Goal: Task Accomplishment & Management: Complete application form

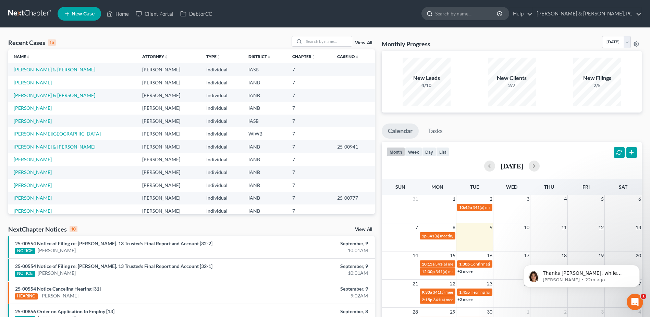
click at [494, 11] on input "search" at bounding box center [466, 13] width 63 height 13
click at [636, 294] on div "Open Intercom Messenger" at bounding box center [634, 300] width 23 height 23
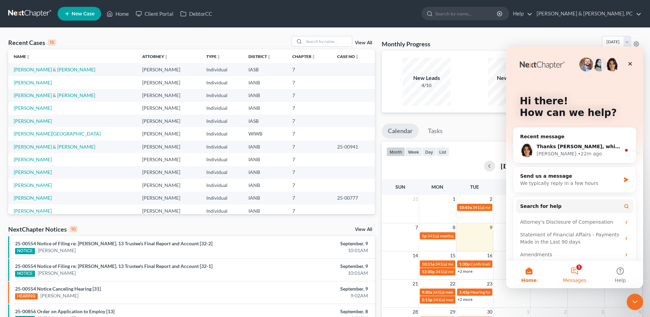
click at [578, 270] on button "1 Messages" at bounding box center [575, 273] width 46 height 27
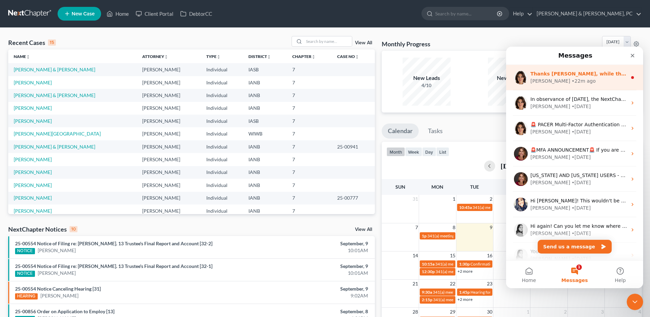
click at [572, 80] on div "• 22m ago" at bounding box center [584, 80] width 24 height 7
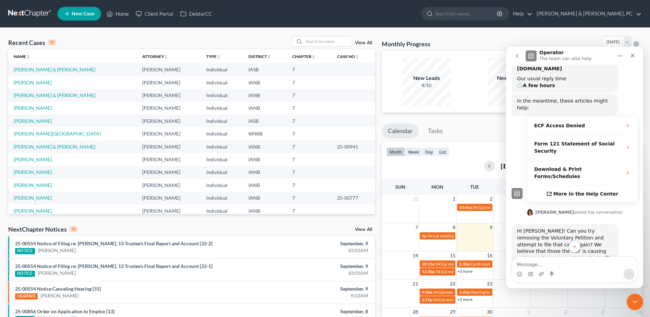
scroll to position [267, 0]
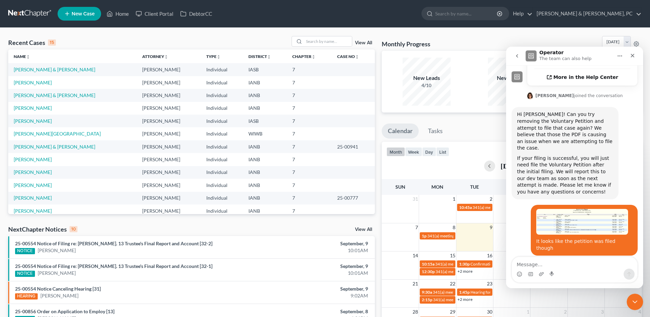
click at [577, 209] on img "Lauren says…" at bounding box center [582, 222] width 92 height 26
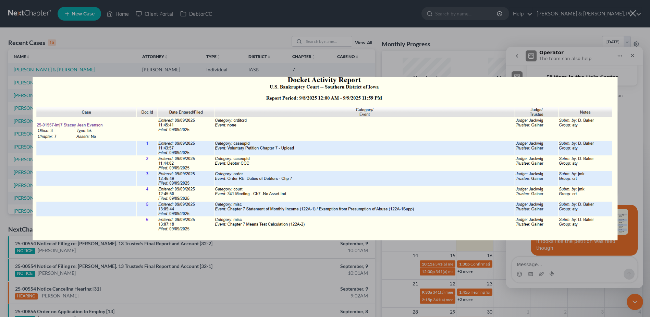
scroll to position [0, 0]
click at [277, 282] on div "Intercom messenger" at bounding box center [325, 158] width 650 height 317
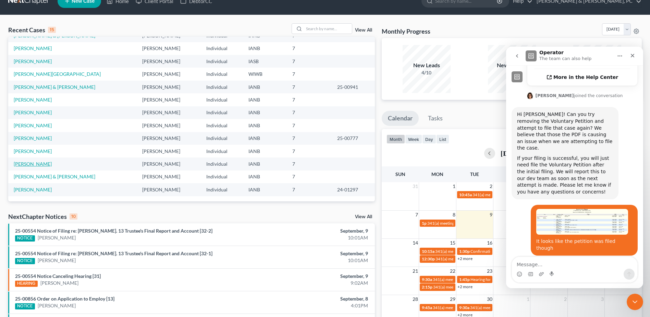
scroll to position [34, 0]
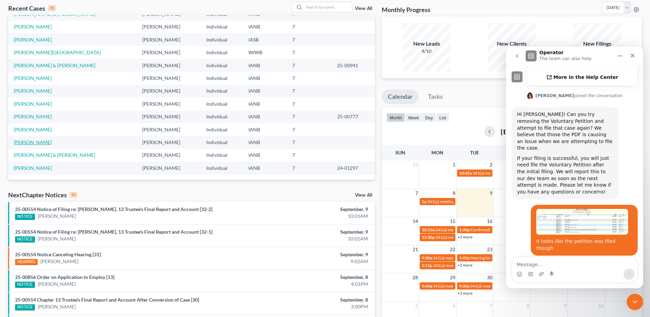
click at [30, 141] on link "[PERSON_NAME]" at bounding box center [33, 142] width 38 height 6
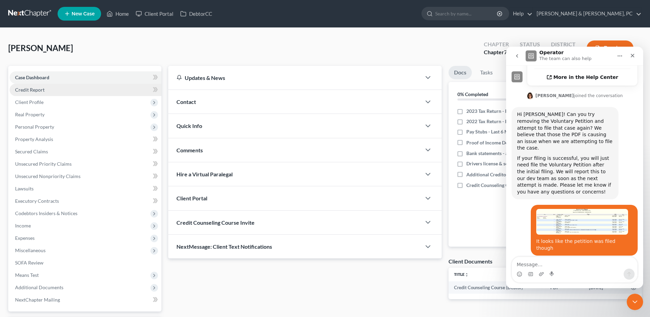
click at [89, 91] on link "Credit Report" at bounding box center [86, 90] width 152 height 12
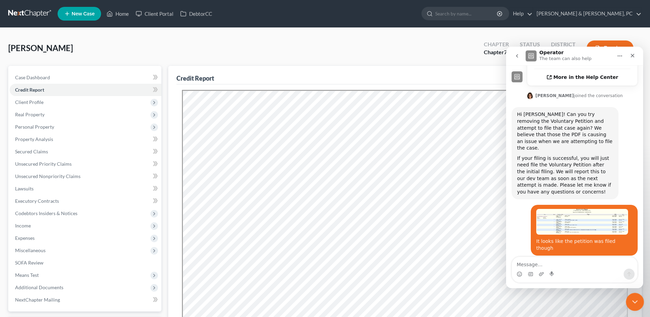
click at [639, 298] on div "Close Intercom Messenger" at bounding box center [634, 300] width 16 height 16
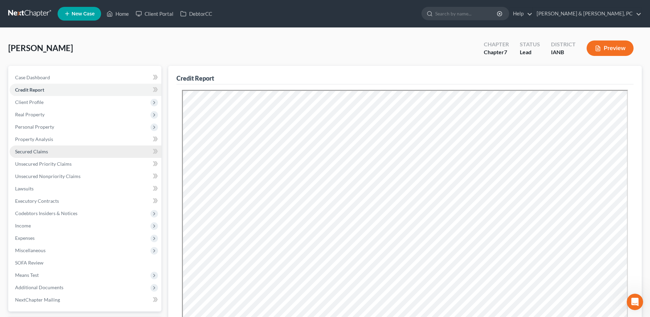
scroll to position [267, 0]
click at [83, 100] on span "Client Profile" at bounding box center [86, 102] width 152 height 12
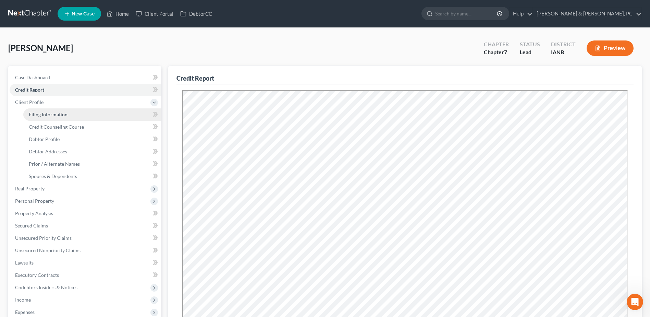
click at [41, 117] on link "Filing Information" at bounding box center [92, 114] width 138 height 12
select select "1"
select select "0"
select select "16"
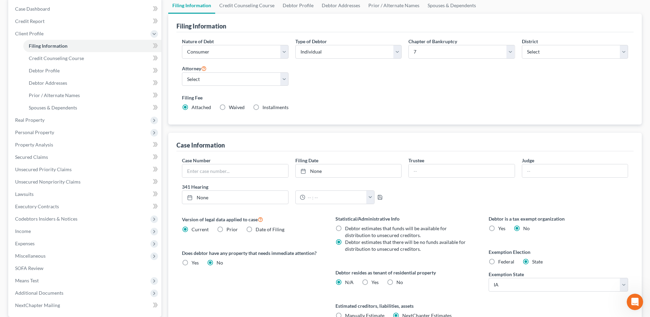
scroll to position [103, 0]
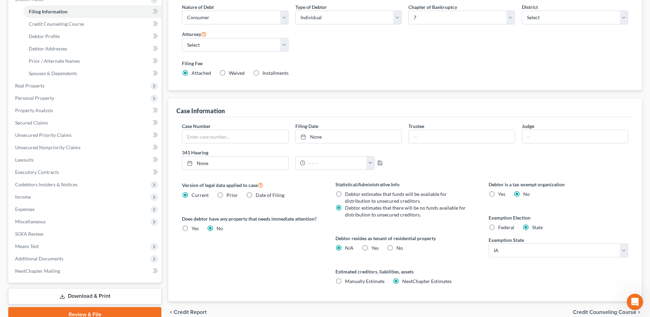
click at [397, 245] on label "No" at bounding box center [400, 247] width 7 height 7
click at [399, 245] on input "No" at bounding box center [401, 246] width 4 height 4
radio input "true"
radio input "false"
click at [54, 24] on span "Credit Counseling Course" at bounding box center [56, 24] width 55 height 6
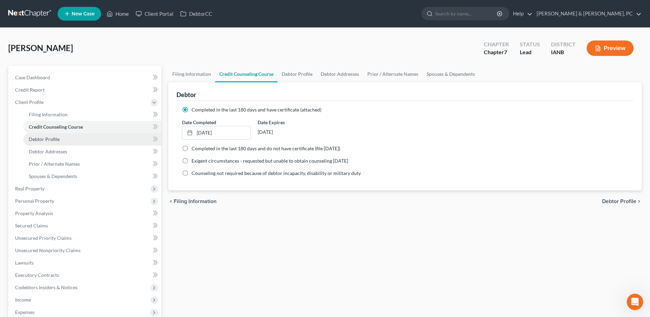
click at [75, 138] on link "Debtor Profile" at bounding box center [92, 139] width 138 height 12
select select "0"
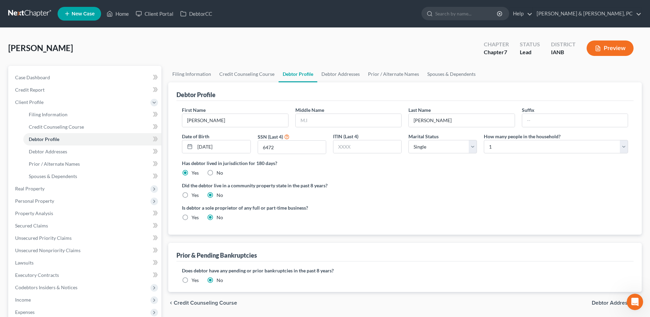
click at [369, 191] on div "Did the debtor live in a community property state in the past 8 years? Yes No" at bounding box center [405, 190] width 446 height 17
click at [352, 115] on input "text" at bounding box center [349, 120] width 106 height 13
type input "[PERSON_NAME]"
click at [367, 212] on div "Is debtor a sole proprietor of any full or part-time business? Yes No" at bounding box center [292, 212] width 227 height 17
click at [434, 146] on select "Select Single Married Separated Divorced Widowed" at bounding box center [442, 147] width 69 height 14
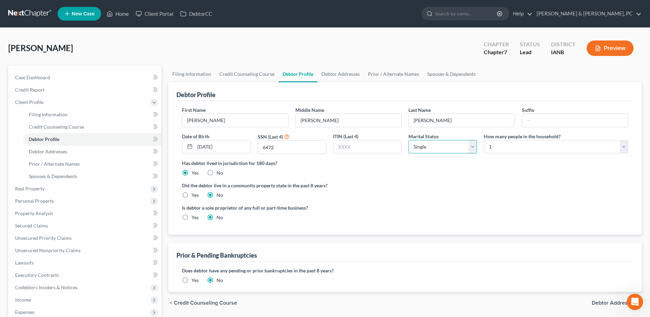
click at [434, 146] on select "Select Single Married Separated Divorced Widowed" at bounding box center [442, 147] width 69 height 14
click at [542, 168] on div "Has debtor lived in jurisdiction for 180 days? Yes No Debtor must reside in jur…" at bounding box center [405, 167] width 446 height 17
click at [437, 142] on select "Select Single Married Separated Divorced Widowed" at bounding box center [442, 147] width 69 height 14
click at [408, 140] on select "Select Single Married Separated Divorced Widowed" at bounding box center [442, 147] width 69 height 14
click at [504, 167] on div "Has debtor lived in jurisdiction for 180 days? Yes No Debtor must reside in jur…" at bounding box center [405, 167] width 446 height 17
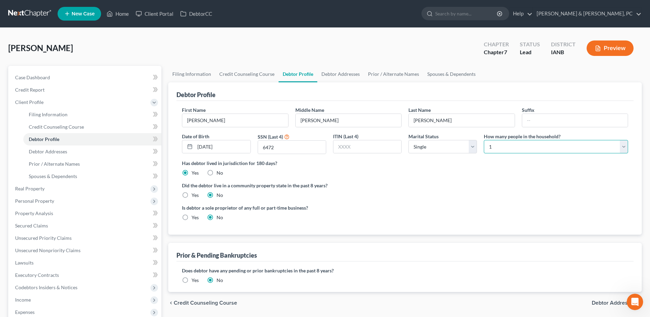
click at [509, 142] on select "Select 1 2 3 4 5 6 7 8 9 10 11 12 13 14 15 16 17 18 19 20" at bounding box center [556, 147] width 144 height 14
select select "2"
click at [484, 140] on select "Select 1 2 3 4 5 6 7 8 9 10 11 12 13 14 15 16 17 18 19 20" at bounding box center [556, 147] width 144 height 14
click at [78, 155] on link "Debtor Addresses" at bounding box center [92, 151] width 138 height 12
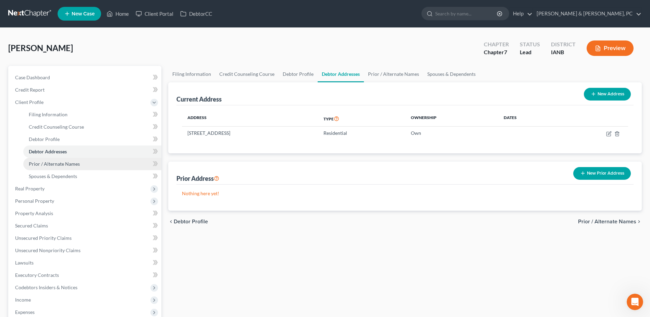
click at [46, 161] on span "Prior / Alternate Names" at bounding box center [54, 164] width 51 height 6
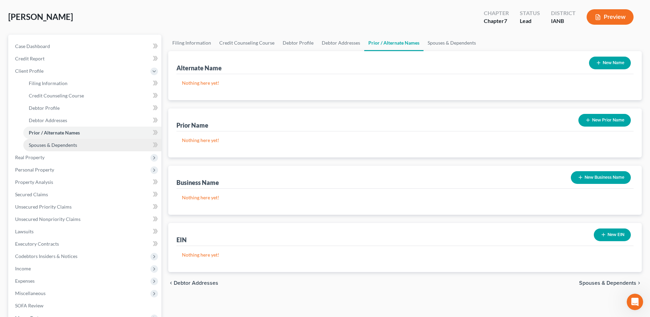
click at [43, 139] on link "Spouses & Dependents" at bounding box center [92, 145] width 138 height 12
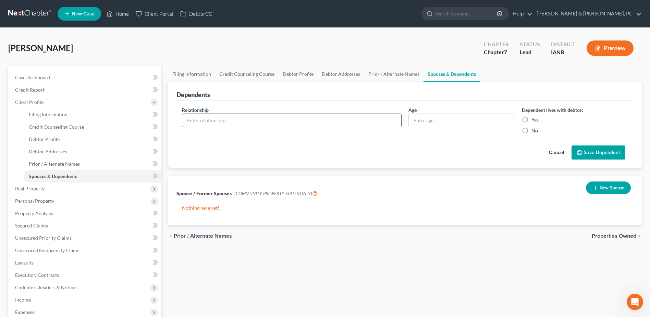
click at [248, 126] on input "text" at bounding box center [291, 120] width 219 height 13
type input "G"
type input "Domestic Partner"
click at [538, 119] on label "Yes" at bounding box center [535, 119] width 7 height 7
click at [538, 119] on input "Yes" at bounding box center [536, 118] width 4 height 4
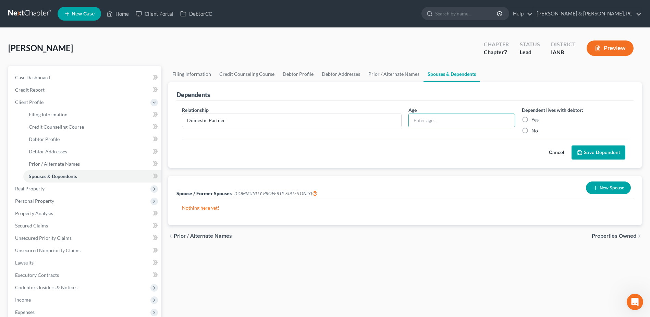
radio input "true"
click at [583, 144] on div "Cancel Save Dependent" at bounding box center [405, 149] width 446 height 20
click at [572, 155] on button "Save Dependent" at bounding box center [599, 152] width 54 height 14
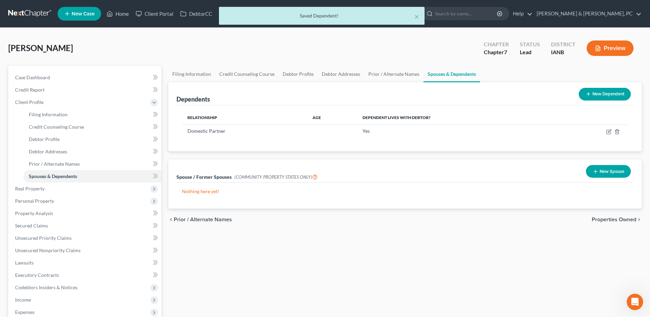
click at [584, 98] on button "New Dependent" at bounding box center [605, 94] width 52 height 13
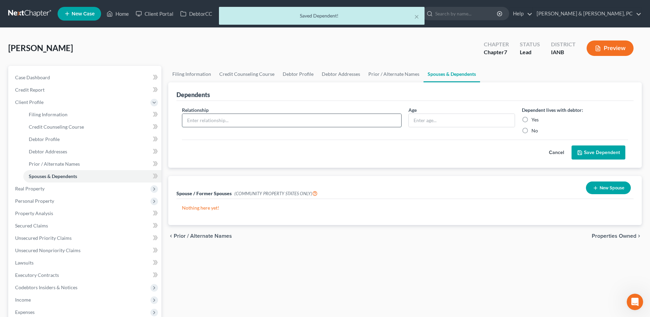
click at [285, 126] on input "text" at bounding box center [291, 120] width 219 height 13
type input "Son"
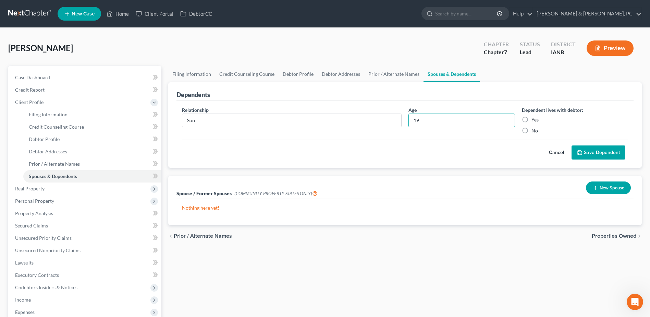
type input "19"
click at [533, 118] on label "Yes" at bounding box center [535, 119] width 7 height 7
click at [534, 118] on input "Yes" at bounding box center [536, 118] width 4 height 4
radio input "true"
click at [591, 149] on button "Save Dependent" at bounding box center [599, 152] width 54 height 14
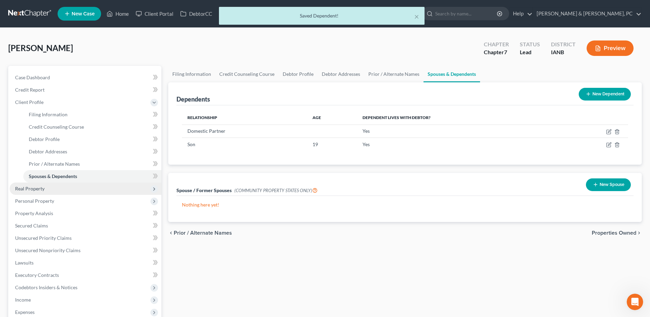
click at [61, 187] on span "Real Property" at bounding box center [86, 188] width 152 height 12
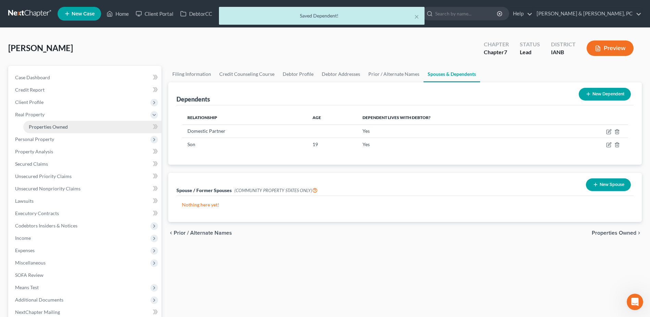
click at [50, 125] on span "Properties Owned" at bounding box center [48, 127] width 39 height 6
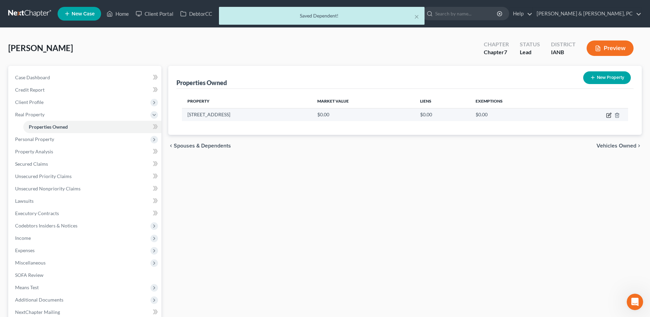
click at [607, 114] on icon "button" at bounding box center [608, 114] width 5 height 5
select select "16"
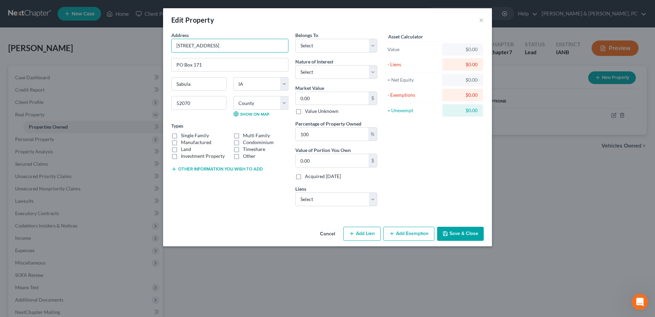
drag, startPoint x: 228, startPoint y: 48, endPoint x: 115, endPoint y: 53, distance: 112.8
click at [115, 53] on div "Edit Property × Address * [GEOGRAPHIC_DATA] [GEOGRAPHIC_DATA] [US_STATE][GEOGRA…" at bounding box center [327, 158] width 655 height 317
click at [334, 99] on input "0.00" at bounding box center [332, 98] width 73 height 13
type input "2"
type input "2.00"
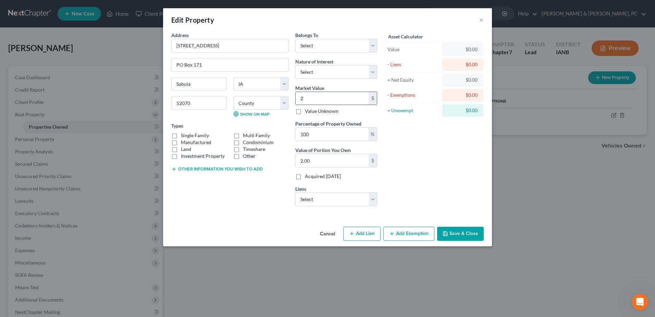
type input "23"
type input "23.00"
type input "230"
type input "230.00"
type input "2300"
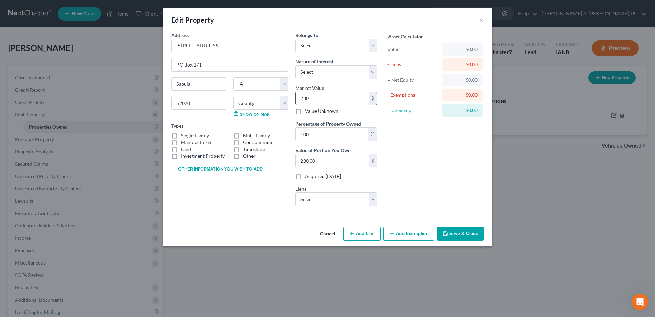
type input "2,300.00"
type input "2,3000"
type input "23,000.00"
type input "23,0000"
type input "230,000.00"
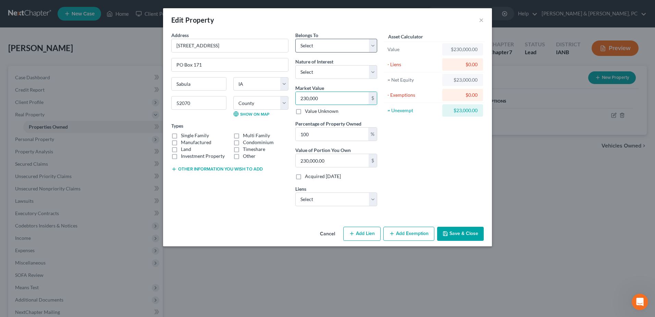
type input "230,000"
click at [332, 45] on select "Select Debtor 1 Only Debtor 2 Only Debtor 1 And Debtor 2 Only At Least One Of T…" at bounding box center [336, 46] width 82 height 14
click at [295, 39] on select "Select Debtor 1 Only Debtor 2 Only Debtor 1 And Debtor 2 Only At Least One Of T…" at bounding box center [336, 46] width 82 height 14
click at [332, 43] on select "Select Debtor 1 Only Debtor 2 Only Debtor 1 And Debtor 2 Only At Least One Of T…" at bounding box center [336, 46] width 82 height 14
select select "3"
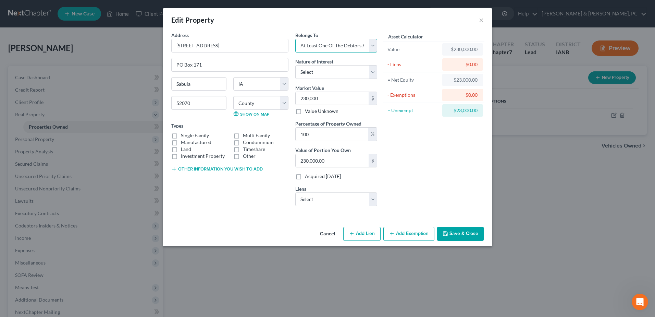
click at [295, 39] on select "Select Debtor 1 Only Debtor 2 Only Debtor 1 And Debtor 2 Only At Least One Of T…" at bounding box center [336, 46] width 82 height 14
click at [332, 72] on select "Select Fee Simple Joint Tenant Life Estate Equitable Interest Future Interest T…" at bounding box center [336, 72] width 82 height 14
select select "0"
click at [295, 65] on select "Select Fee Simple Joint Tenant Life Estate Equitable Interest Future Interest T…" at bounding box center [336, 72] width 82 height 14
drag, startPoint x: 190, startPoint y: 134, endPoint x: 201, endPoint y: 134, distance: 11.0
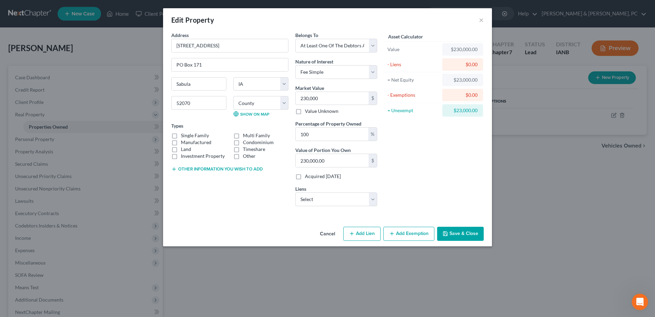
click at [190, 134] on label "Single Family" at bounding box center [195, 135] width 28 height 7
click at [188, 134] on input "Single Family" at bounding box center [186, 134] width 4 height 4
checkbox input "true"
click at [331, 205] on select "Select Jpmcb Home - $51,316.00 Dutrac Community Cu - $10,983.00" at bounding box center [336, 199] width 82 height 14
click at [399, 193] on div "Asset Calculator Value $230,000.00 - Liens $0.00 = Net Equity $23,000.00 - Exem…" at bounding box center [434, 122] width 107 height 180
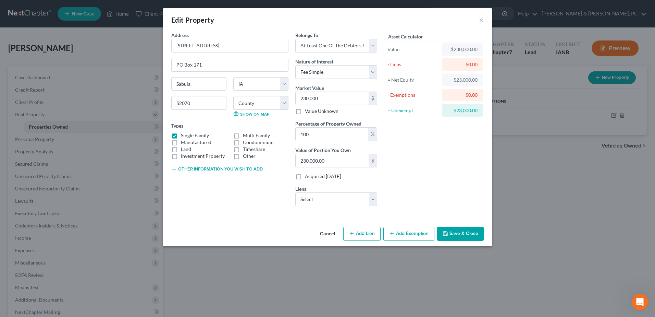
click at [458, 233] on button "Save & Close" at bounding box center [460, 234] width 47 height 14
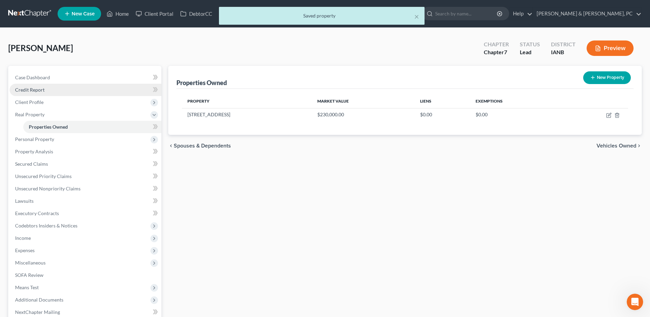
click at [34, 92] on span "Credit Report" at bounding box center [29, 90] width 29 height 6
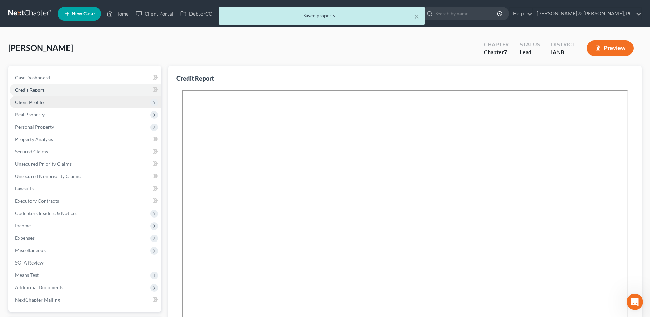
click at [40, 102] on span "Client Profile" at bounding box center [29, 102] width 28 height 6
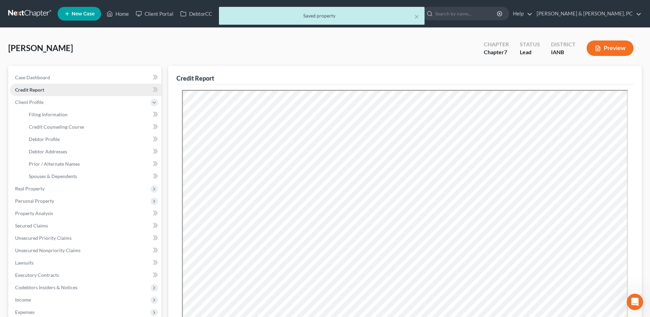
click at [44, 92] on span "Credit Report" at bounding box center [29, 90] width 29 height 6
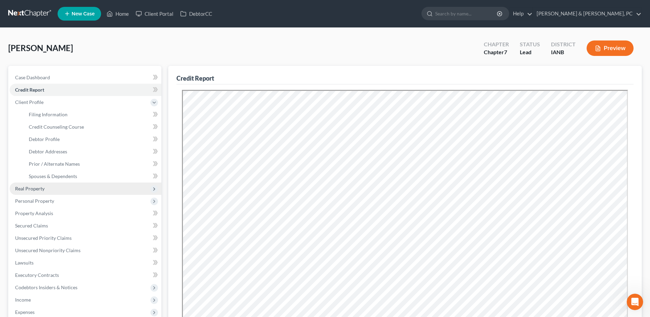
click at [45, 188] on span "Real Property" at bounding box center [86, 188] width 152 height 12
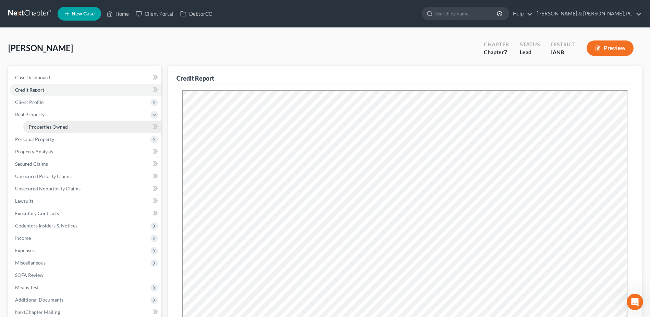
click at [65, 122] on link "Properties Owned" at bounding box center [92, 127] width 138 height 12
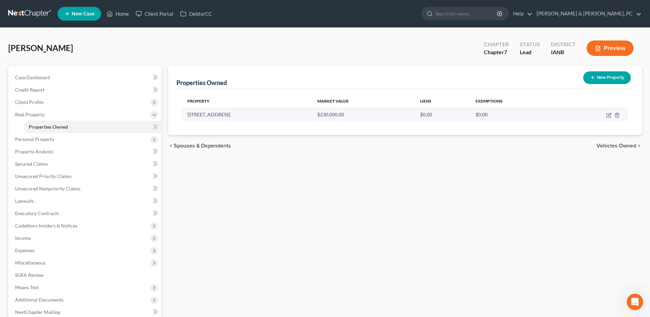
click at [606, 114] on td at bounding box center [595, 114] width 66 height 13
click at [608, 114] on icon "button" at bounding box center [608, 114] width 5 height 5
select select "16"
select select "48"
select select "3"
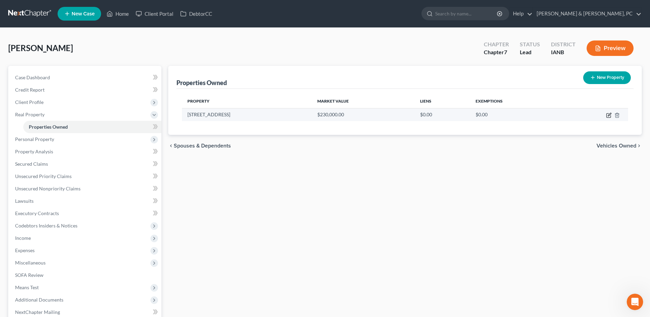
select select "0"
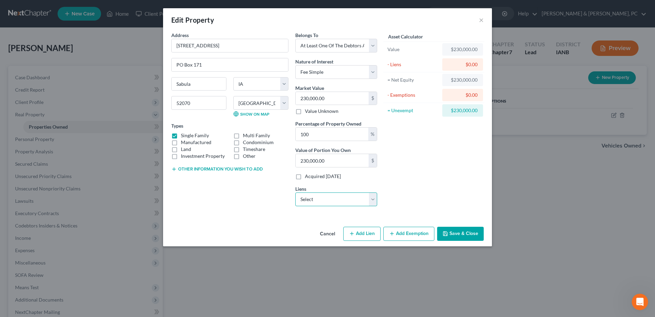
click at [363, 196] on select "Select Jpmcb Home - $51,316.00 Dutrac Community Cu - $10,983.00" at bounding box center [336, 199] width 82 height 14
select select "0"
click at [295, 192] on select "Select Jpmcb Home - $51,316.00 Dutrac Community Cu - $10,983.00" at bounding box center [336, 199] width 82 height 14
select select
select select "19"
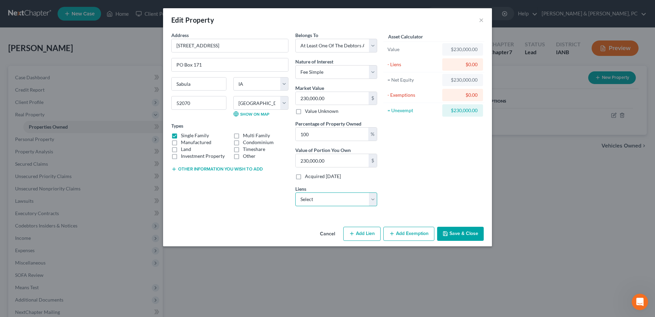
select select "0"
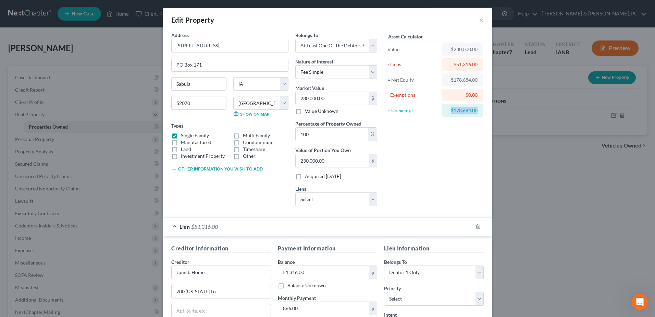
drag, startPoint x: 447, startPoint y: 108, endPoint x: 492, endPoint y: 109, distance: 45.9
click at [492, 109] on div "Edit Property × Address * [GEOGRAPHIC_DATA] [GEOGRAPHIC_DATA] [US_STATE][GEOGRA…" at bounding box center [327, 158] width 655 height 317
copy div "$178,684.00"
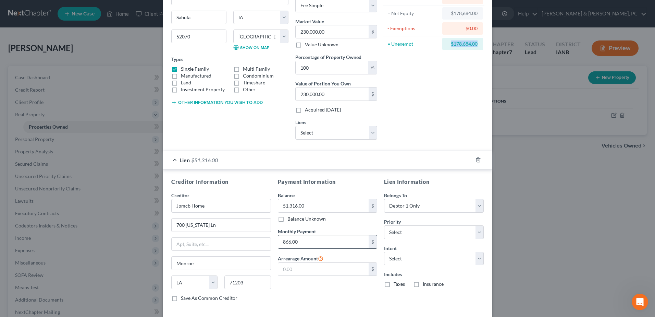
scroll to position [100, 0]
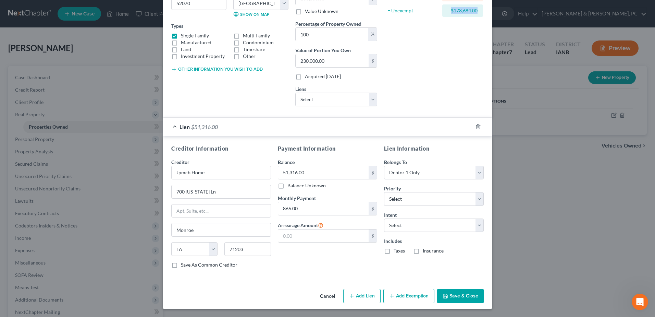
click at [399, 294] on button "Add Exemption" at bounding box center [408, 296] width 51 height 14
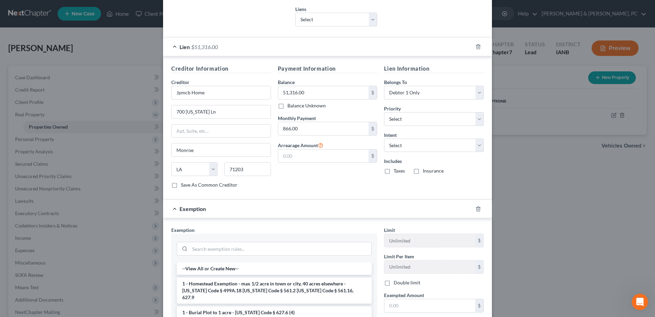
scroll to position [284, 0]
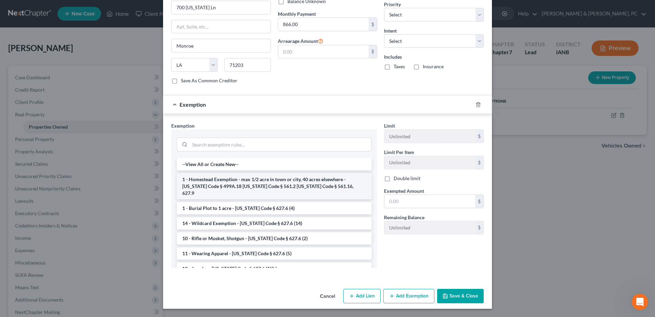
click at [212, 187] on li "1 - Homestead Exemption - max 1/2 acre in town or city, 40 acres elsewhere - [U…" at bounding box center [274, 186] width 195 height 26
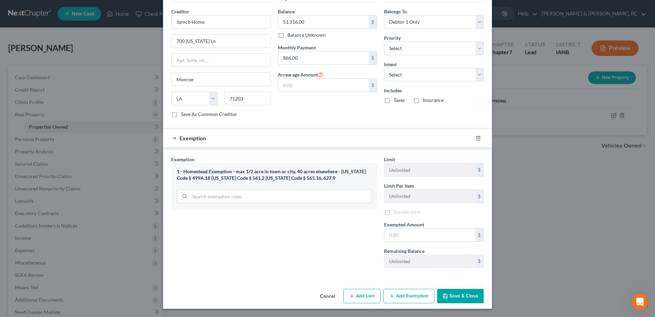
scroll to position [251, 0]
click at [419, 235] on input "text" at bounding box center [430, 234] width 91 height 13
paste input "$178,684.00"
type input "178,684.00"
click at [459, 288] on div "Cancel Add Lien Add Lease Add Exemption Save & Close" at bounding box center [327, 297] width 329 height 23
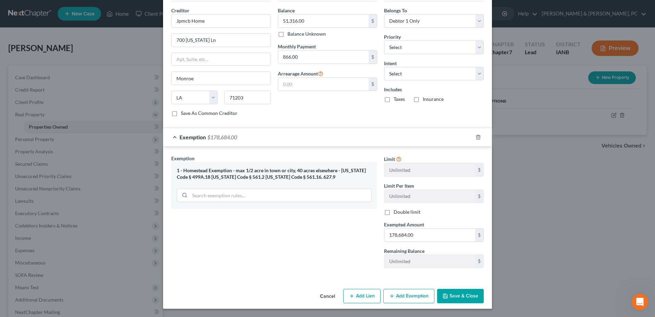
click at [460, 295] on button "Save & Close" at bounding box center [460, 296] width 47 height 14
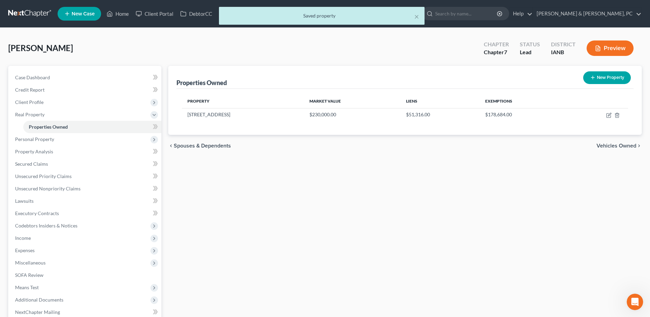
click at [399, 254] on div "Properties Owned New Property Property Market Value Liens Exemptions [STREET_AD…" at bounding box center [405, 214] width 480 height 297
click at [62, 135] on span "Personal Property" at bounding box center [86, 139] width 152 height 12
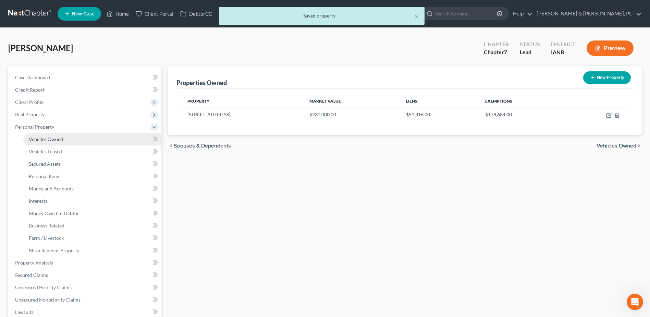
click at [57, 137] on span "Vehicles Owned" at bounding box center [46, 139] width 34 height 6
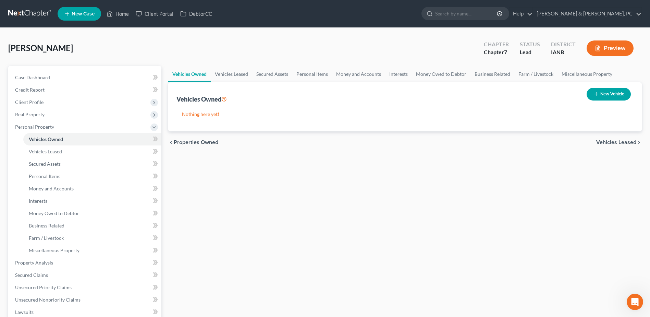
click at [592, 88] on button "New Vehicle" at bounding box center [609, 94] width 44 height 13
select select "0"
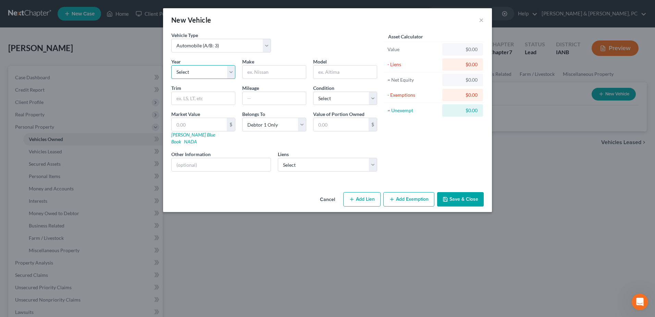
click at [196, 67] on select "Select 2026 2025 2024 2023 2022 2021 2020 2019 2018 2017 2016 2015 2014 2013 20…" at bounding box center [203, 72] width 64 height 14
select select "10"
click at [171, 65] on select "Select 2026 2025 2024 2023 2022 2021 2020 2019 2018 2017 2016 2015 2014 2013 20…" at bounding box center [203, 72] width 64 height 14
click at [263, 78] on div at bounding box center [274, 72] width 64 height 14
click at [265, 72] on input "text" at bounding box center [274, 71] width 63 height 13
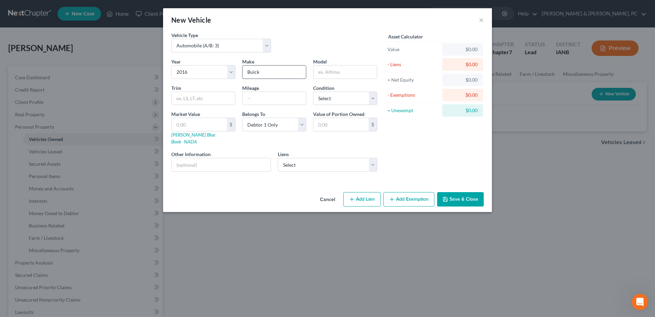
type input "Buick"
type input "Enclave"
type input "102761"
click at [345, 97] on select "Select Excellent Very Good Good Fair Poor" at bounding box center [345, 99] width 64 height 14
select select "2"
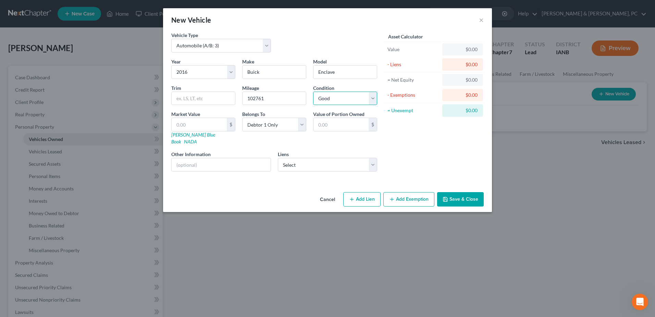
click at [313, 92] on select "Select Excellent Very Good Good Fair Poor" at bounding box center [345, 99] width 64 height 14
click at [215, 130] on input "text" at bounding box center [199, 124] width 55 height 13
click at [179, 135] on link "[PERSON_NAME] Blue Book" at bounding box center [193, 138] width 44 height 13
click at [199, 126] on input "text" at bounding box center [199, 124] width 55 height 13
type input "5"
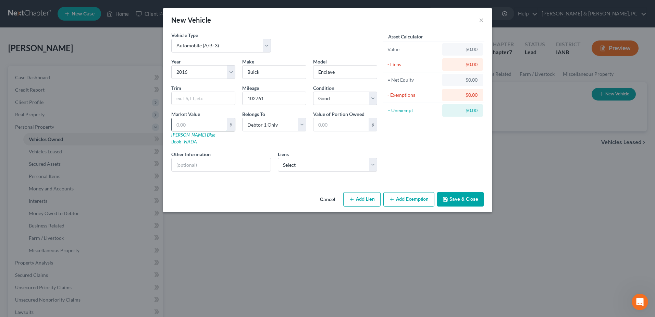
type input "5.00"
type input "57"
type input "57.00"
type input "578"
type input "578.00"
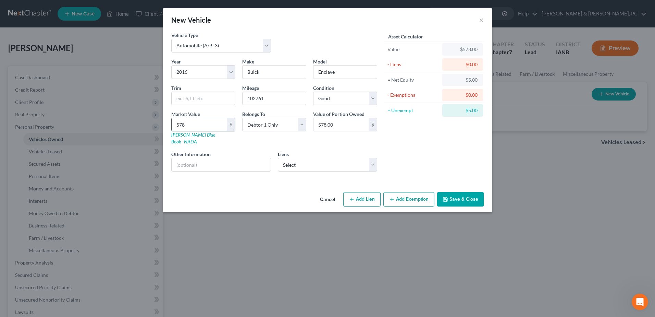
type input "5781"
type input "5,781.00"
type input "5,781"
click at [292, 158] on select "Select Dutrac Community Cu - $10,983.00" at bounding box center [328, 165] width 100 height 14
select select "16"
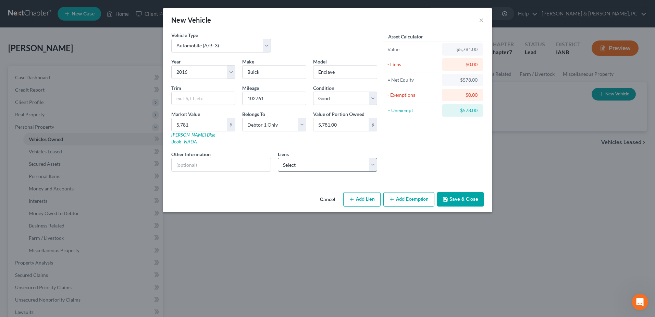
select select "0"
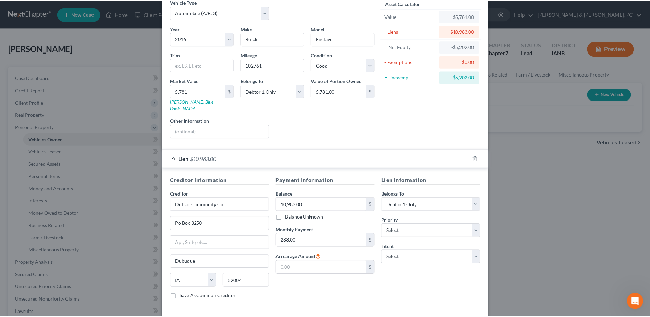
scroll to position [58, 0]
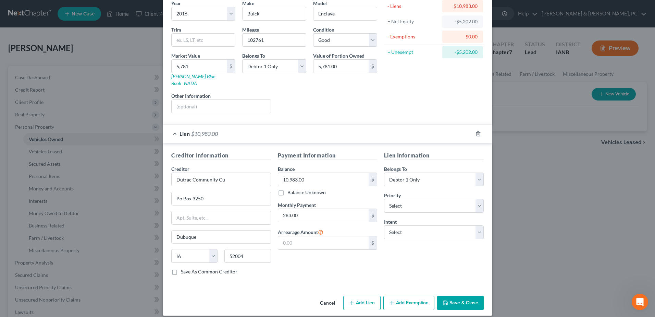
click at [462, 300] on button "Save & Close" at bounding box center [460, 302] width 47 height 14
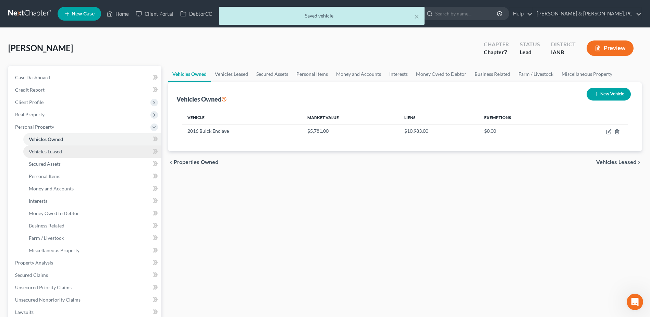
click at [70, 153] on link "Vehicles Leased" at bounding box center [92, 151] width 138 height 12
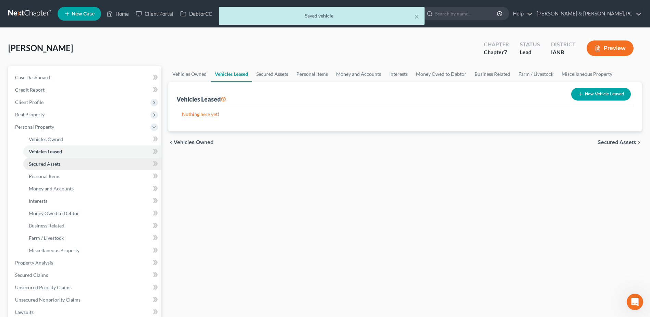
click at [68, 164] on link "Secured Assets" at bounding box center [92, 164] width 138 height 12
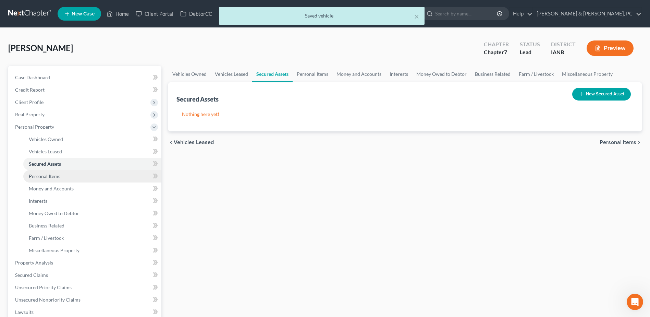
click at [83, 174] on link "Personal Items" at bounding box center [92, 176] width 138 height 12
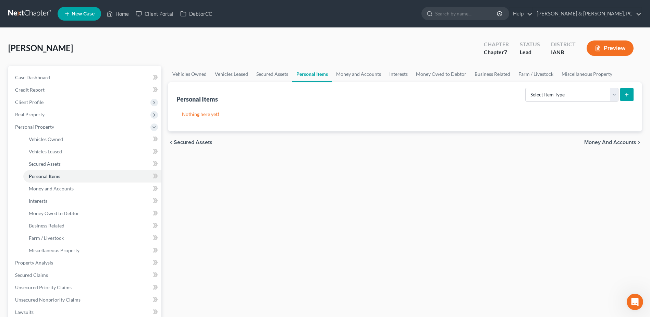
click at [597, 82] on div "Personal Items Select Item Type Clothing (A/B: 11) Collectibles Of Value (A/B: …" at bounding box center [404, 93] width 457 height 23
click at [589, 97] on select "Select Item Type Clothing (A/B: 11) Collectibles Of Value (A/B: 8) Electronics …" at bounding box center [571, 95] width 93 height 14
select select "household_goods"
click at [526, 88] on select "Select Item Type Clothing (A/B: 11) Collectibles Of Value (A/B: 8) Electronics …" at bounding box center [571, 95] width 93 height 14
click at [624, 95] on button "submit" at bounding box center [626, 94] width 13 height 13
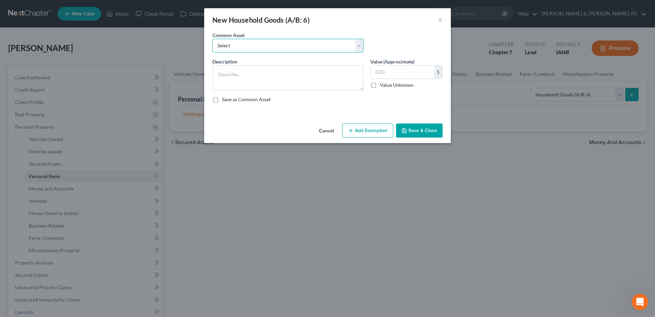
drag, startPoint x: 225, startPoint y: 48, endPoint x: 227, endPoint y: 51, distance: 4.0
click at [225, 48] on select "Select Common household items owned by debtor(s)" at bounding box center [287, 46] width 151 height 14
select select "0"
click at [212, 39] on select "Select Common household items owned by debtor(s)" at bounding box center [287, 46] width 151 height 14
type textarea "Common household items owned by debtor(s)"
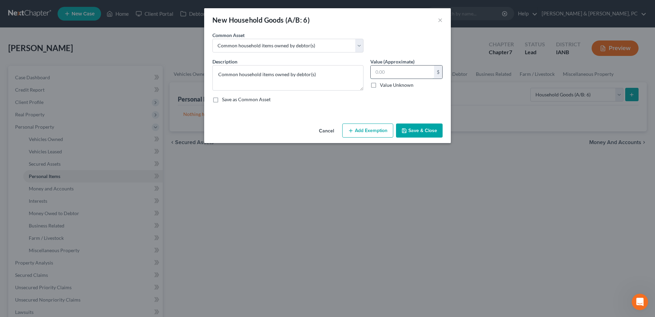
click at [380, 75] on input "text" at bounding box center [402, 71] width 63 height 13
type input "400"
click at [393, 127] on button "Add Exemption" at bounding box center [367, 130] width 51 height 14
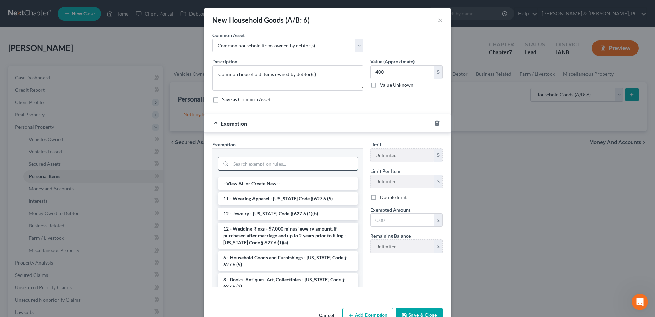
click at [277, 160] on input "search" at bounding box center [294, 163] width 127 height 13
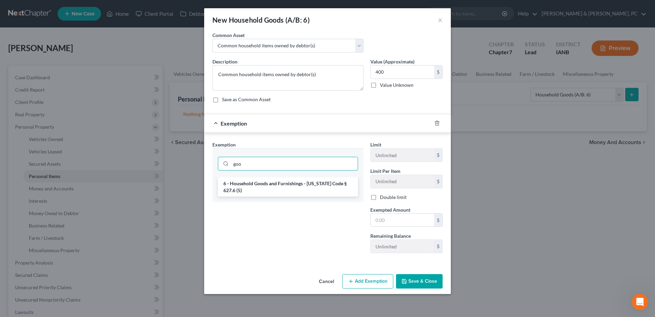
type input "goo"
click at [286, 182] on li "6 - Household Goods and Furnishings - [US_STATE] Code § 627.6 (5)" at bounding box center [288, 186] width 140 height 19
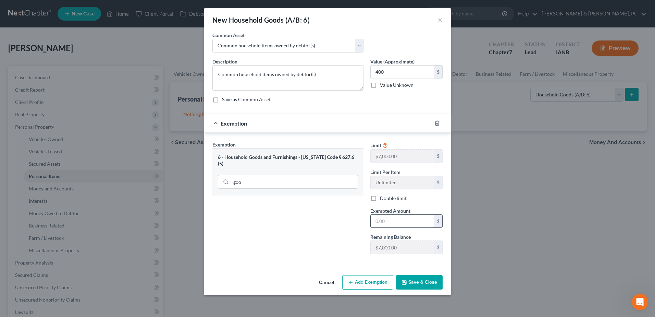
click at [398, 226] on input "text" at bounding box center [402, 221] width 63 height 13
type input "400"
click at [429, 276] on button "Save & Close" at bounding box center [419, 282] width 47 height 14
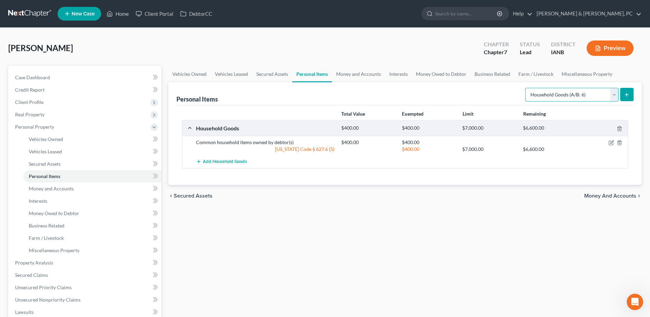
click at [549, 97] on select "Select Item Type Clothing (A/B: 11) Collectibles Of Value (A/B: 8) Electronics …" at bounding box center [571, 95] width 93 height 14
select select "electronics"
click at [526, 88] on select "Select Item Type Clothing (A/B: 11) Collectibles Of Value (A/B: 8) Electronics …" at bounding box center [571, 95] width 93 height 14
click at [621, 96] on button "submit" at bounding box center [626, 94] width 13 height 13
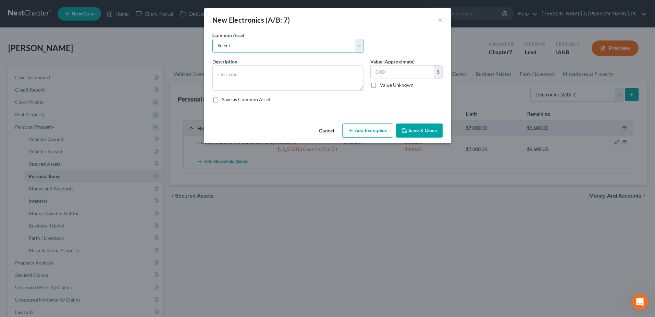
click at [250, 47] on select "Select Common household electronics owned by debtor(s)" at bounding box center [287, 46] width 151 height 14
select select "0"
click at [212, 39] on select "Select Common household electronics owned by debtor(s)" at bounding box center [287, 46] width 151 height 14
type textarea "Common household electronics owned by debtor(s)"
click at [403, 74] on input "text" at bounding box center [402, 71] width 63 height 13
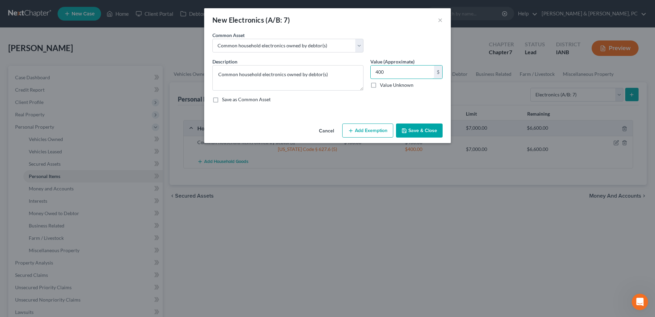
type input "400"
click at [418, 122] on div "Cancel Add Exemption Save & Close" at bounding box center [327, 132] width 247 height 23
click at [419, 126] on button "Save & Close" at bounding box center [419, 130] width 47 height 14
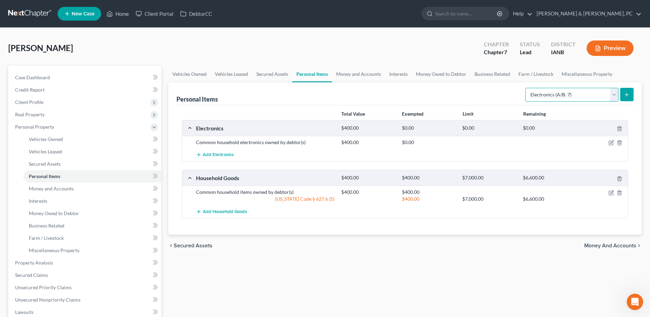
click at [548, 93] on select "Select Item Type Clothing (A/B: 11) Collectibles Of Value (A/B: 8) Electronics …" at bounding box center [571, 95] width 93 height 14
select select "sports_and_hobby_equipment"
click at [526, 88] on select "Select Item Type Clothing (A/B: 11) Collectibles Of Value (A/B: 8) Electronics …" at bounding box center [571, 95] width 93 height 14
click at [632, 97] on button "submit" at bounding box center [626, 94] width 13 height 13
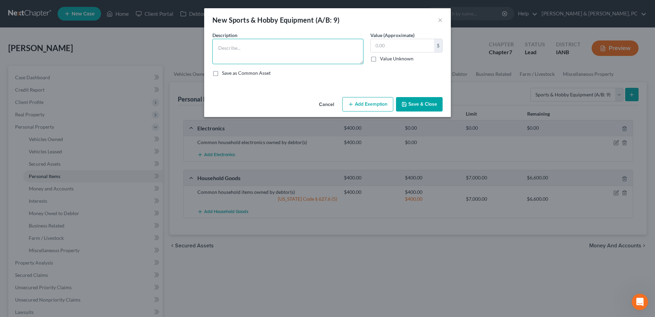
click at [246, 52] on textarea at bounding box center [287, 51] width 151 height 25
type textarea "Treadmill"
type input "20"
click at [355, 101] on button "Add Exemption" at bounding box center [367, 104] width 51 height 14
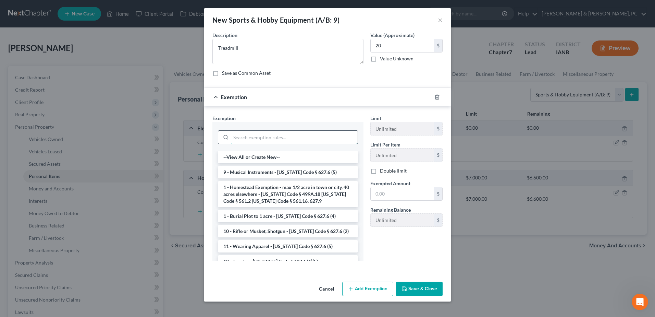
click at [268, 135] on input "search" at bounding box center [294, 137] width 127 height 13
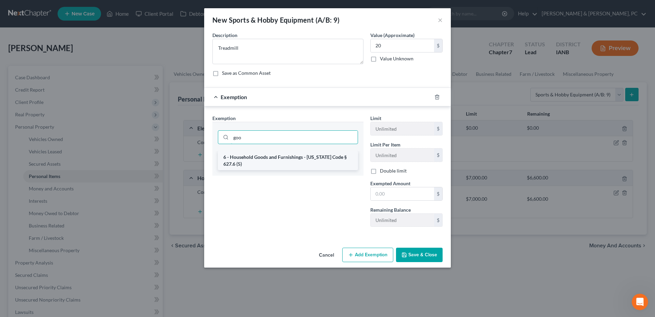
type input "goo"
click at [269, 150] on div "goo" at bounding box center [287, 136] width 151 height 29
click at [273, 155] on li "6 - Household Goods and Furnishings - [US_STATE] Code § 627.6 (5)" at bounding box center [288, 160] width 140 height 19
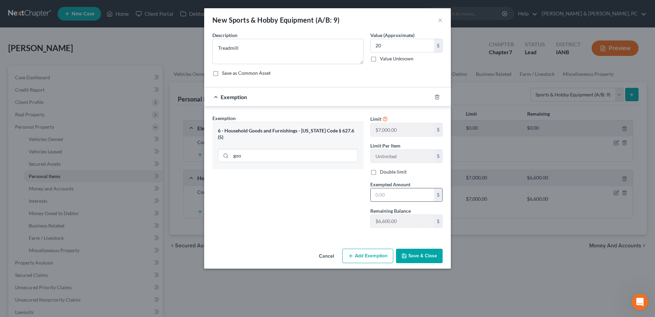
click at [415, 193] on input "text" at bounding box center [402, 194] width 63 height 13
type input "20"
click at [417, 256] on button "Save & Close" at bounding box center [419, 255] width 47 height 14
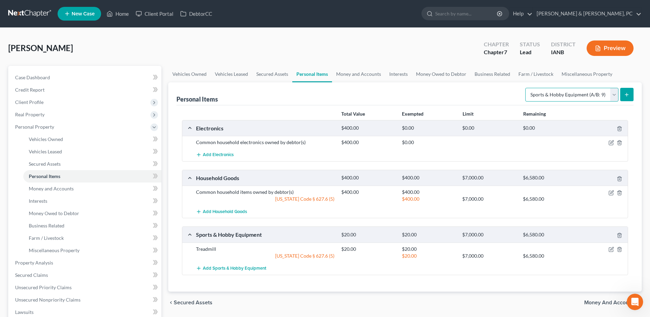
click at [554, 95] on select "Select Item Type Clothing (A/B: 11) Collectibles Of Value (A/B: 8) Electronics …" at bounding box center [571, 95] width 93 height 14
select select "clothing"
click at [526, 88] on select "Select Item Type Clothing (A/B: 11) Collectibles Of Value (A/B: 8) Electronics …" at bounding box center [571, 95] width 93 height 14
click at [629, 95] on icon "submit" at bounding box center [626, 94] width 5 height 5
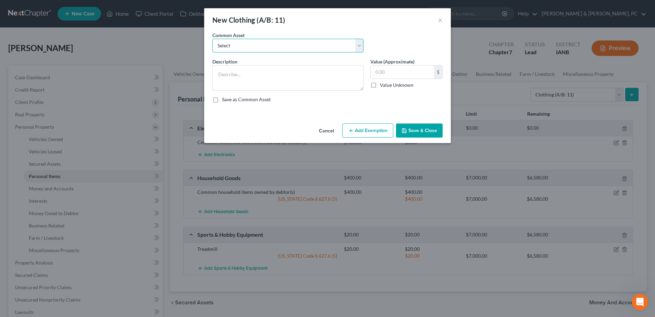
click at [301, 50] on select "Select Clothing owned by debtor(s)" at bounding box center [287, 46] width 151 height 14
select select "0"
click at [212, 39] on select "Select Clothing owned by debtor(s)" at bounding box center [287, 46] width 151 height 14
type textarea "Clothing owned by debtor(s)"
click at [398, 78] on div "$" at bounding box center [406, 72] width 72 height 14
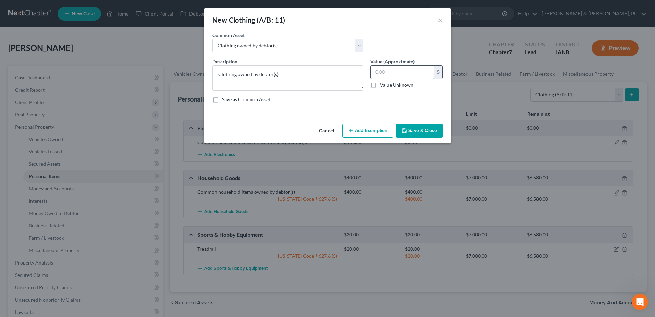
click at [400, 74] on input "text" at bounding box center [402, 71] width 63 height 13
type input "100"
click at [392, 125] on button "Add Exemption" at bounding box center [367, 130] width 51 height 14
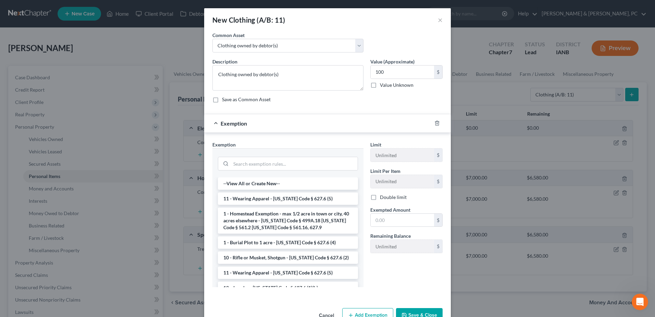
drag, startPoint x: 264, startPoint y: 198, endPoint x: 328, endPoint y: 202, distance: 64.2
click at [264, 198] on li "11 - Wearing Apparel - [US_STATE] Code § 627.6 (5)" at bounding box center [288, 198] width 140 height 12
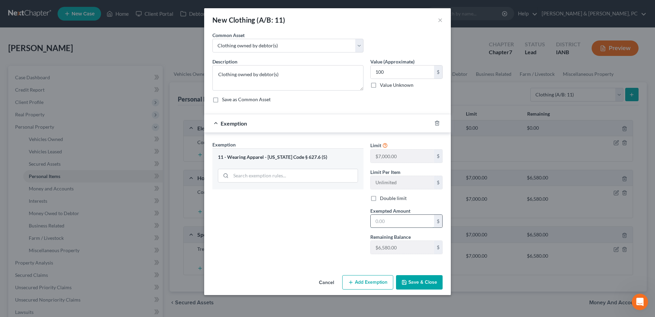
click at [375, 224] on input "text" at bounding box center [402, 221] width 63 height 13
type input "100"
click at [416, 283] on button "Save & Close" at bounding box center [419, 282] width 47 height 14
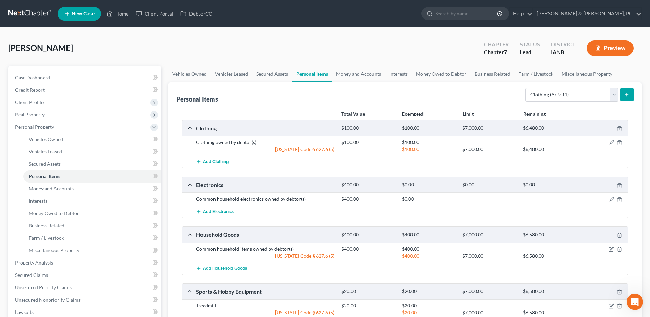
click at [592, 87] on div "Select Item Type Clothing (A/B: 11) Collectibles Of Value (A/B: 8) Electronics …" at bounding box center [578, 94] width 111 height 18
click at [591, 91] on select "Select Item Type Clothing (A/B: 11) Collectibles Of Value (A/B: 8) Electronics …" at bounding box center [571, 95] width 93 height 14
click at [526, 88] on select "Select Item Type Clothing (A/B: 11) Collectibles Of Value (A/B: 8) Electronics …" at bounding box center [571, 95] width 93 height 14
click at [593, 164] on div "Add Clothing" at bounding box center [411, 161] width 436 height 13
drag, startPoint x: 574, startPoint y: 90, endPoint x: 573, endPoint y: 96, distance: 5.6
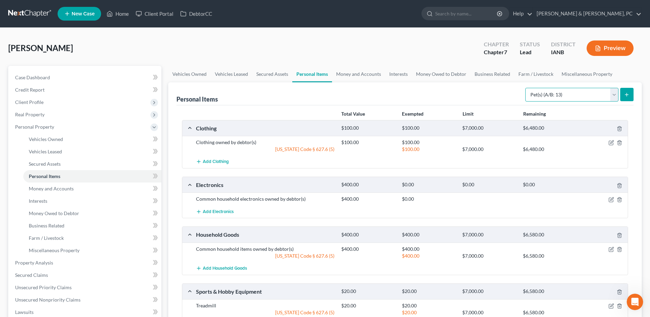
click at [574, 90] on select "Select Item Type Clothing (A/B: 11) Collectibles Of Value (A/B: 8) Electronics …" at bounding box center [571, 95] width 93 height 14
select select "other"
click at [526, 88] on select "Select Item Type Clothing (A/B: 11) Collectibles Of Value (A/B: 8) Electronics …" at bounding box center [571, 95] width 93 height 14
click at [623, 92] on button "submit" at bounding box center [626, 94] width 13 height 13
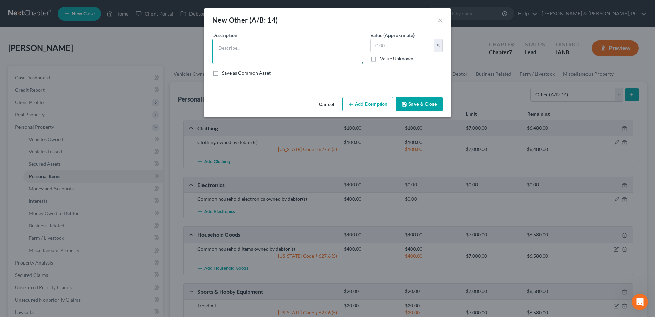
click at [309, 52] on textarea at bounding box center [287, 51] width 151 height 25
type textarea "Tools"
type input "0"
type input "200"
drag, startPoint x: 364, startPoint y: 105, endPoint x: 352, endPoint y: 115, distance: 15.3
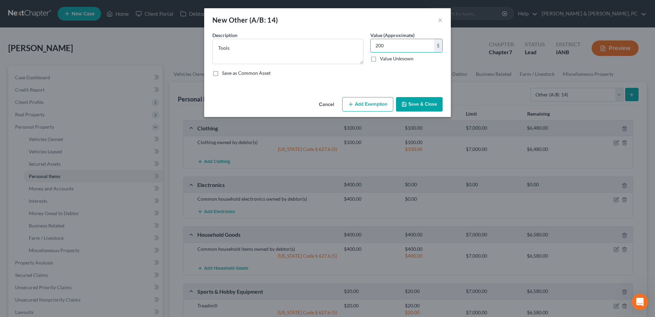
click at [364, 105] on button "Add Exemption" at bounding box center [367, 104] width 51 height 14
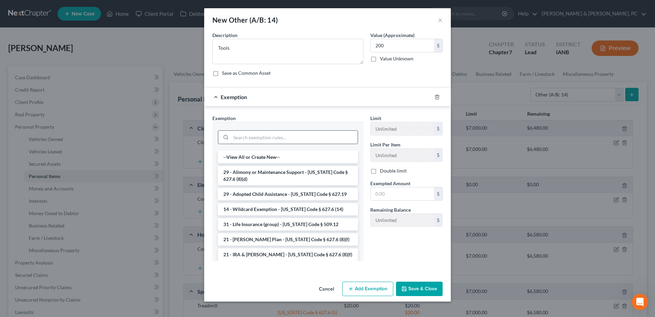
click at [295, 136] on input "search" at bounding box center [294, 137] width 127 height 13
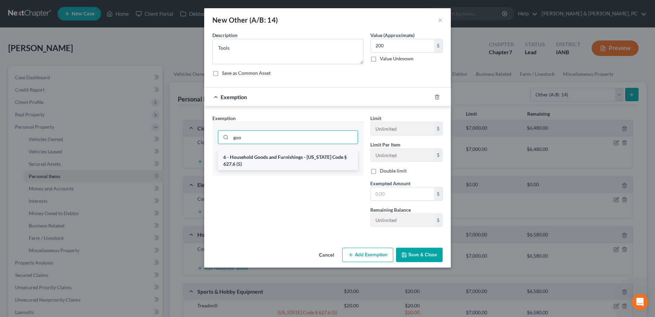
type input "goo"
click at [288, 159] on li "6 - Household Goods and Furnishings - [US_STATE] Code § 627.6 (5)" at bounding box center [288, 160] width 140 height 19
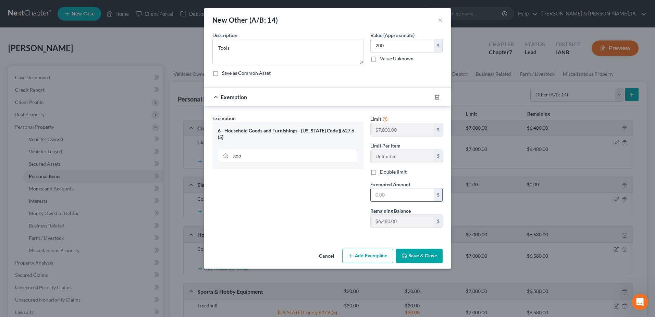
click at [386, 190] on input "text" at bounding box center [402, 194] width 63 height 13
type input "200"
click at [438, 264] on div "Cancel Add Exemption Save & Close" at bounding box center [327, 257] width 247 height 23
click at [430, 258] on button "Save & Close" at bounding box center [419, 255] width 47 height 14
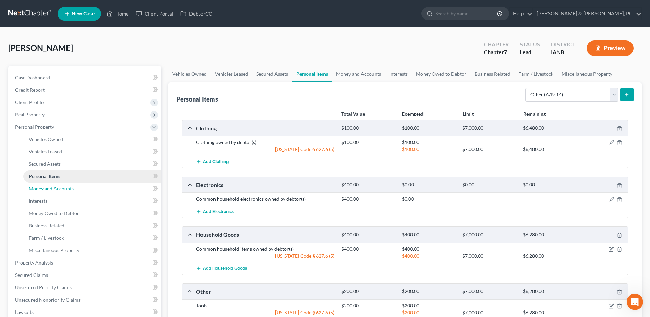
drag, startPoint x: 64, startPoint y: 186, endPoint x: 132, endPoint y: 175, distance: 68.0
click at [64, 186] on span "Money and Accounts" at bounding box center [51, 188] width 45 height 6
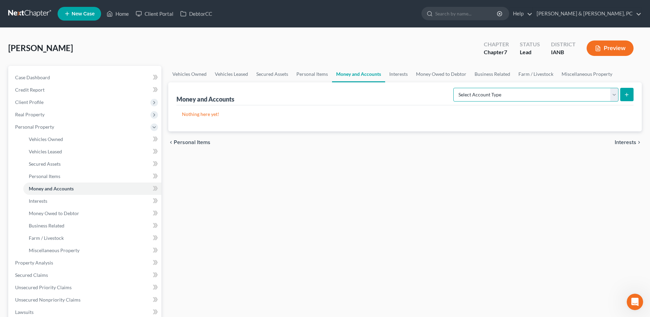
click at [579, 90] on select "Select Account Type Brokerage (A/B: 18, SOFA: 20) Cash on Hand (A/B: 16) Certif…" at bounding box center [535, 95] width 165 height 14
select select "checking"
click at [455, 88] on select "Select Account Type Brokerage (A/B: 18, SOFA: 20) Cash on Hand (A/B: 16) Certif…" at bounding box center [535, 95] width 165 height 14
click at [626, 91] on button "submit" at bounding box center [626, 94] width 13 height 13
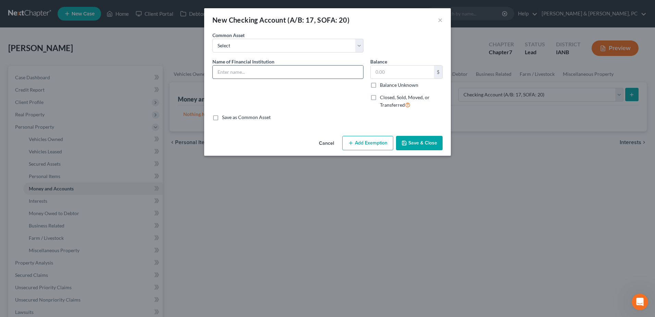
click at [244, 71] on input "text" at bounding box center [288, 71] width 150 height 13
type input "Clinton National Bank"
click at [417, 139] on button "Save & Close" at bounding box center [419, 143] width 47 height 14
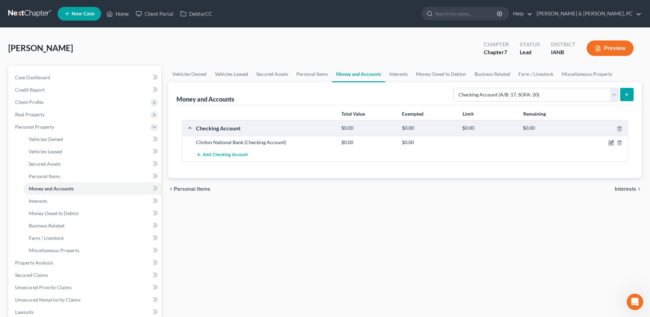
click at [613, 141] on icon "button" at bounding box center [611, 142] width 5 height 5
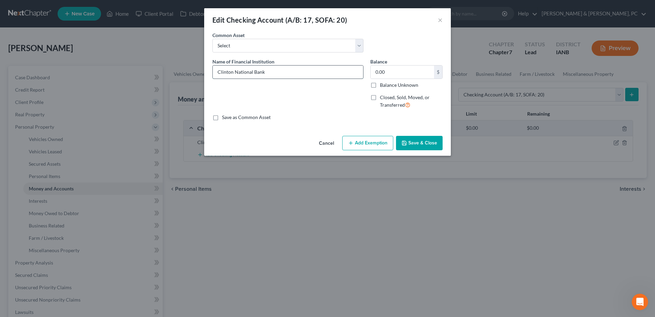
click at [285, 65] on input "Clinton National Bank" at bounding box center [288, 71] width 150 height 13
type input "Clinton National Bank - 7580"
click at [416, 146] on button "Save & Close" at bounding box center [419, 143] width 47 height 14
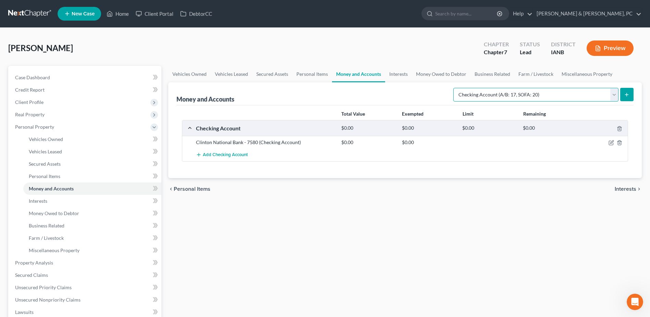
click at [534, 95] on select "Select Account Type Brokerage (A/B: 18, SOFA: 20) Cash on Hand (A/B: 16) Certif…" at bounding box center [535, 95] width 165 height 14
click at [627, 91] on button "submit" at bounding box center [626, 94] width 13 height 13
drag, startPoint x: 194, startPoint y: 142, endPoint x: 244, endPoint y: 142, distance: 50.0
click at [244, 142] on div "Clinton National Bank - 7580 (Checking Account)" at bounding box center [265, 142] width 145 height 7
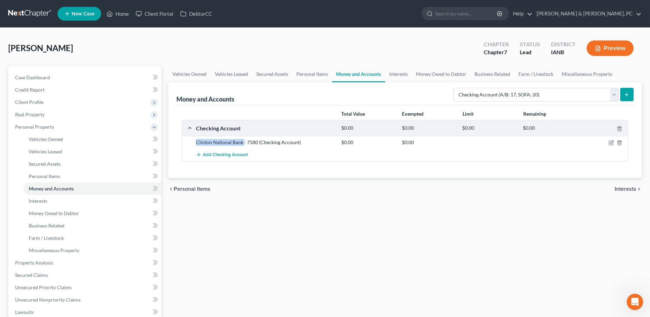
copy div "Clinton National Bank"
click at [51, 182] on link "Money and Accounts" at bounding box center [92, 188] width 138 height 12
click at [54, 179] on span "Personal Items" at bounding box center [45, 176] width 32 height 6
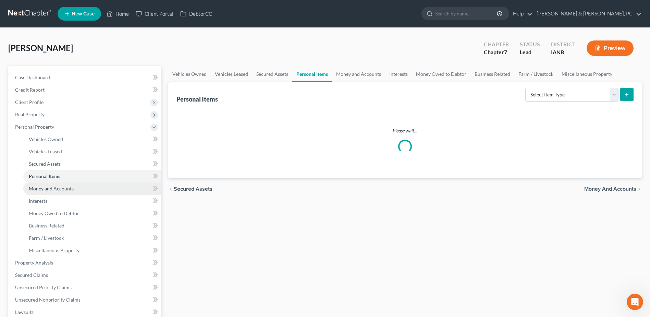
click at [58, 186] on span "Money and Accounts" at bounding box center [51, 188] width 45 height 6
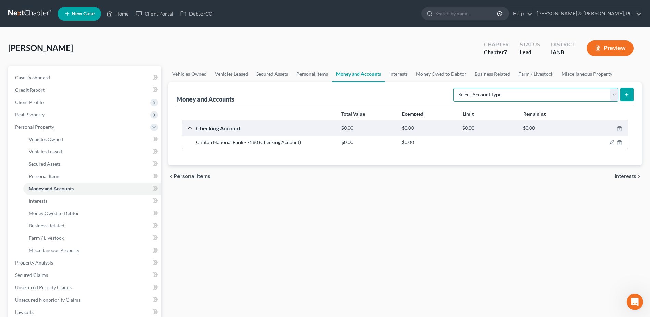
drag, startPoint x: 564, startPoint y: 90, endPoint x: 559, endPoint y: 101, distance: 12.0
click at [564, 90] on select "Select Account Type Brokerage (A/B: 18, SOFA: 20) Cash on Hand (A/B: 16) Certif…" at bounding box center [535, 95] width 165 height 14
select select "checking"
click at [455, 88] on select "Select Account Type Brokerage (A/B: 18, SOFA: 20) Cash on Hand (A/B: 16) Certif…" at bounding box center [535, 95] width 165 height 14
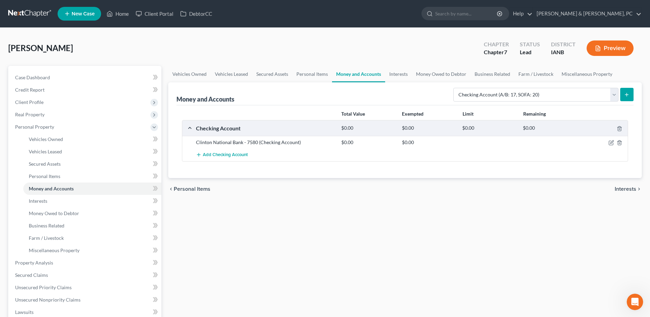
click at [627, 90] on button "submit" at bounding box center [626, 94] width 13 height 13
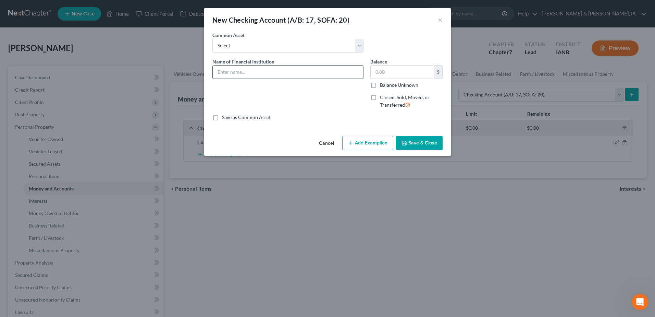
click at [233, 71] on input "text" at bounding box center [288, 71] width 150 height 13
paste input "Clinton National Bank"
type input "Clinton National Bank - Business Account"
click at [380, 99] on label "Closed, Sold, Moved, or Transferred" at bounding box center [411, 101] width 63 height 15
click at [383, 98] on input "Closed, Sold, Moved, or Transferred" at bounding box center [385, 96] width 4 height 4
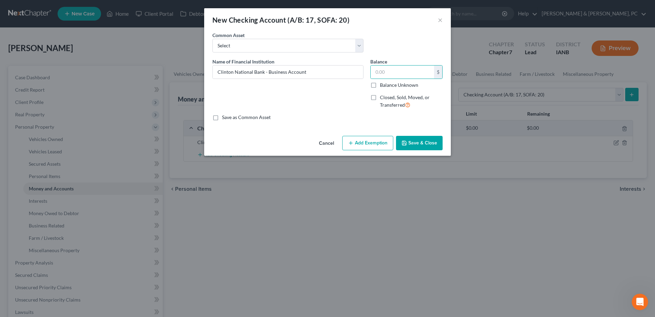
checkbox input "true"
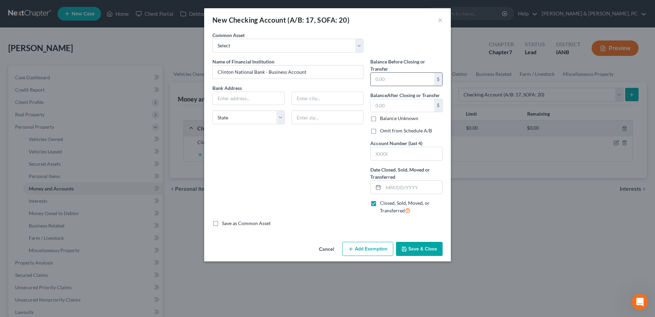
click at [381, 78] on input "text" at bounding box center [402, 79] width 63 height 13
type input "0.00"
click at [308, 193] on div "Name of Financial Institution * Clinton National Bank - Business Account Bank A…" at bounding box center [288, 139] width 158 height 162
click at [395, 149] on input "text" at bounding box center [407, 153] width 72 height 13
click at [392, 181] on input "text" at bounding box center [412, 187] width 59 height 13
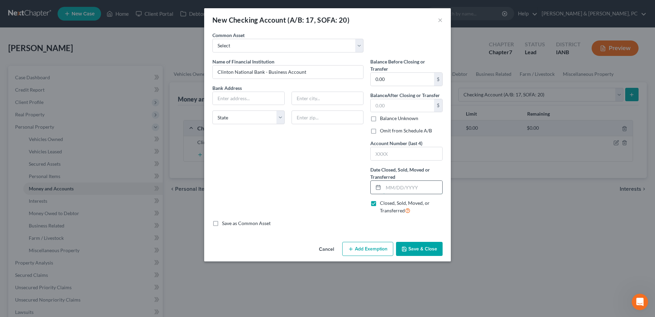
click at [392, 185] on input "text" at bounding box center [412, 187] width 59 height 13
type input "[DATE]"
click at [408, 108] on input "text" at bounding box center [402, 105] width 63 height 13
type input "0.00"
click at [392, 128] on label "Omit from Schedule A/B" at bounding box center [406, 130] width 52 height 7
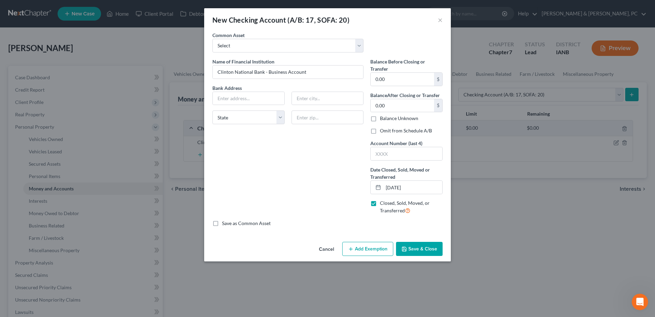
click at [387, 128] on input "Omit from Schedule A/B" at bounding box center [385, 129] width 4 height 4
checkbox input "true"
click at [420, 243] on button "Save & Close" at bounding box center [419, 249] width 47 height 14
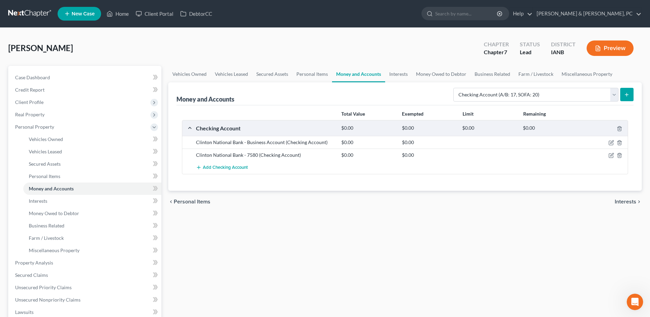
click at [425, 231] on div "Vehicles Owned Vehicles Leased Secured Assets Personal Items Money and Accounts…" at bounding box center [405, 270] width 480 height 408
click at [83, 200] on link "Interests" at bounding box center [92, 201] width 138 height 12
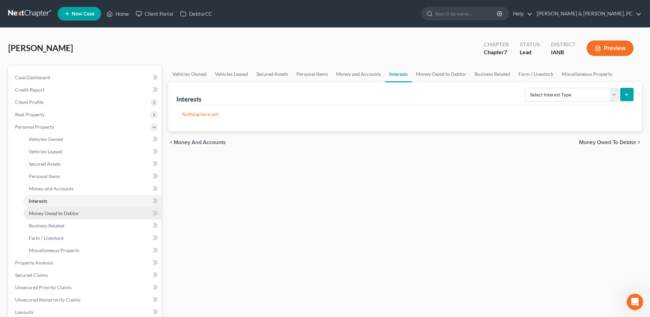
click at [70, 212] on span "Money Owed to Debtor" at bounding box center [54, 213] width 50 height 6
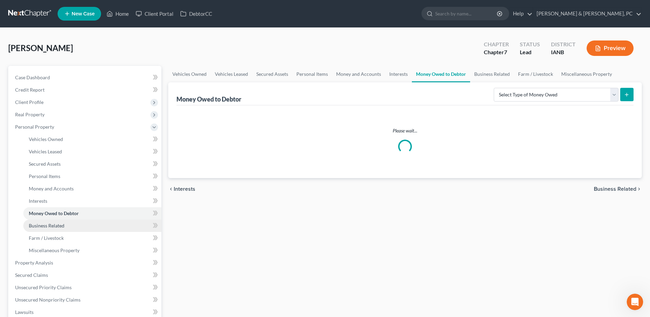
click at [68, 222] on link "Business Related" at bounding box center [92, 225] width 138 height 12
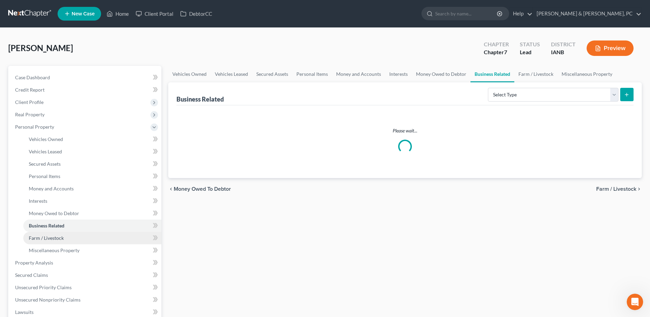
click at [61, 235] on span "Farm / Livestock" at bounding box center [46, 238] width 35 height 6
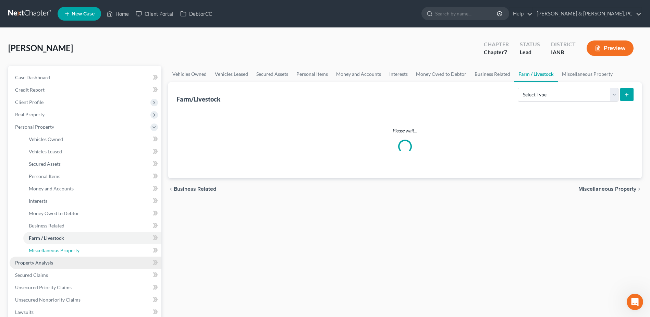
click at [59, 244] on link "Miscellaneous Property" at bounding box center [92, 250] width 138 height 12
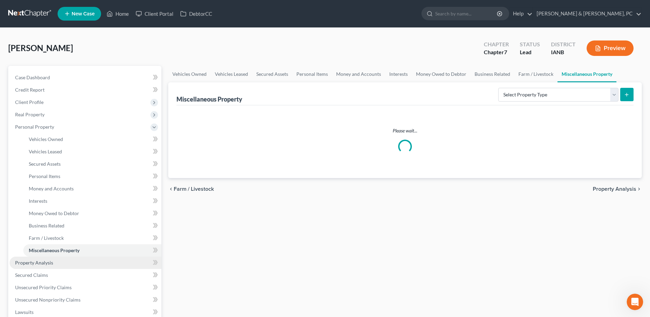
click at [52, 258] on link "Property Analysis" at bounding box center [86, 262] width 152 height 12
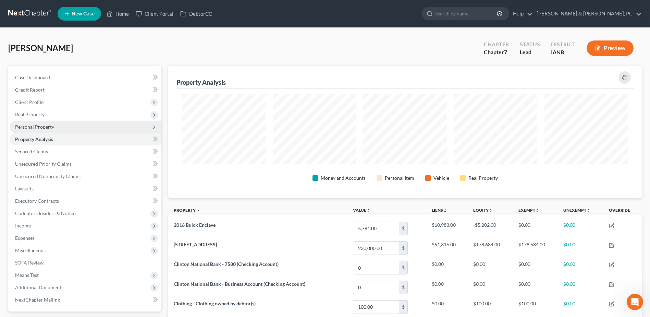
click at [47, 127] on span "Personal Property" at bounding box center [34, 127] width 39 height 6
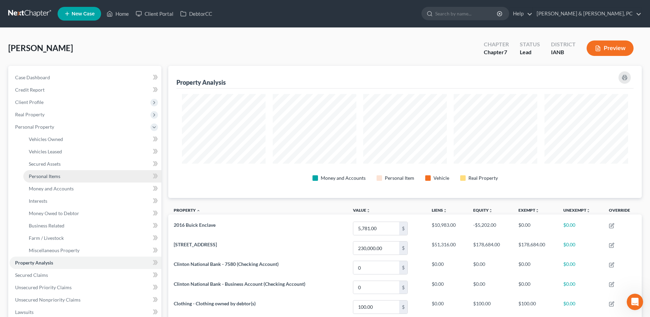
click at [54, 176] on span "Personal Items" at bounding box center [45, 176] width 32 height 6
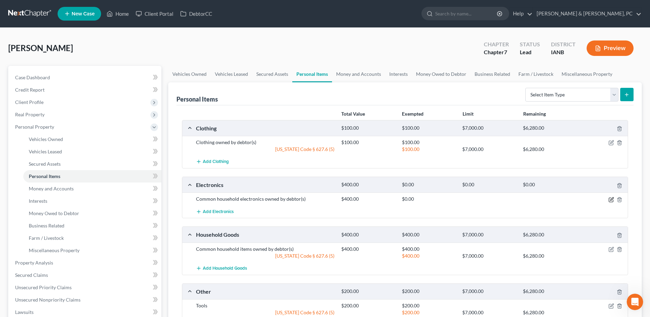
click at [610, 198] on icon "button" at bounding box center [611, 199] width 5 height 5
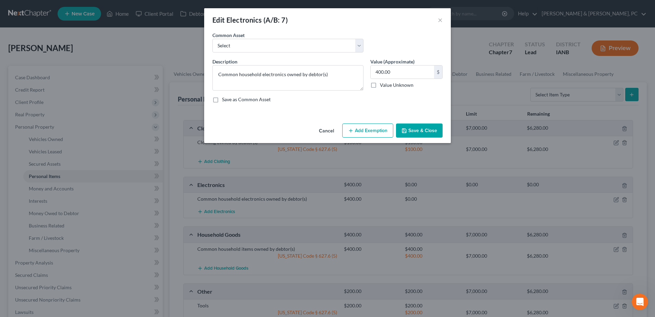
click at [370, 136] on button "Add Exemption" at bounding box center [367, 130] width 51 height 14
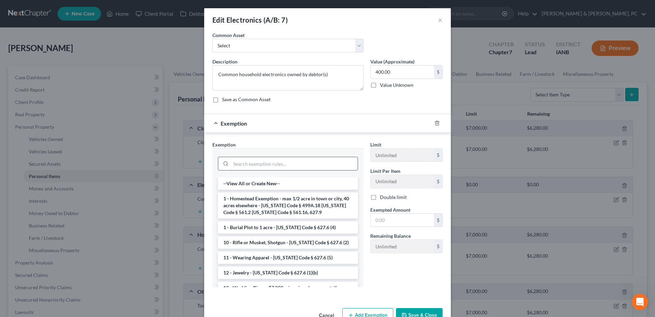
click at [285, 159] on input "search" at bounding box center [294, 163] width 127 height 13
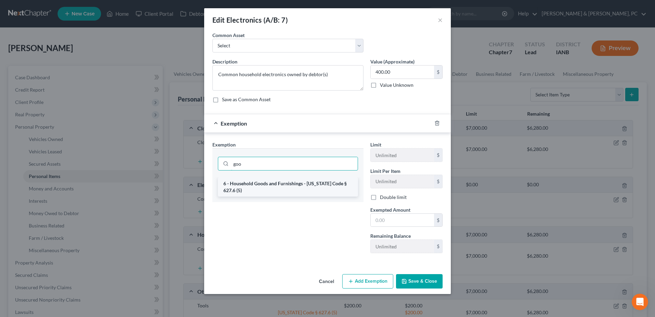
type input "goo"
click at [283, 183] on li "6 - Household Goods and Furnishings - [US_STATE] Code § 627.6 (5)" at bounding box center [288, 186] width 140 height 19
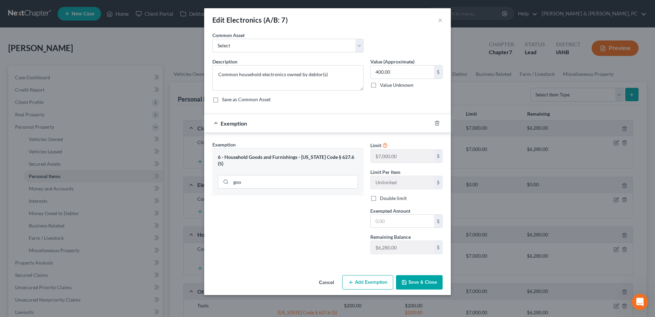
click at [413, 229] on div "Limit $7,000.00 $ Limit Per Item Unlimited $ Double limit Exempted Amount * $ R…" at bounding box center [406, 200] width 79 height 119
click at [411, 221] on input "text" at bounding box center [402, 221] width 63 height 13
type input "400"
click at [416, 275] on button "Save & Close" at bounding box center [419, 282] width 47 height 14
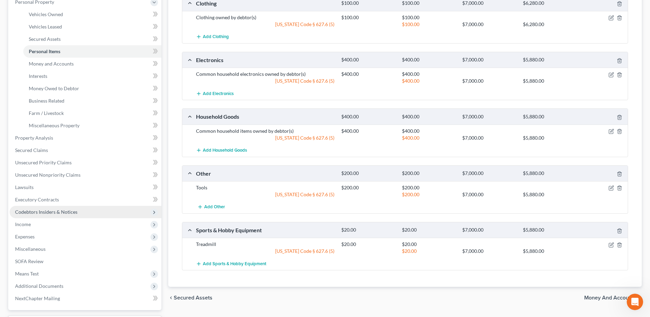
scroll to position [137, 0]
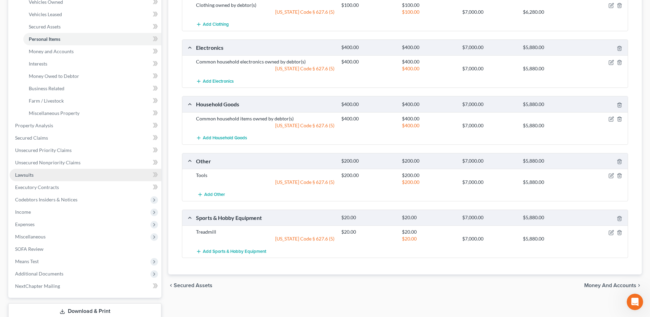
click at [40, 176] on link "Lawsuits" at bounding box center [86, 175] width 152 height 12
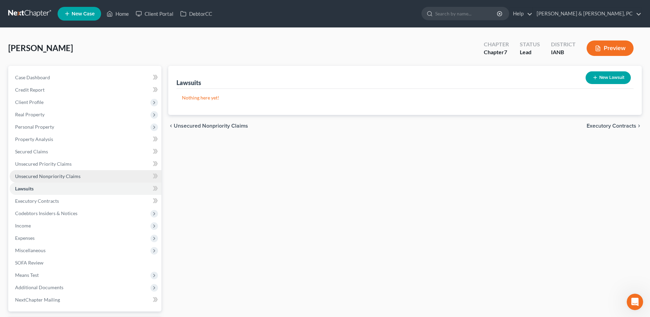
click at [40, 172] on link "Unsecured Nonpriority Claims" at bounding box center [86, 176] width 152 height 12
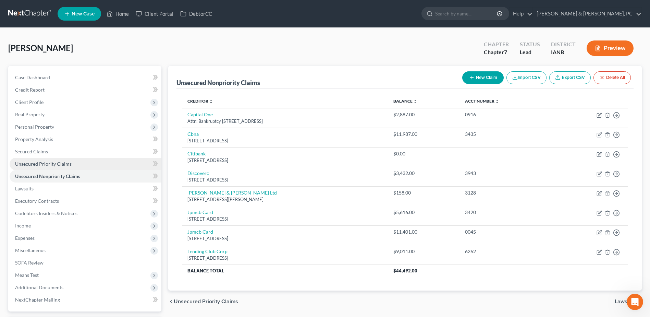
click at [45, 165] on span "Unsecured Priority Claims" at bounding box center [43, 164] width 57 height 6
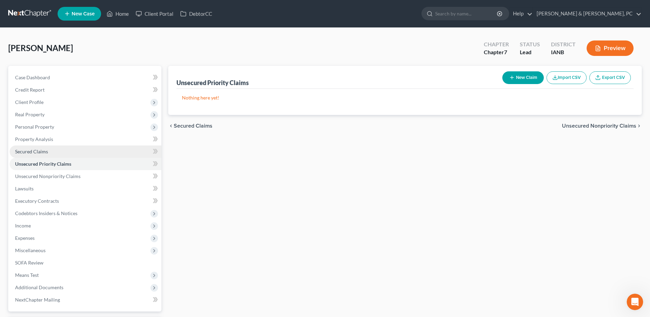
click at [43, 153] on span "Secured Claims" at bounding box center [31, 151] width 33 height 6
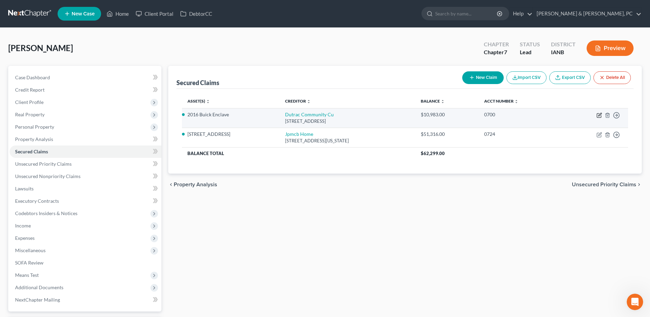
click at [598, 114] on icon "button" at bounding box center [599, 114] width 5 height 5
select select "16"
select select "0"
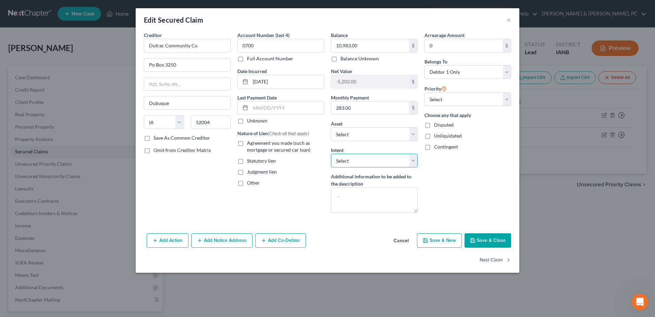
click at [359, 155] on select "Select Surrender Redeem Reaffirm Avoid Other" at bounding box center [374, 161] width 87 height 14
select select "4"
click at [331, 154] on select "Select Surrender Redeem Reaffirm Avoid Other" at bounding box center [374, 161] width 87 height 14
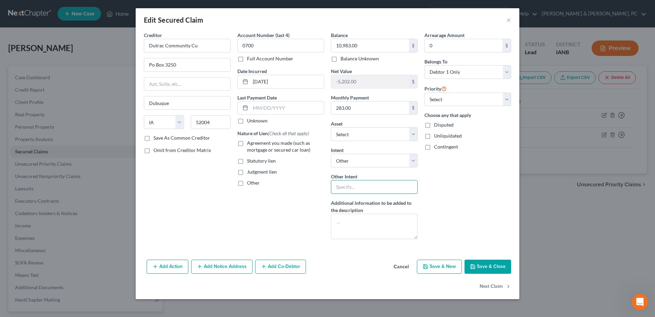
click at [360, 184] on input "text" at bounding box center [374, 187] width 87 height 14
type input "Continue Making Payments"
click at [286, 111] on input "text" at bounding box center [287, 107] width 73 height 13
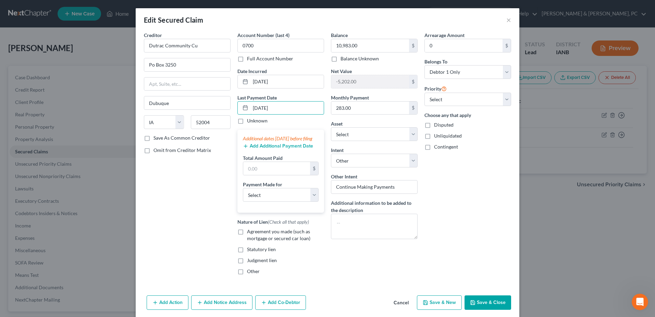
type input "[DATE]"
click at [258, 149] on button "Add Additional Payment Date" at bounding box center [278, 145] width 70 height 5
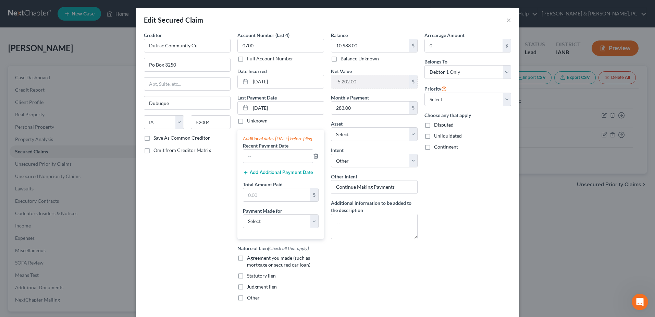
click at [258, 175] on button "Add Additional Payment Date" at bounding box center [278, 172] width 70 height 5
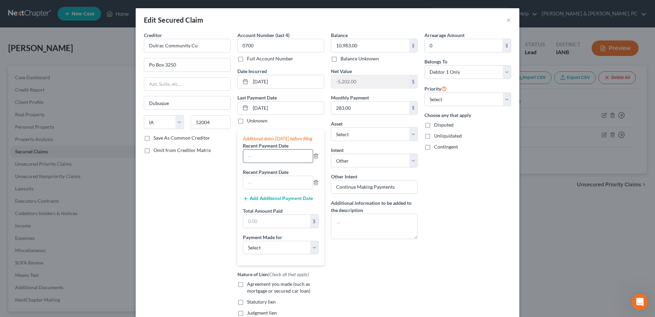
click at [260, 162] on input "text" at bounding box center [278, 155] width 70 height 13
drag, startPoint x: 273, startPoint y: 164, endPoint x: 234, endPoint y: 163, distance: 39.1
click at [234, 163] on div "Account Number (last 4) 0700 Full Account Number Date Incurred [DATE] Last Paym…" at bounding box center [281, 182] width 94 height 301
type input "[DATE]"
click at [253, 186] on input "text" at bounding box center [278, 182] width 70 height 13
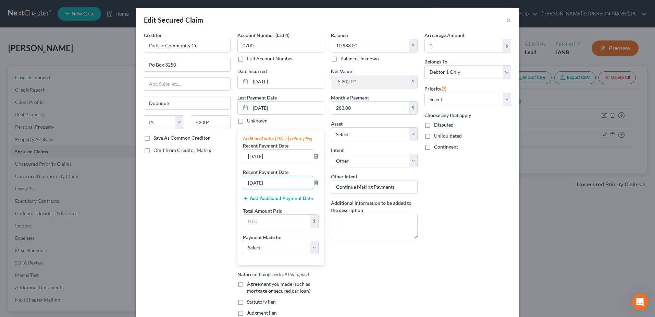
type input "[DATE]"
click at [202, 203] on div "Creditor * Dutrac Community Cu Po Box [GEOGRAPHIC_DATA][US_STATE] AZ [GEOGRAPHI…" at bounding box center [188, 182] width 94 height 301
click at [257, 227] on input "text" at bounding box center [276, 221] width 67 height 13
type input "849"
click at [252, 254] on select "Select Car Credit Card Loan Repayment Mortgage Other Suppliers Or Vendors" at bounding box center [281, 248] width 76 height 14
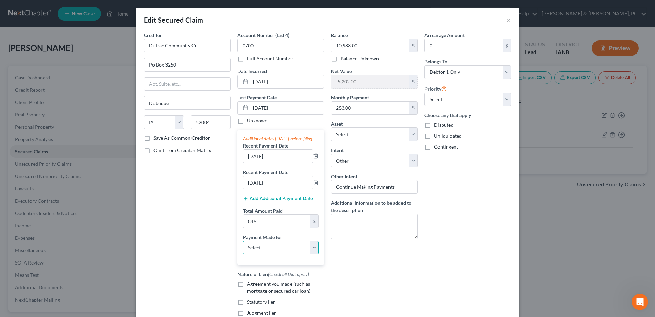
select select "0"
click at [243, 247] on select "Select Car Credit Card Loan Repayment Mortgage Other Suppliers Or Vendors" at bounding box center [281, 248] width 76 height 14
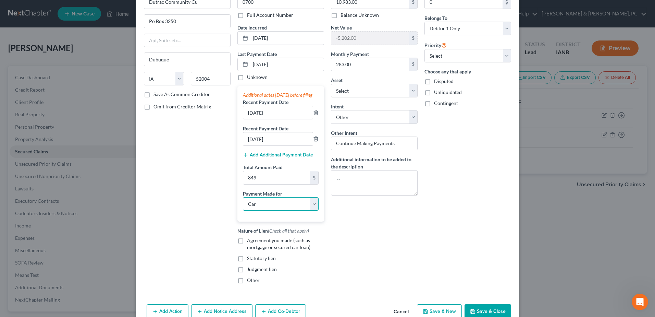
scroll to position [86, 0]
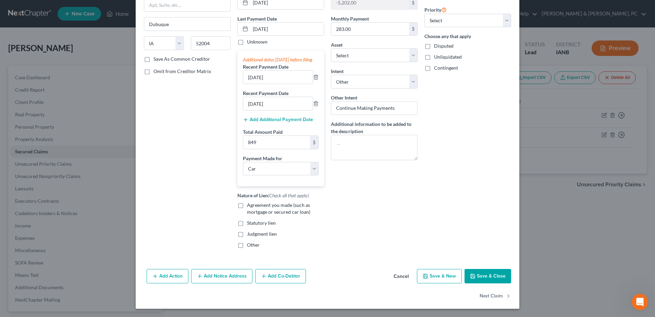
click at [496, 268] on div "Add Action Add Notice Address Add Co-Debtor Cancel Save & New Save & Close" at bounding box center [328, 277] width 384 height 23
click at [499, 274] on button "Save & Close" at bounding box center [488, 276] width 47 height 14
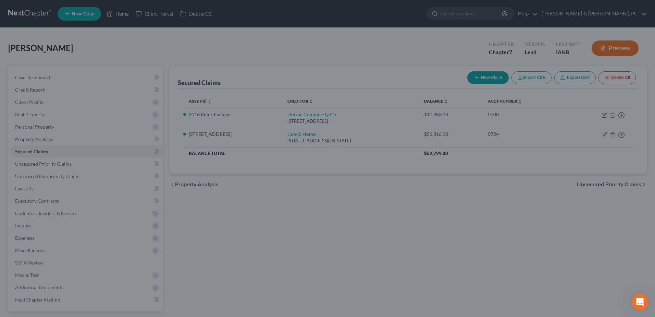
select select "7"
type input "849.00"
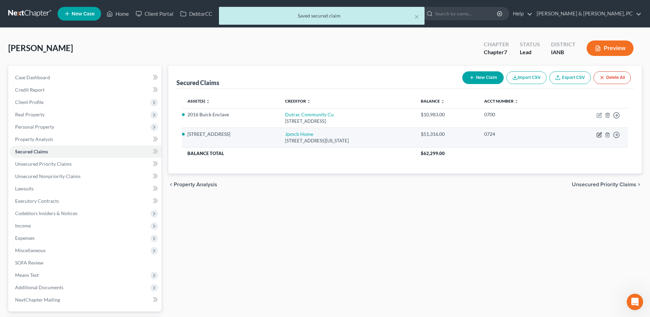
click at [601, 137] on icon "button" at bounding box center [599, 134] width 5 height 5
select select "19"
select select "0"
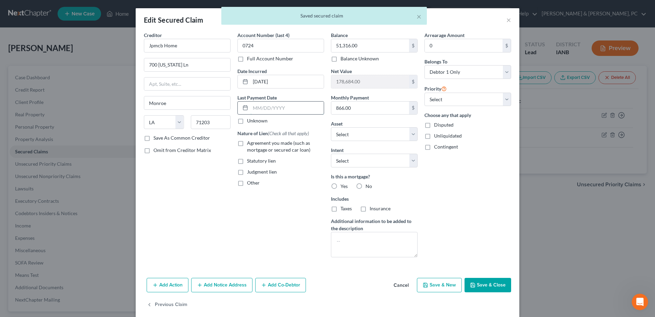
click at [288, 111] on input "text" at bounding box center [287, 107] width 73 height 13
type input "[DATE]"
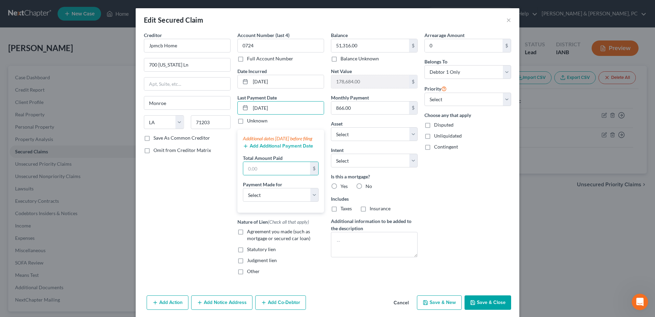
click at [260, 149] on button "Add Additional Payment Date" at bounding box center [278, 145] width 70 height 5
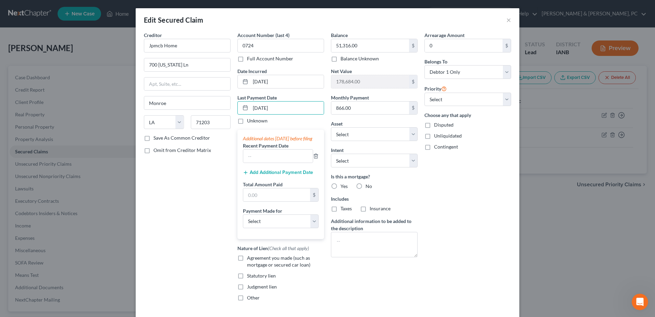
click at [261, 175] on button "Add Additional Payment Date" at bounding box center [278, 172] width 70 height 5
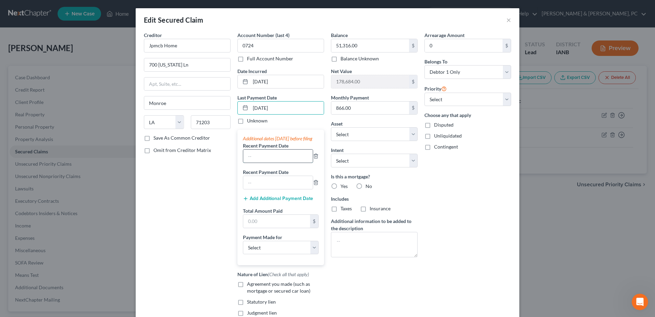
click at [260, 162] on input "text" at bounding box center [278, 155] width 70 height 13
type input "[DATE]"
click at [284, 250] on select "Select Car Credit Card Loan Repayment Mortgage Other Suppliers Or Vendors" at bounding box center [281, 248] width 76 height 14
click at [215, 246] on div "Creditor * Jpmcb Home 700 [US_STATE] [PERSON_NAME][GEOGRAPHIC_DATA] [US_STATE] …" at bounding box center [188, 182] width 94 height 301
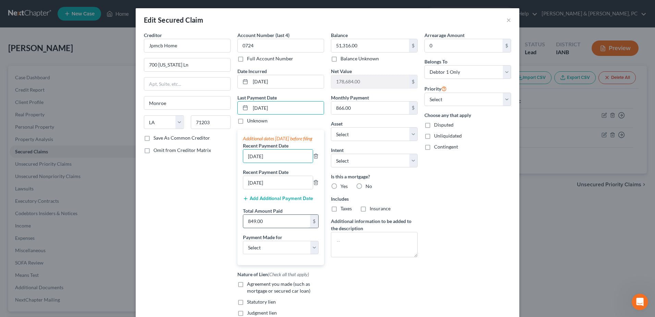
click at [271, 228] on input "849.00" at bounding box center [276, 221] width 67 height 13
type input "2,598"
click at [270, 254] on select "Select Car Credit Card Loan Repayment Mortgage Other Suppliers Or Vendors" at bounding box center [281, 248] width 76 height 14
select select "3"
click at [243, 247] on select "Select Car Credit Card Loan Repayment Mortgage Other Suppliers Or Vendors" at bounding box center [281, 248] width 76 height 14
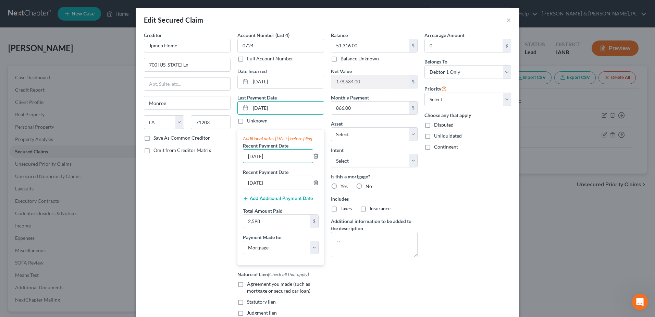
click at [319, 181] on div "Additional dates [DATE] before filing Recent Payment Date [DATE] Recent Payment…" at bounding box center [280, 197] width 87 height 135
click at [341, 183] on label "Yes" at bounding box center [344, 186] width 7 height 7
click at [343, 183] on input "Yes" at bounding box center [345, 185] width 4 height 4
radio input "true"
click at [357, 170] on div "Balance 51,316.00 $ Balance Unknown Balance Undetermined 51,316.00 $ Balance Un…" at bounding box center [375, 182] width 94 height 301
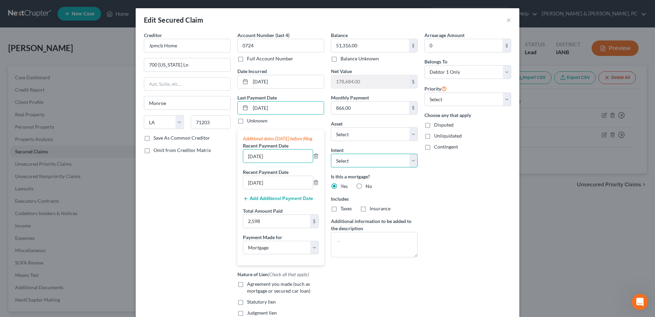
click at [359, 164] on select "Select Surrender Redeem Reaffirm Avoid Other" at bounding box center [374, 161] width 87 height 14
click at [331, 154] on select "Select Surrender Redeem Reaffirm Avoid Other" at bounding box center [374, 161] width 87 height 14
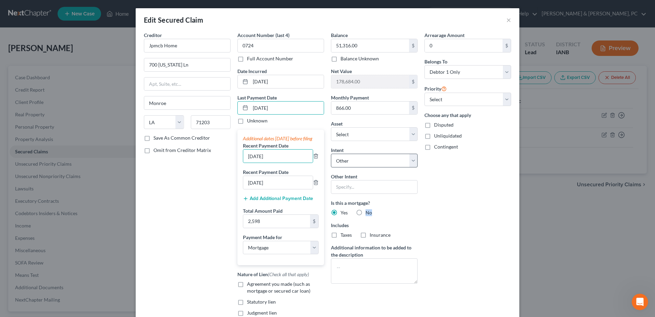
drag, startPoint x: 360, startPoint y: 212, endPoint x: 357, endPoint y: 161, distance: 51.2
click at [357, 185] on div "Balance 51,316.00 $ Balance Unknown Balance Undetermined 51,316.00 $ Balance Un…" at bounding box center [375, 182] width 94 height 301
click at [357, 160] on select "Select Surrender Redeem Reaffirm Avoid Other" at bounding box center [374, 161] width 87 height 14
select select "2"
click at [331, 154] on select "Select Surrender Redeem Reaffirm Avoid Other" at bounding box center [374, 161] width 87 height 14
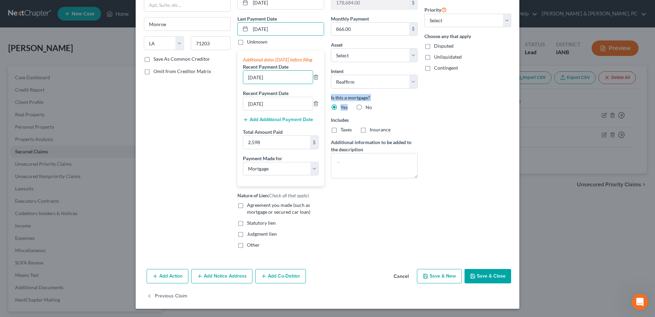
click at [471, 270] on button "Save & Close" at bounding box center [488, 276] width 47 height 14
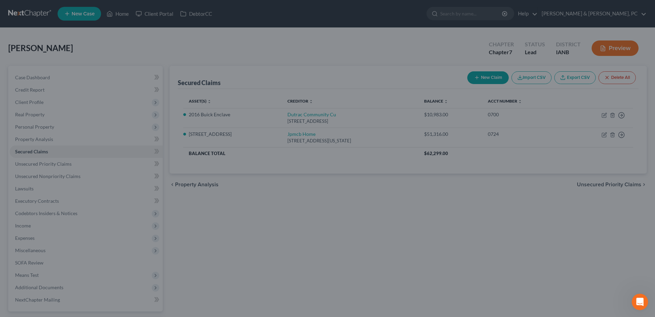
select select "10"
type input "2,598.00"
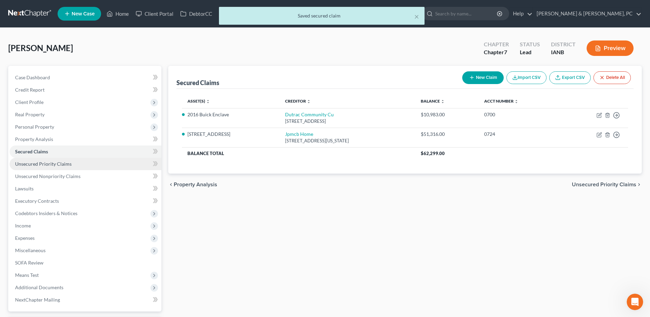
click at [85, 163] on link "Unsecured Priority Claims" at bounding box center [86, 164] width 152 height 12
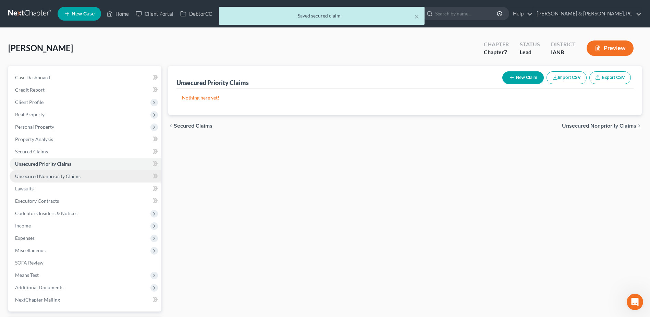
click at [78, 174] on span "Unsecured Nonpriority Claims" at bounding box center [47, 176] width 65 height 6
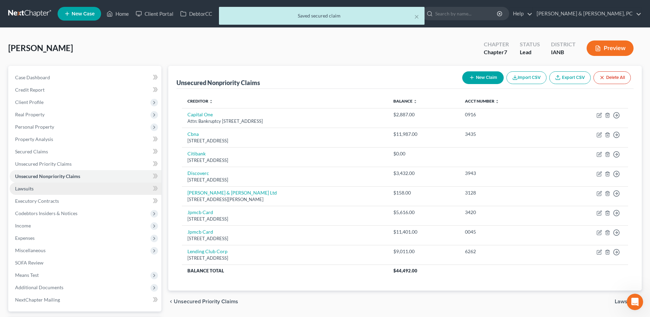
click at [71, 186] on link "Lawsuits" at bounding box center [86, 188] width 152 height 12
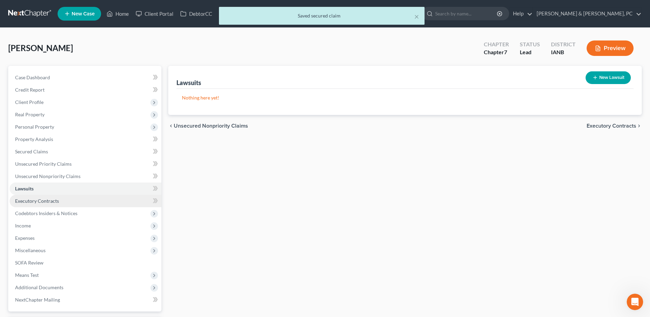
click at [68, 197] on link "Executory Contracts" at bounding box center [86, 201] width 152 height 12
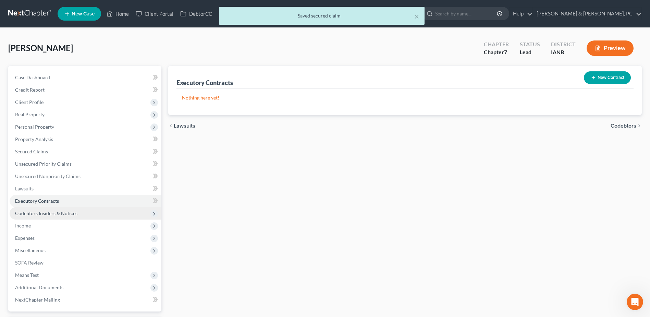
click at [67, 210] on span "Codebtors Insiders & Notices" at bounding box center [46, 213] width 62 height 6
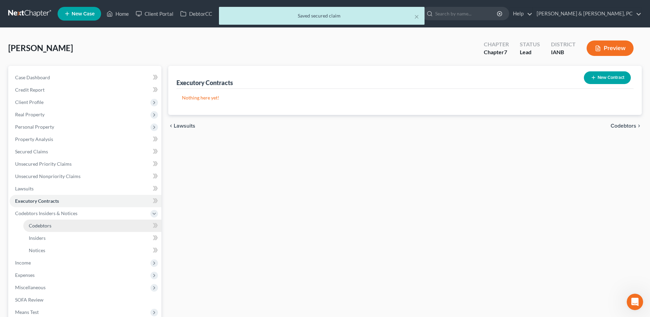
click at [75, 226] on link "Codebtors" at bounding box center [92, 225] width 138 height 12
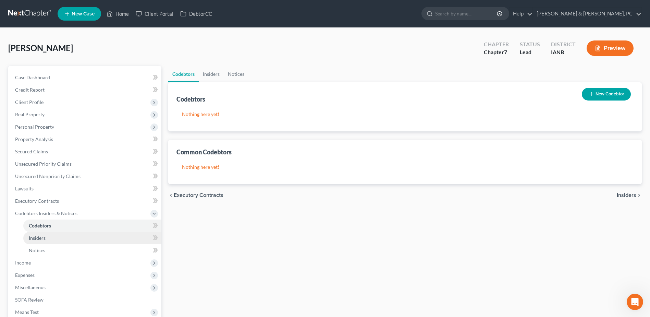
click at [73, 236] on link "Insiders" at bounding box center [92, 238] width 138 height 12
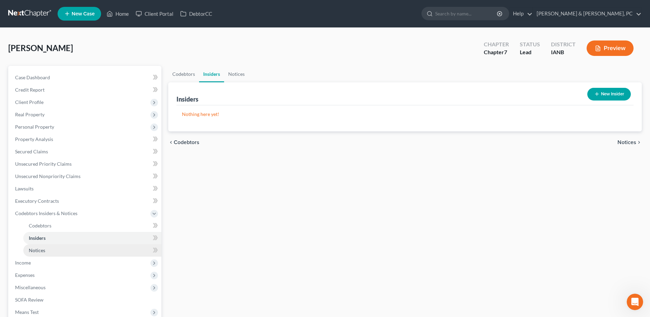
click at [68, 248] on link "Notices" at bounding box center [92, 250] width 138 height 12
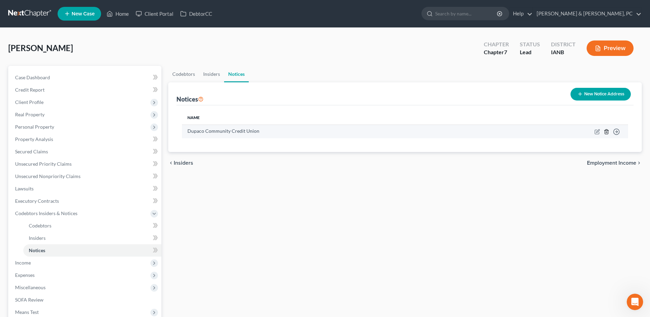
click at [607, 132] on icon "button" at bounding box center [606, 131] width 5 height 5
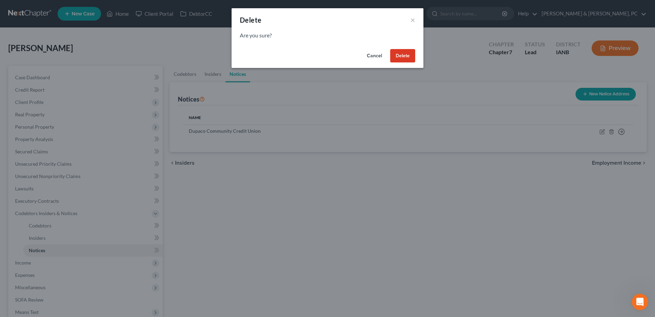
click at [413, 53] on button "Delete" at bounding box center [402, 56] width 25 height 14
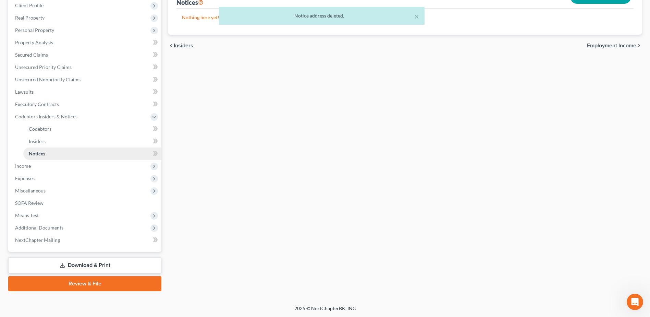
scroll to position [97, 0]
click at [56, 166] on span "Income" at bounding box center [86, 165] width 152 height 12
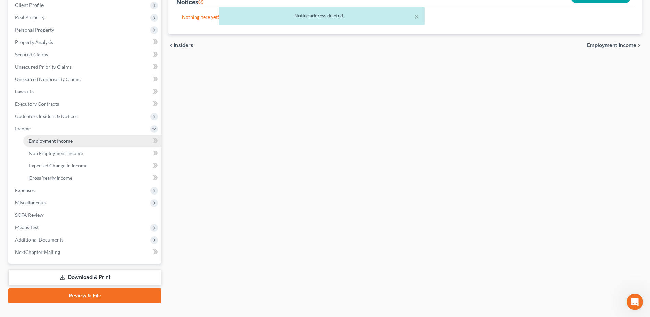
click at [77, 144] on link "Employment Income" at bounding box center [92, 141] width 138 height 12
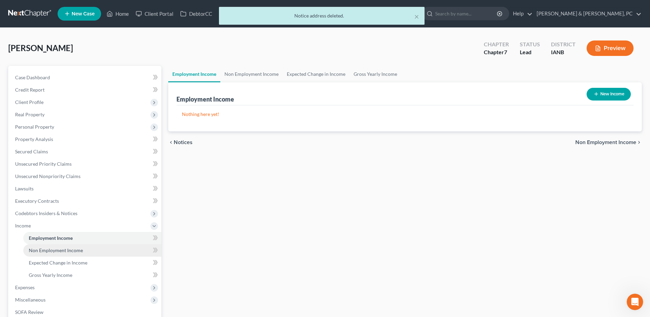
click at [77, 250] on span "Non Employment Income" at bounding box center [56, 250] width 54 height 6
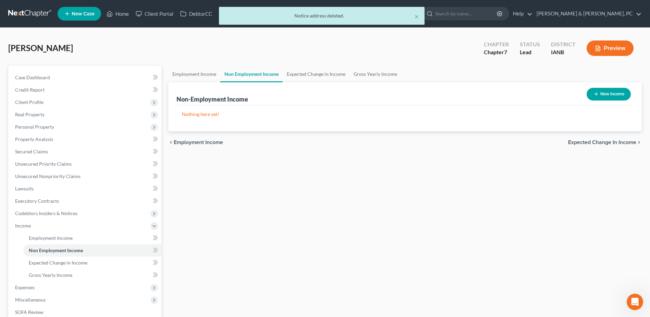
click at [619, 95] on button "New Income" at bounding box center [609, 94] width 44 height 13
select select "0"
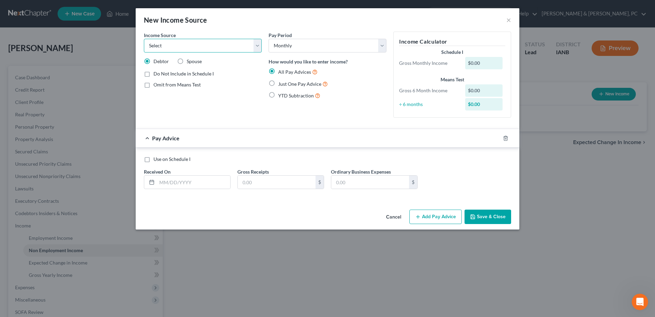
click at [227, 43] on select "Select Unemployment Disability (from employer) Pension Retirement Social Securi…" at bounding box center [203, 46] width 118 height 14
select select "4"
click at [144, 39] on select "Select Unemployment Disability (from employer) Pension Retirement Social Securi…" at bounding box center [203, 46] width 118 height 14
click at [294, 83] on span "Just One Pay Advice" at bounding box center [299, 84] width 43 height 6
click at [285, 83] on input "Just One Pay Advice" at bounding box center [283, 82] width 4 height 4
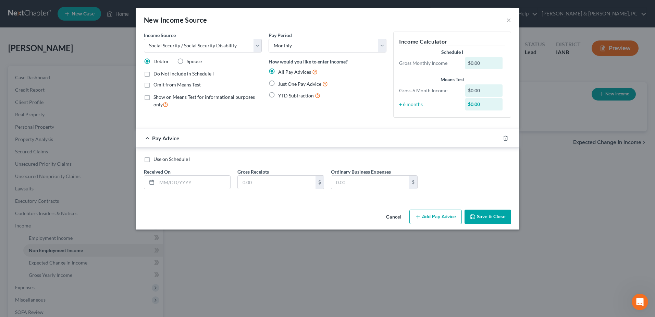
radio input "true"
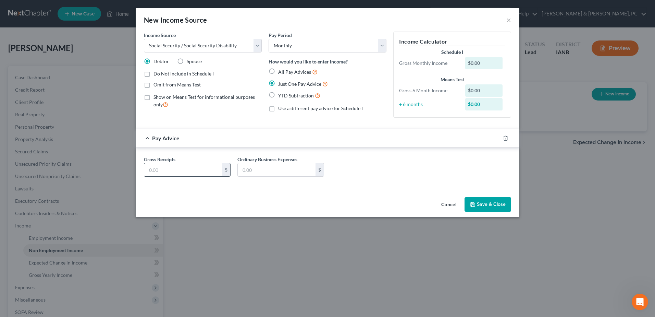
click at [205, 176] on input "text" at bounding box center [183, 169] width 78 height 13
type input "1,700"
click at [493, 208] on div "Cancel Save & Close" at bounding box center [328, 205] width 384 height 23
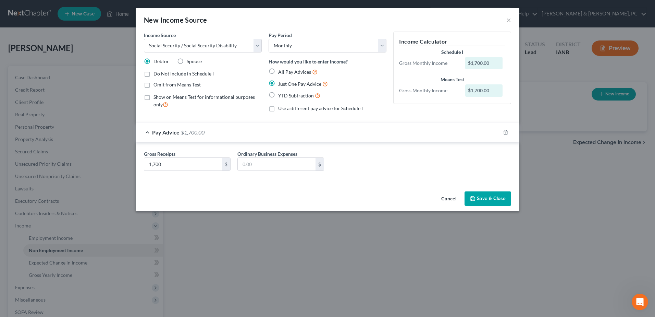
click at [489, 191] on div "Cancel Save & Close" at bounding box center [328, 199] width 384 height 23
click at [493, 189] on div "Cancel Save & Close" at bounding box center [328, 199] width 384 height 23
click at [493, 194] on button "Save & Close" at bounding box center [488, 198] width 47 height 14
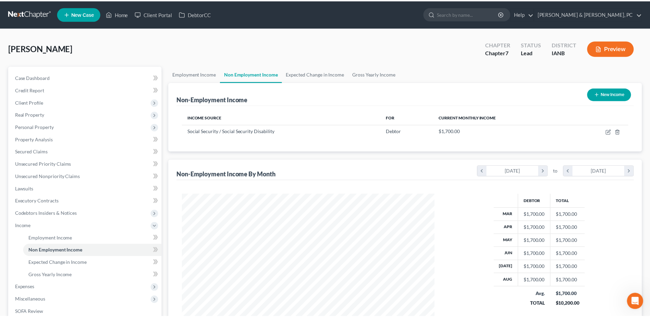
scroll to position [342571, 342429]
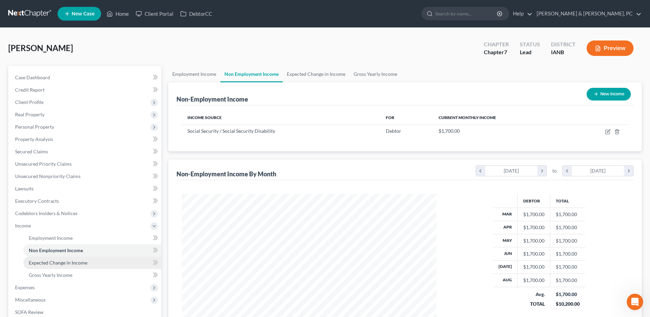
click at [71, 260] on span "Expected Change in Income" at bounding box center [58, 262] width 59 height 6
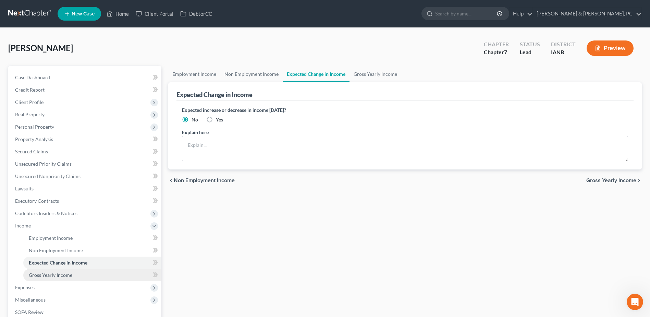
click at [66, 272] on span "Gross Yearly Income" at bounding box center [51, 275] width 44 height 6
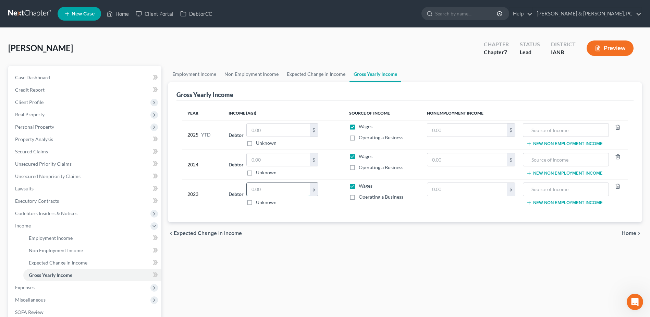
click at [269, 184] on input "text" at bounding box center [278, 189] width 63 height 13
type input "20,179"
click at [267, 160] on input "text" at bounding box center [278, 159] width 63 height 13
click at [272, 160] on input "text" at bounding box center [278, 159] width 63 height 13
type input "24,381"
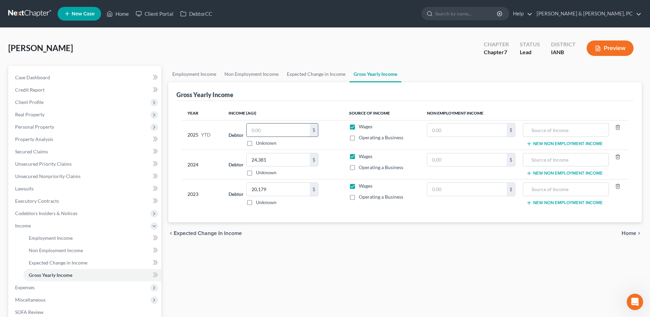
click at [271, 129] on input "text" at bounding box center [278, 129] width 63 height 13
click at [49, 285] on span "Expenses" at bounding box center [86, 287] width 152 height 12
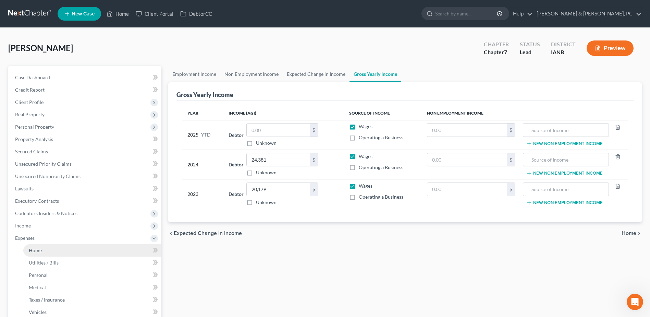
click at [39, 249] on span "Home" at bounding box center [35, 250] width 13 height 6
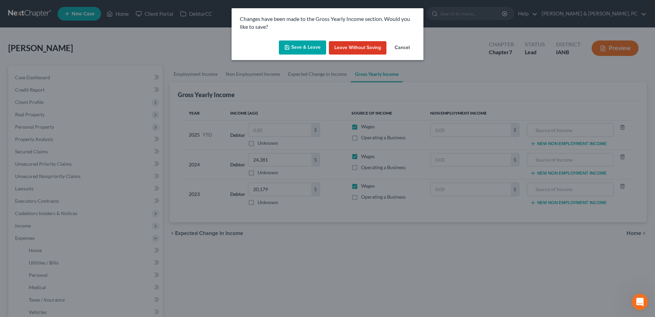
click at [285, 49] on button "Save & Leave" at bounding box center [302, 47] width 47 height 14
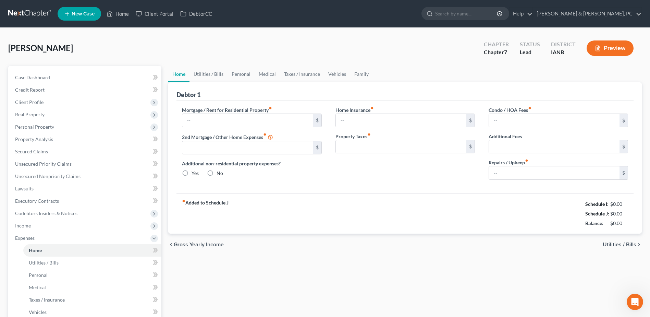
type input "0.00"
radio input "true"
type input "0.00"
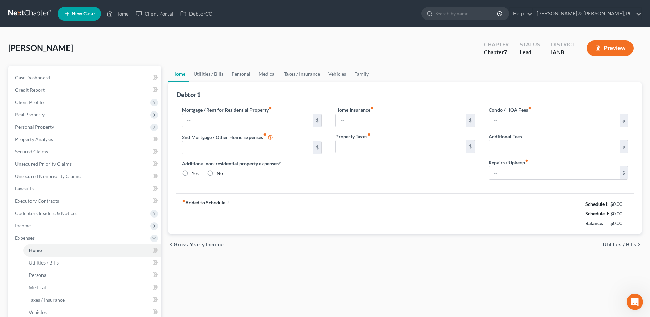
type input "0.00"
click at [216, 117] on input "text" at bounding box center [247, 120] width 131 height 13
type input "870"
click at [527, 171] on input "0.00" at bounding box center [554, 172] width 131 height 13
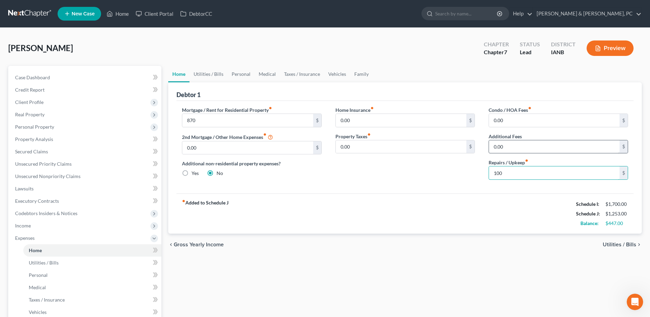
type input "100"
click at [525, 145] on input "0.00" at bounding box center [554, 146] width 131 height 13
click at [532, 143] on input "150" at bounding box center [554, 146] width 131 height 13
type input "150"
click at [389, 185] on div "Home Insurance fiber_manual_record 0.00 $ Property Taxes fiber_manual_record 0.…" at bounding box center [405, 145] width 153 height 79
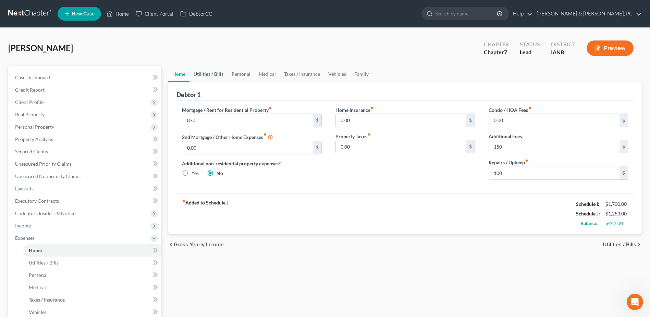
click at [219, 73] on link "Utilities / Bills" at bounding box center [209, 74] width 38 height 16
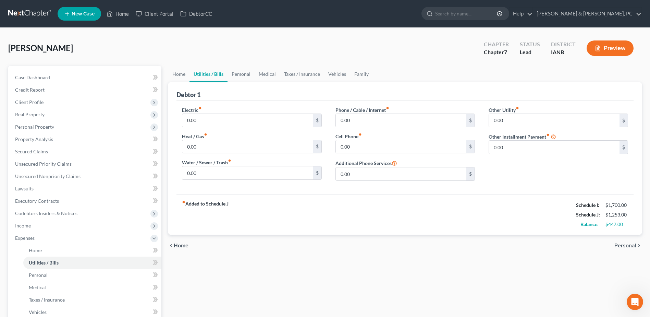
click at [203, 128] on div "Electric fiber_manual_record 0.00 $ Heat / Gas fiber_manual_record 0.00 $ Water…" at bounding box center [251, 146] width 153 height 80
click at [253, 127] on div "Electric fiber_manual_record 0.00 $ Heat / Gas fiber_manual_record 0.00 $ Water…" at bounding box center [251, 146] width 153 height 80
click at [254, 125] on input "0.00" at bounding box center [247, 120] width 131 height 13
type input "188"
type input "150"
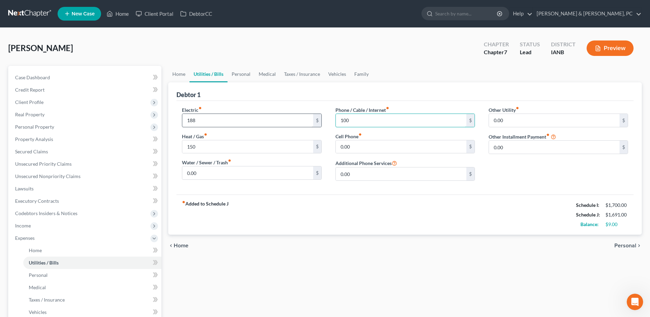
type input "100"
type input "200"
click at [401, 258] on div "Home Utilities / Bills Personal Medical Taxes / Insurance Vehicles Family Debto…" at bounding box center [405, 251] width 480 height 371
click at [245, 77] on link "Personal" at bounding box center [241, 74] width 27 height 16
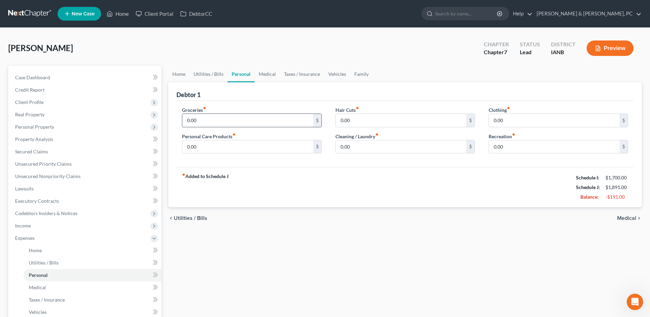
click at [239, 115] on input "0.00" at bounding box center [247, 120] width 131 height 13
type input "50"
type input "100"
type input "50"
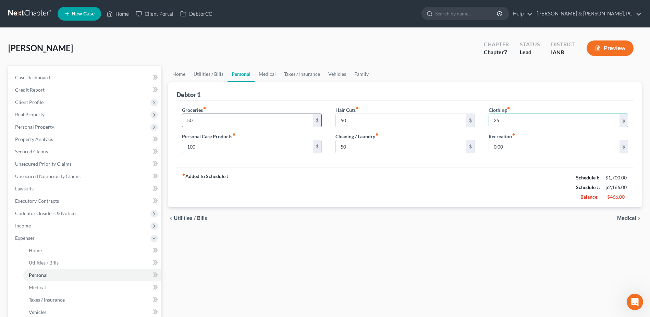
type input "250"
type input "200"
click at [269, 76] on link "Medical" at bounding box center [267, 74] width 25 height 16
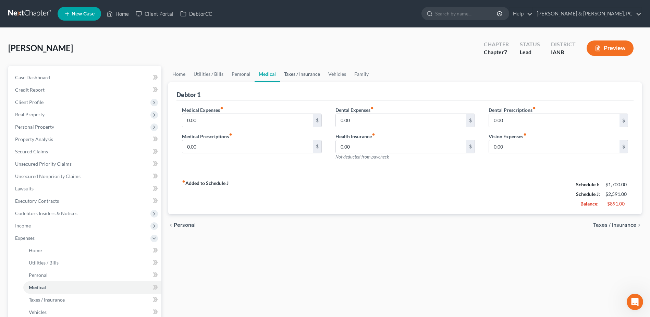
click at [288, 72] on link "Taxes / Insurance" at bounding box center [302, 74] width 44 height 16
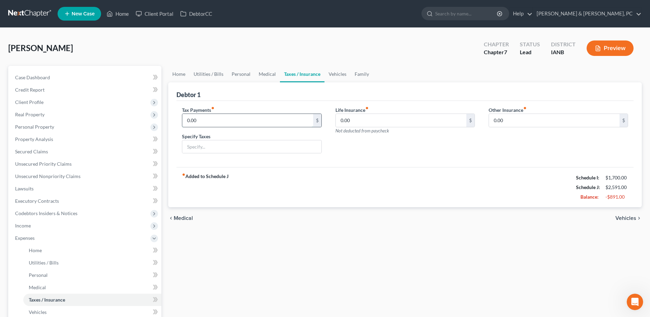
click at [236, 120] on input "0.00" at bounding box center [247, 120] width 131 height 13
type input "200"
click at [339, 77] on link "Vehicles" at bounding box center [338, 74] width 26 height 16
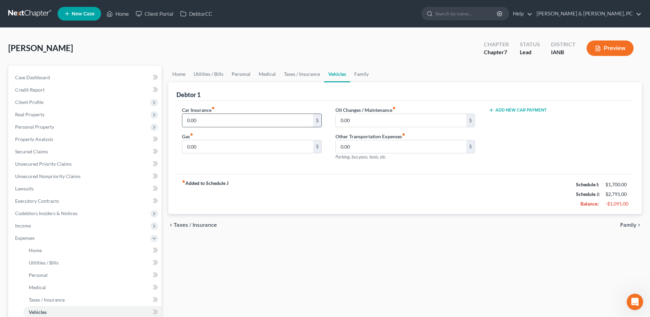
click at [277, 120] on input "0.00" at bounding box center [247, 120] width 131 height 13
type input "300"
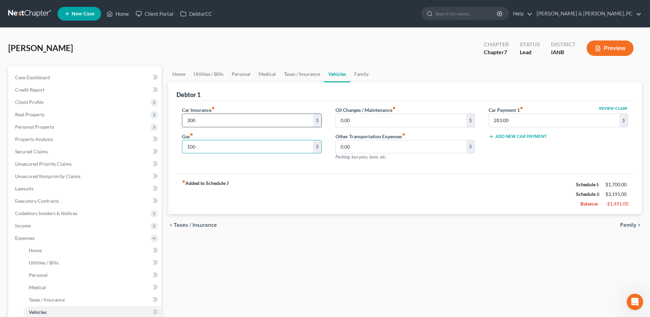
type input "100"
type input "50"
type input "1"
drag, startPoint x: 357, startPoint y: 73, endPoint x: 378, endPoint y: 96, distance: 31.1
click at [357, 73] on link "Family" at bounding box center [361, 74] width 23 height 16
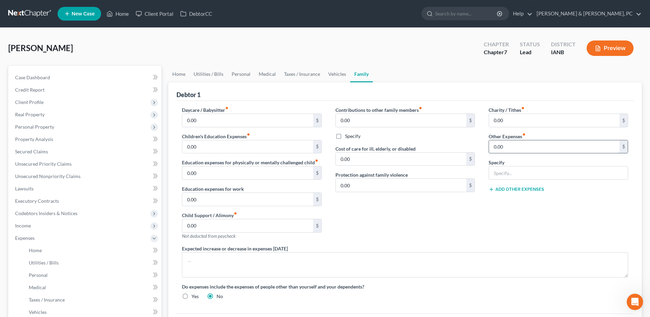
click at [516, 151] on input "0.00" at bounding box center [554, 146] width 131 height 13
type input "10"
click at [496, 169] on input "text" at bounding box center [558, 172] width 139 height 13
type input "AAA Membership"
click at [475, 212] on div "Contributions to other family members fiber_manual_record 0.00 $ Specify Cost o…" at bounding box center [405, 175] width 153 height 138
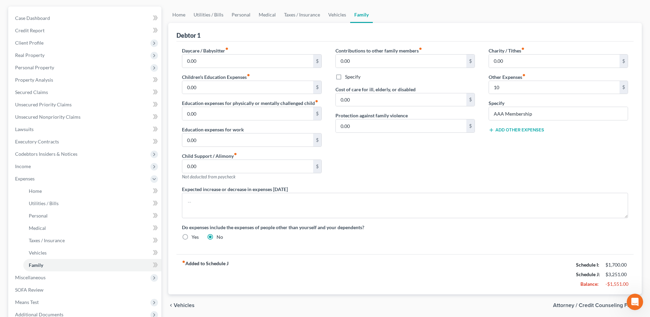
scroll to position [146, 0]
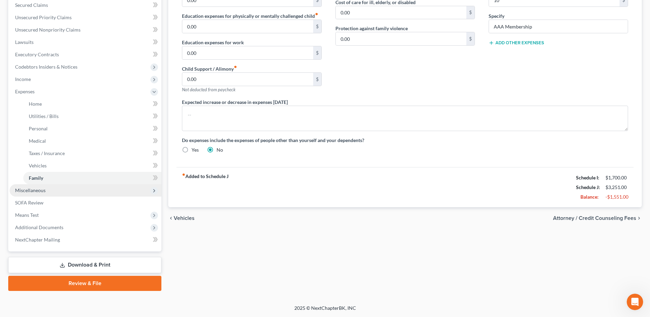
click at [84, 192] on span "Miscellaneous" at bounding box center [86, 190] width 152 height 12
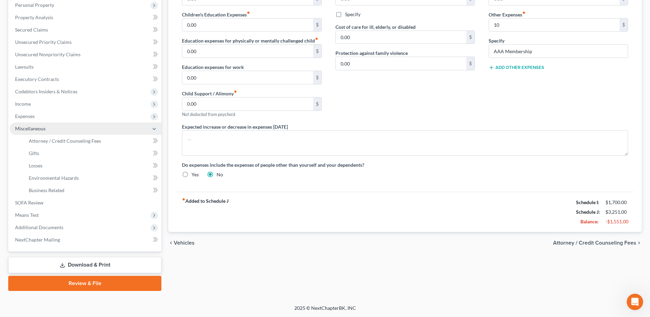
scroll to position [122, 0]
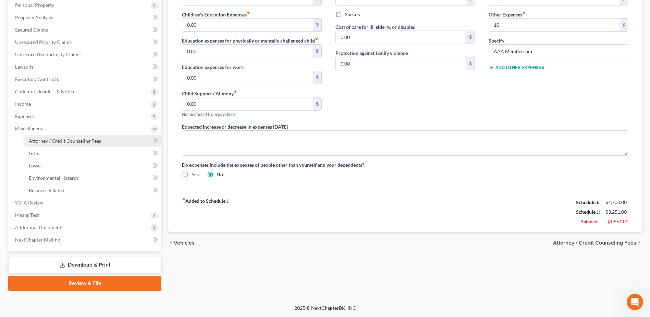
click at [76, 140] on span "Attorney / Credit Counseling Fees" at bounding box center [65, 141] width 72 height 6
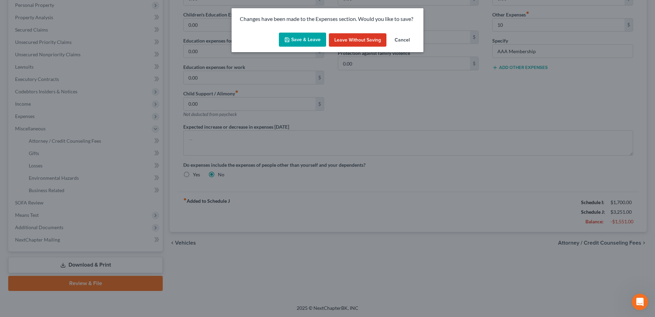
click at [295, 41] on button "Save & Leave" at bounding box center [302, 40] width 47 height 14
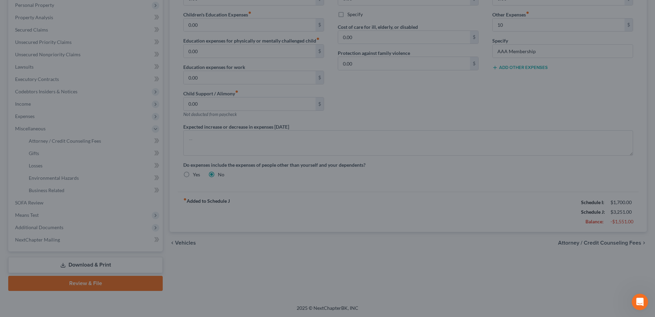
type input "10.00"
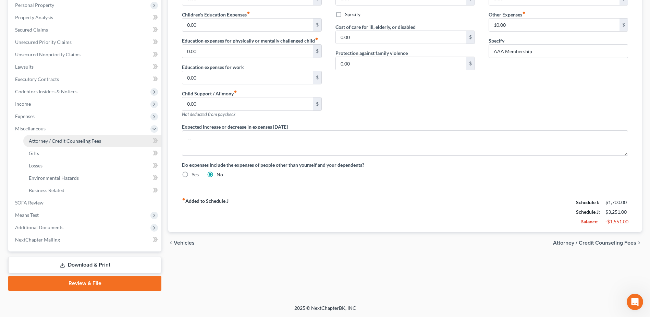
click at [89, 136] on link "Attorney / Credit Counseling Fees" at bounding box center [92, 141] width 138 height 12
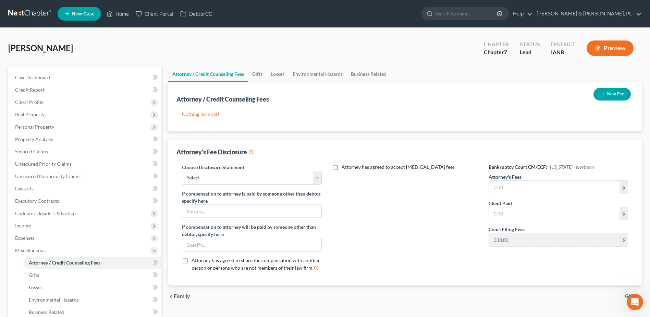
click at [603, 95] on icon "button" at bounding box center [602, 93] width 5 height 5
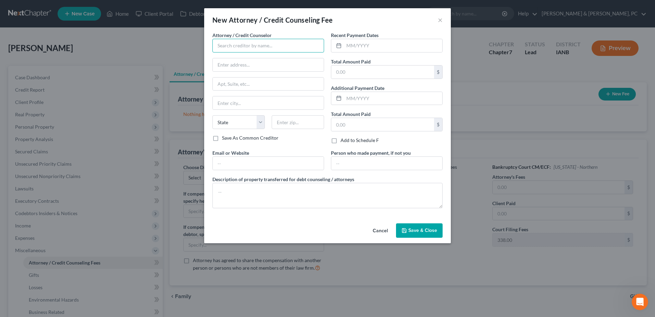
click at [245, 49] on input "text" at bounding box center [268, 46] width 112 height 14
type input "[PERSON_NAME] & [PERSON_NAME] PC"
type input "[STREET_ADDRESS]"
type input "Suite 100"
type input "Dubuque"
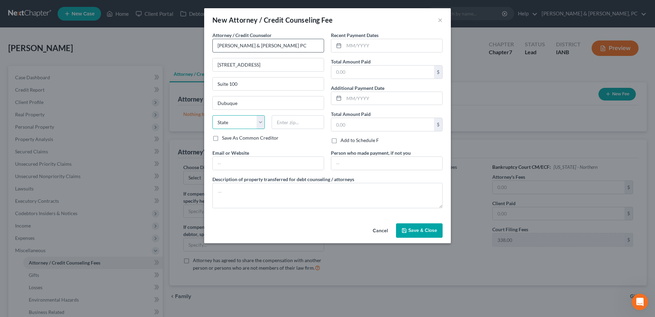
select select "16"
type input "52001"
type input "[EMAIL_ADDRESS][DOMAIN_NAME]"
drag, startPoint x: 285, startPoint y: 157, endPoint x: 192, endPoint y: 150, distance: 93.5
click at [192, 150] on div "New Attorney / Credit Counseling Fee × Attorney / Credit Counselor * [PERSON_NA…" at bounding box center [327, 158] width 655 height 317
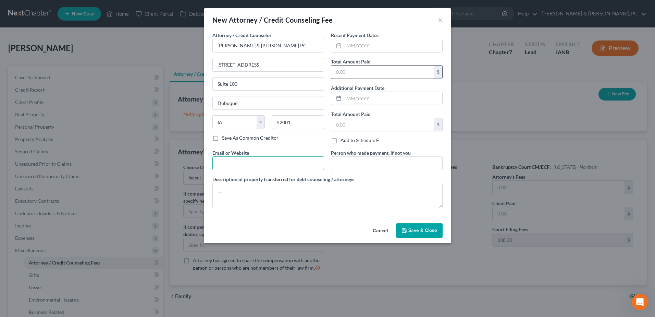
click at [361, 77] on input "text" at bounding box center [382, 71] width 103 height 13
type input "2,162"
drag, startPoint x: 410, startPoint y: 227, endPoint x: 488, endPoint y: 216, distance: 79.5
click at [410, 227] on button "Save & Close" at bounding box center [419, 230] width 47 height 14
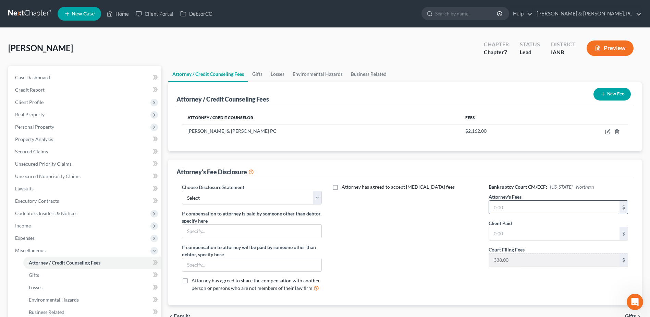
click at [510, 191] on div "Bankruptcy Court CM/ECF: [US_STATE] - Northern Attorney's Fees $ Client Paid $ …" at bounding box center [558, 239] width 153 height 113
click at [509, 211] on input "text" at bounding box center [554, 206] width 131 height 13
type input "2,162"
click at [499, 237] on input "text" at bounding box center [554, 233] width 131 height 13
type input "2,162"
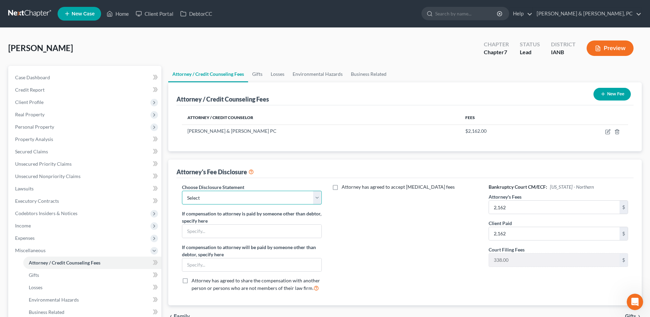
click at [315, 199] on select "Select Compensation Statement" at bounding box center [251, 198] width 139 height 14
select select "0"
click at [182, 191] on select "Select Compensation Statement" at bounding box center [251, 198] width 139 height 14
click at [272, 230] on input "text" at bounding box center [251, 230] width 139 height 13
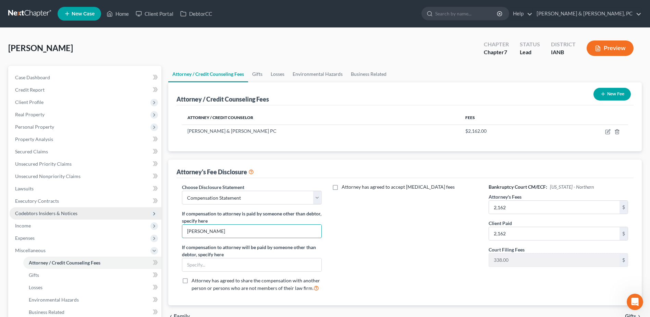
drag, startPoint x: 272, startPoint y: 230, endPoint x: 124, endPoint y: 219, distance: 148.5
click at [124, 219] on div "Petition Navigation Case Dashboard Payments Invoices Payments Payments Credit R…" at bounding box center [325, 239] width 641 height 346
type input "[PERSON_NAME]"
click at [242, 258] on input "text" at bounding box center [251, 264] width 139 height 13
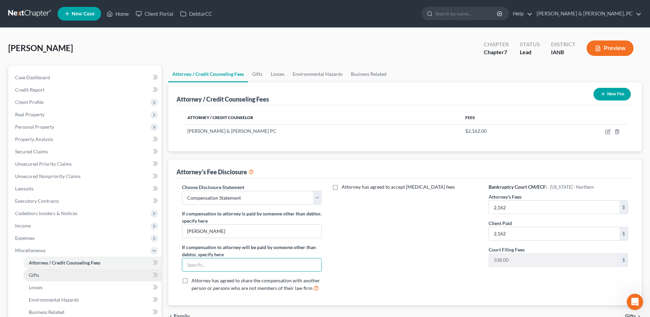
click at [52, 276] on link "Gifts" at bounding box center [92, 275] width 138 height 12
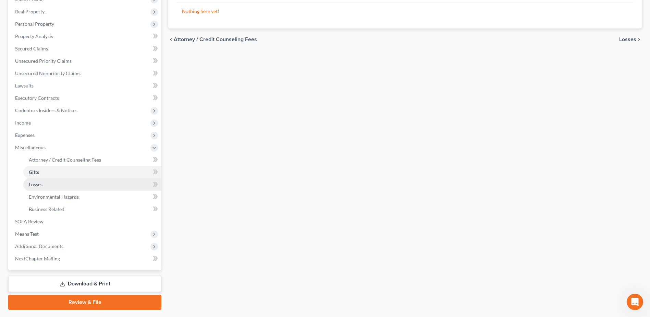
click at [49, 184] on link "Losses" at bounding box center [92, 184] width 138 height 12
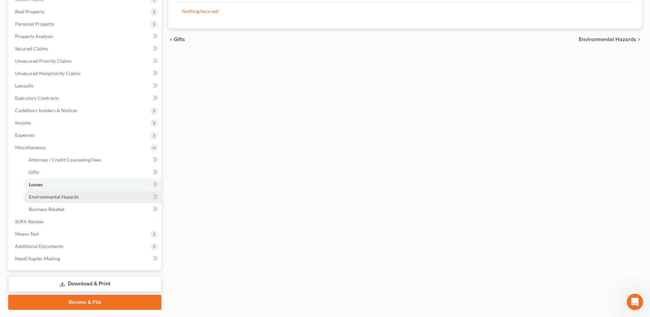
click at [43, 196] on span "Environmental Hazards" at bounding box center [54, 197] width 50 height 6
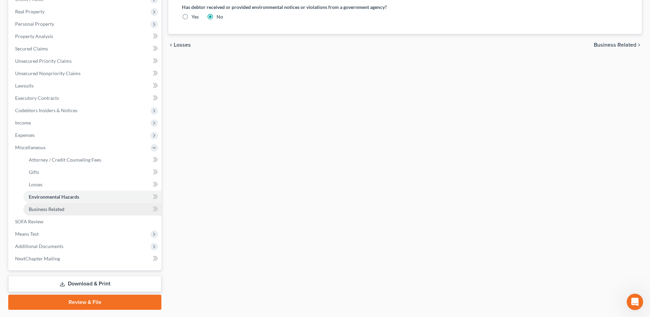
click at [60, 212] on link "Business Related" at bounding box center [92, 209] width 138 height 12
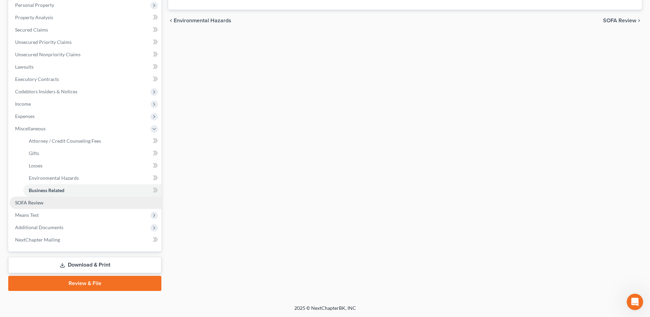
click at [51, 201] on link "SOFA Review" at bounding box center [86, 202] width 152 height 12
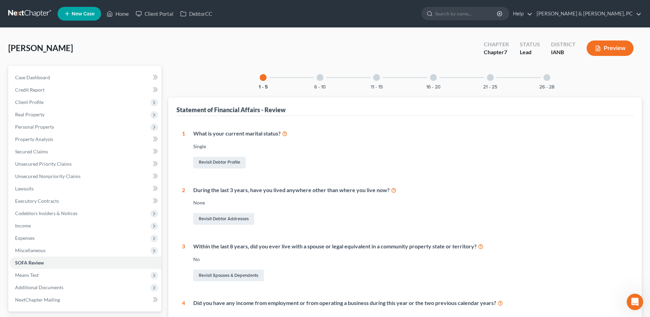
click at [316, 83] on div "6 - 10" at bounding box center [319, 77] width 23 height 23
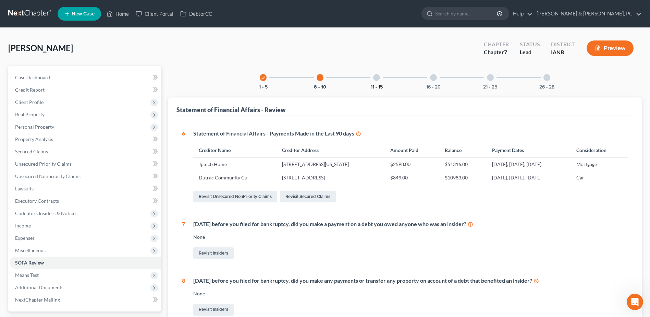
click at [384, 89] on div "check 1 - 5 6 - 10 11 - 15 16 - 20 21 - 25 26 - 28 Statement of Financial Affai…" at bounding box center [405, 260] width 474 height 389
click at [382, 86] on button "11 - 15" at bounding box center [377, 87] width 12 height 5
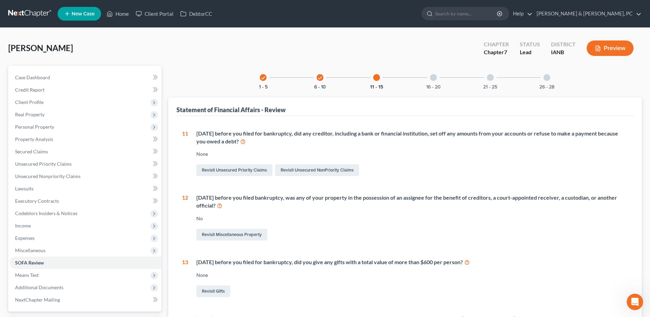
click at [441, 81] on div "16 - 20" at bounding box center [433, 77] width 23 height 23
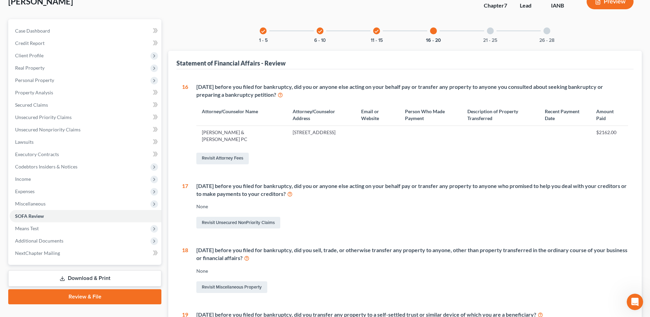
scroll to position [34, 0]
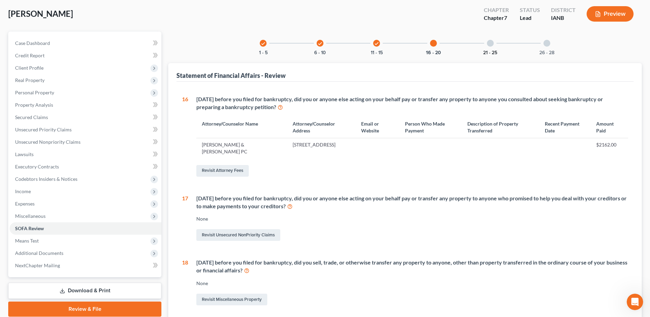
click at [488, 50] on button "21 - 25" at bounding box center [490, 52] width 14 height 5
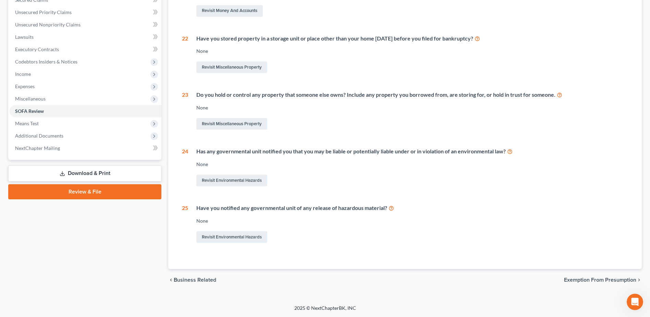
scroll to position [0, 0]
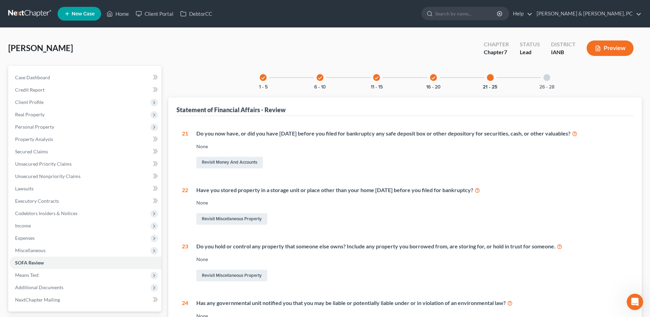
click at [548, 80] on div at bounding box center [547, 77] width 7 height 7
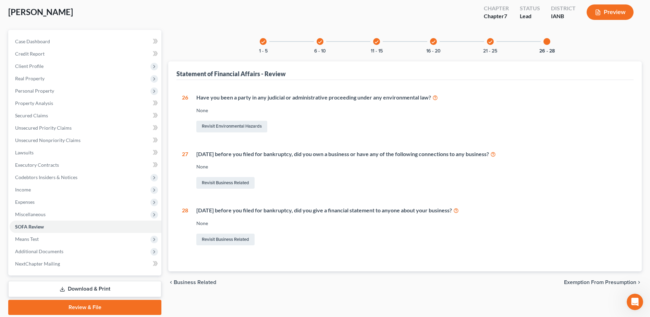
scroll to position [60, 0]
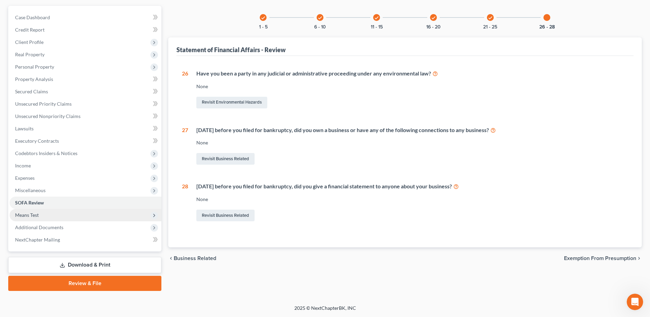
click at [111, 217] on span "Means Test" at bounding box center [86, 215] width 152 height 12
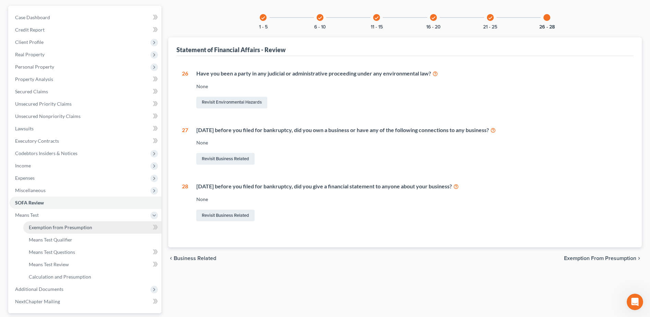
click at [92, 226] on link "Exemption from Presumption" at bounding box center [92, 227] width 138 height 12
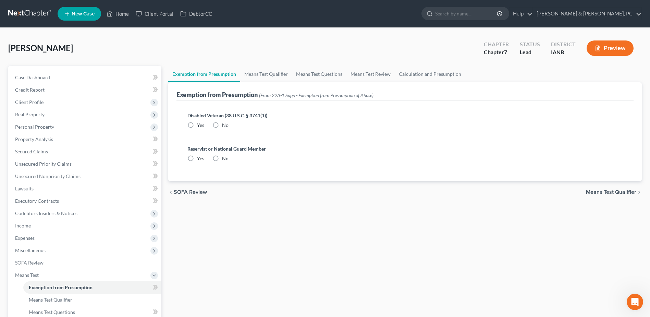
click at [222, 126] on label "No" at bounding box center [225, 125] width 7 height 7
click at [225, 126] on input "No" at bounding box center [227, 124] width 4 height 4
radio input "true"
click at [222, 158] on label "No" at bounding box center [225, 158] width 7 height 7
click at [225, 158] on input "No" at bounding box center [227, 157] width 4 height 4
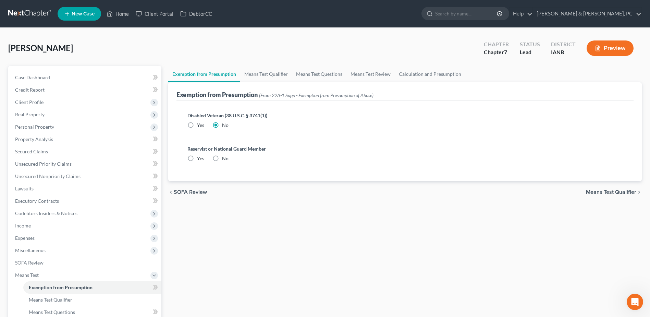
radio input "true"
click at [253, 74] on link "Means Test Qualifier" at bounding box center [266, 74] width 52 height 16
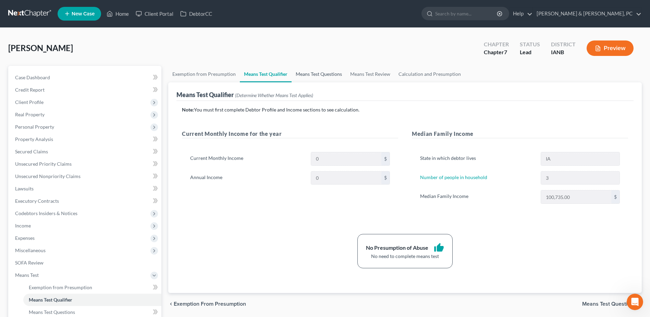
click at [313, 74] on link "Means Test Questions" at bounding box center [319, 74] width 54 height 16
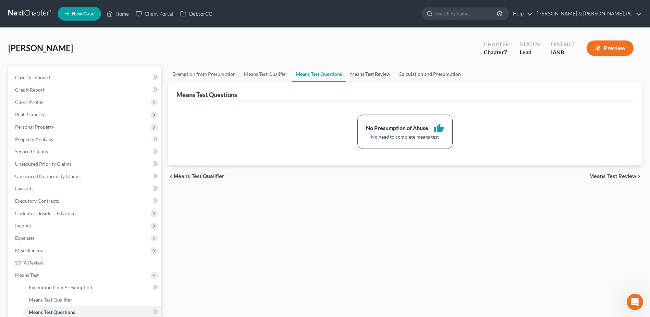
drag, startPoint x: 375, startPoint y: 75, endPoint x: 427, endPoint y: 75, distance: 51.7
click at [375, 75] on link "Means Test Review" at bounding box center [370, 74] width 48 height 16
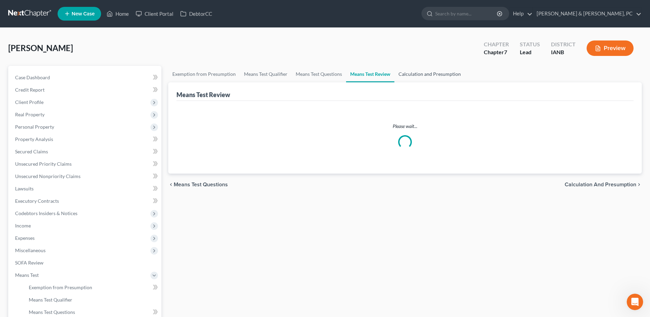
click at [428, 74] on link "Calculation and Presumption" at bounding box center [429, 74] width 71 height 16
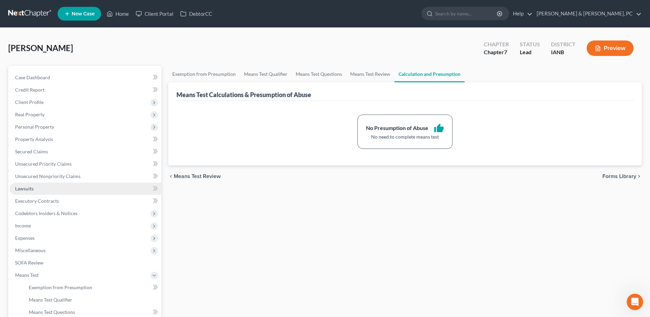
click at [66, 193] on link "Lawsuits" at bounding box center [86, 188] width 152 height 12
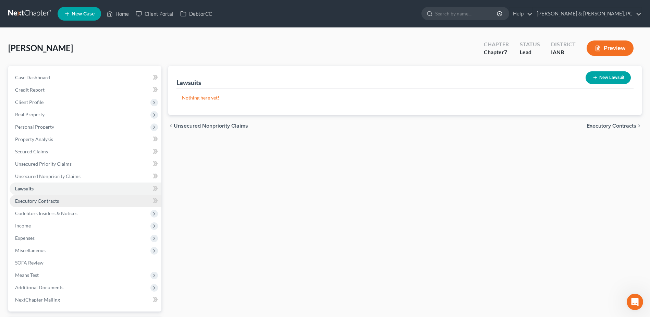
drag, startPoint x: 78, startPoint y: 202, endPoint x: 78, endPoint y: 205, distance: 3.8
click at [78, 202] on link "Executory Contracts" at bounding box center [86, 201] width 152 height 12
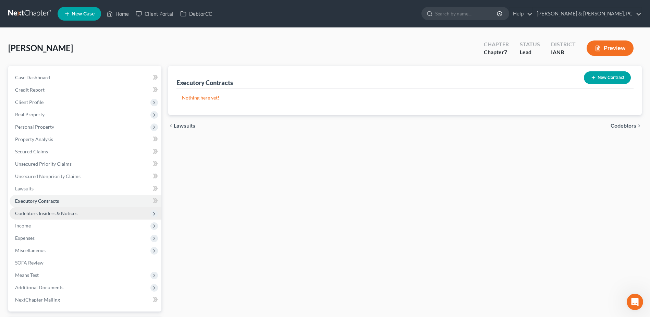
click at [86, 212] on span "Codebtors Insiders & Notices" at bounding box center [86, 213] width 152 height 12
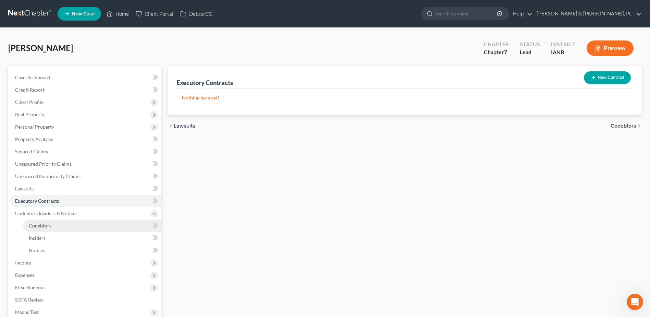
click at [83, 223] on link "Codebtors" at bounding box center [92, 225] width 138 height 12
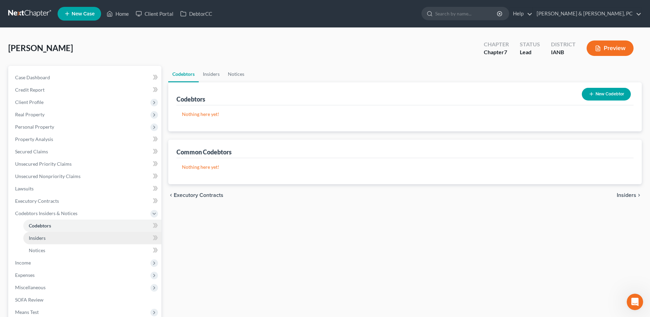
click at [54, 235] on link "Insiders" at bounding box center [92, 238] width 138 height 12
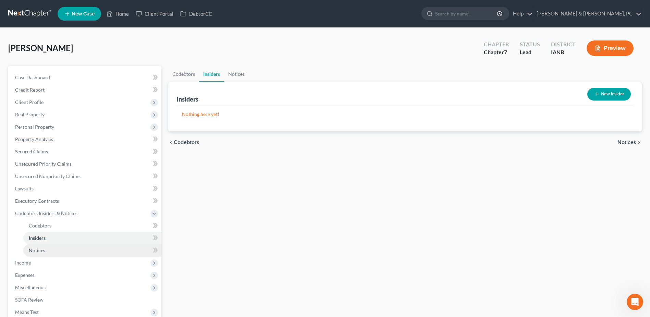
click at [50, 245] on link "Notices" at bounding box center [92, 250] width 138 height 12
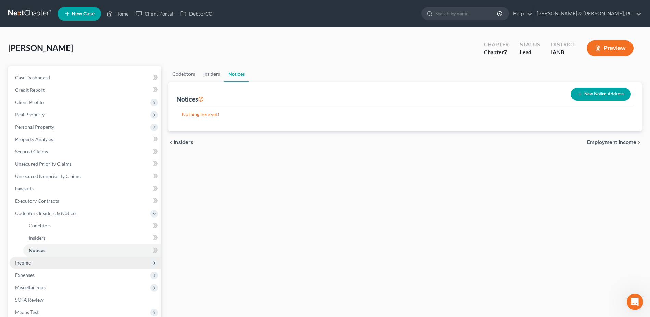
click at [45, 261] on span "Income" at bounding box center [86, 262] width 152 height 12
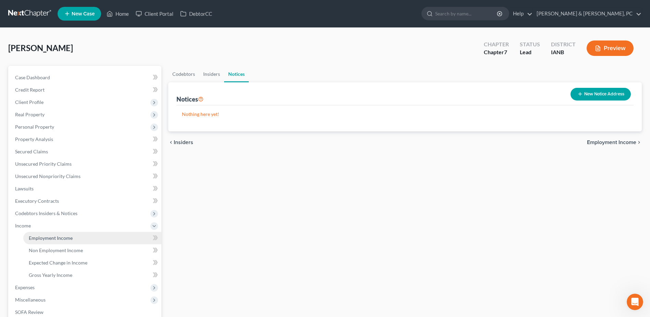
click at [42, 238] on span "Employment Income" at bounding box center [51, 238] width 44 height 6
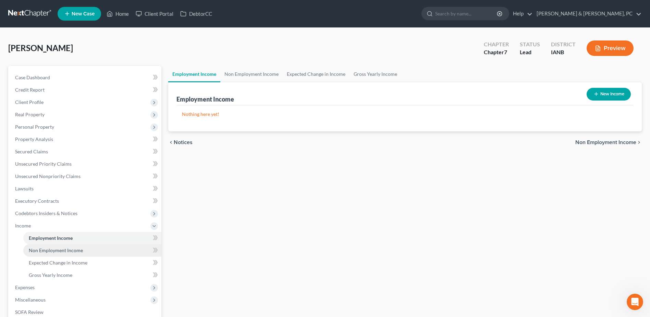
click at [40, 252] on span "Non Employment Income" at bounding box center [56, 250] width 54 height 6
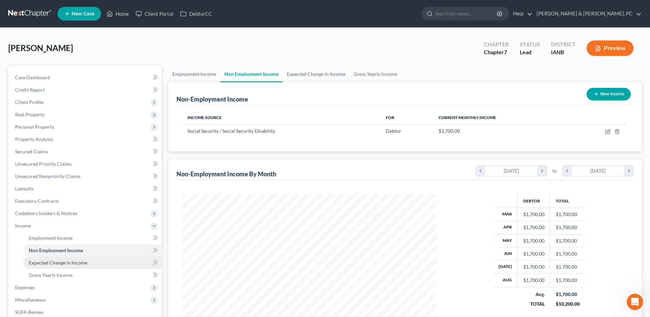
scroll to position [127, 268]
click at [42, 261] on span "Expected Change in Income" at bounding box center [58, 262] width 59 height 6
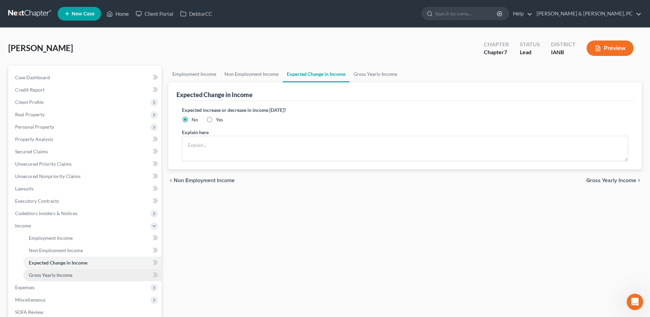
click at [42, 272] on span "Gross Yearly Income" at bounding box center [51, 275] width 44 height 6
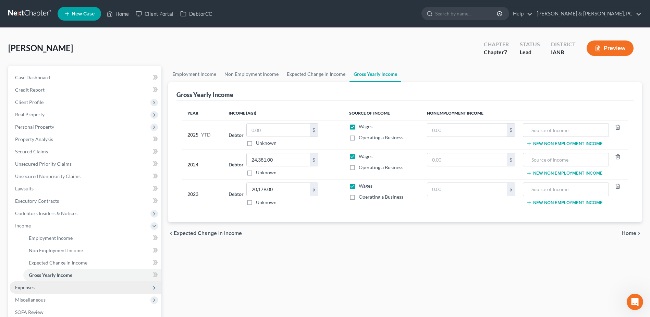
click at [37, 291] on span "Expenses" at bounding box center [86, 287] width 152 height 12
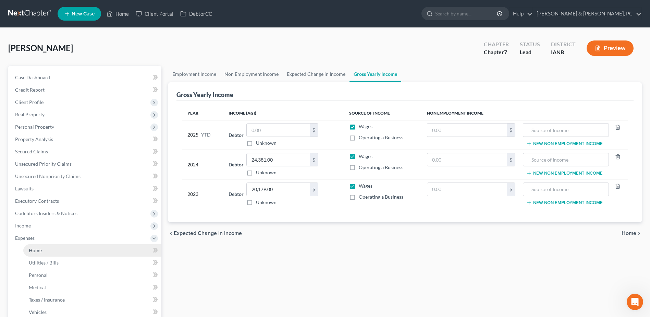
click at [38, 248] on span "Home" at bounding box center [35, 250] width 13 height 6
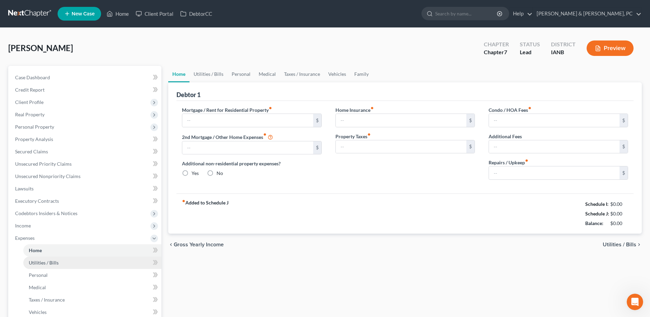
type input "870.00"
type input "0.00"
radio input "true"
type input "0.00"
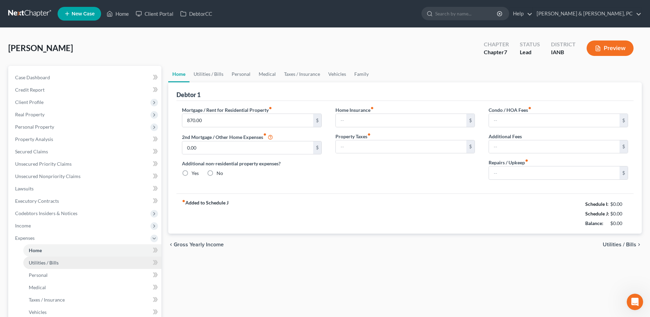
type input "0.00"
type input "150.00"
type input "100.00"
click at [38, 261] on span "Utilities / Bills" at bounding box center [44, 262] width 30 height 6
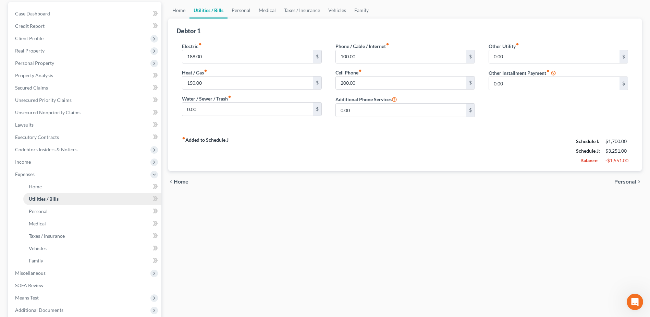
scroll to position [69, 0]
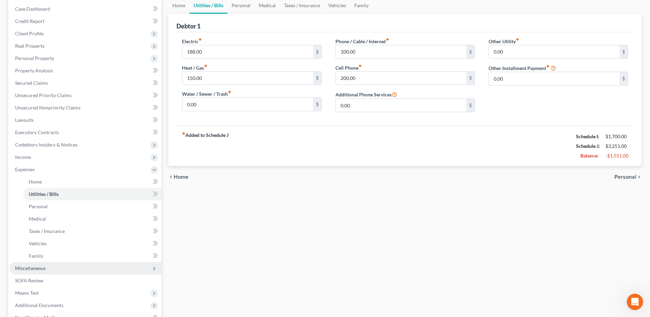
click at [38, 266] on span "Miscellaneous" at bounding box center [30, 268] width 31 height 6
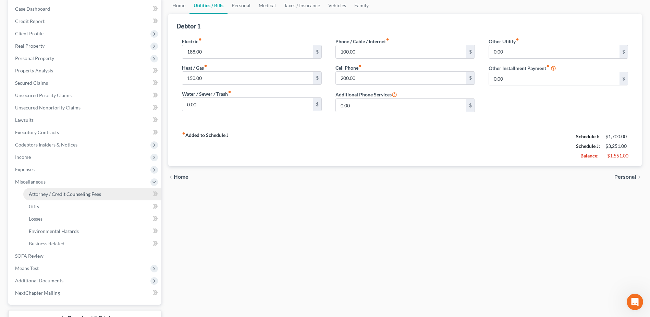
click at [52, 194] on span "Attorney / Credit Counseling Fees" at bounding box center [65, 194] width 72 height 6
select select "0"
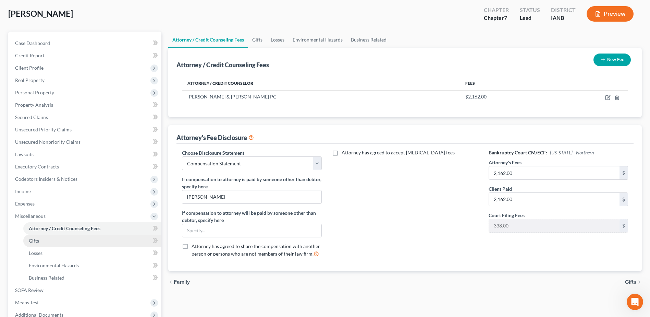
click at [102, 242] on link "Gifts" at bounding box center [92, 240] width 138 height 12
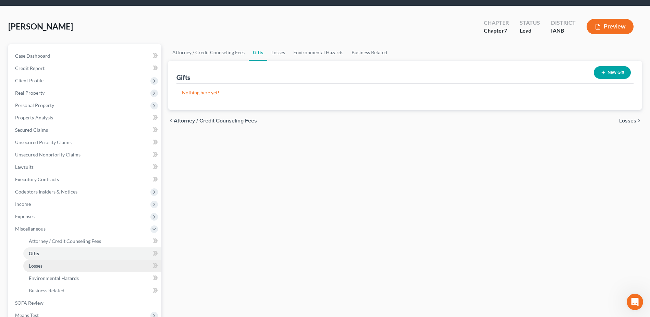
scroll to position [69, 0]
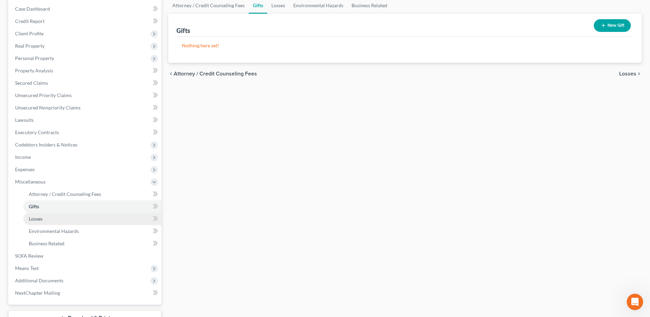
click at [57, 224] on link "Losses" at bounding box center [92, 218] width 138 height 12
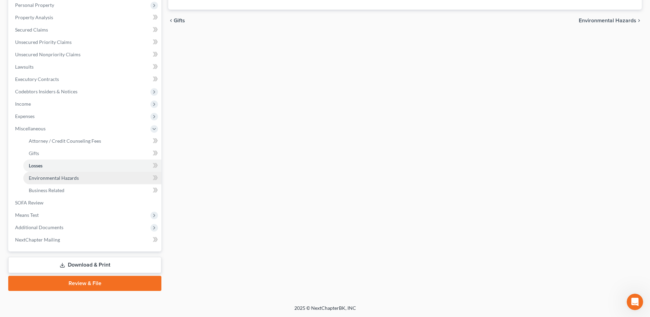
click at [84, 178] on link "Environmental Hazards" at bounding box center [92, 178] width 138 height 12
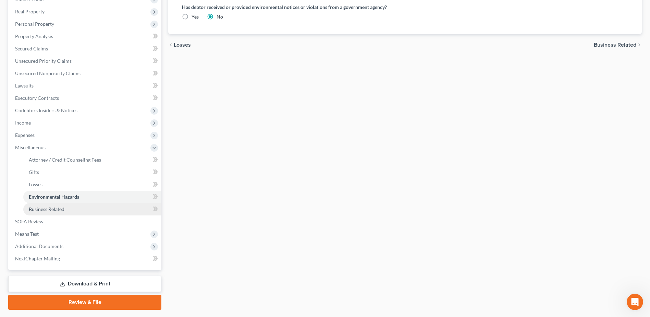
click at [62, 204] on link "Business Related" at bounding box center [92, 209] width 138 height 12
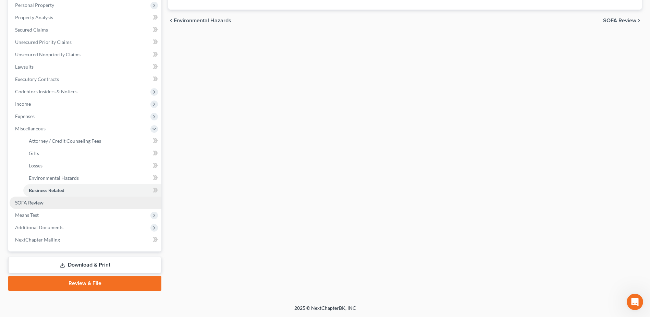
click at [47, 202] on link "SOFA Review" at bounding box center [86, 202] width 152 height 12
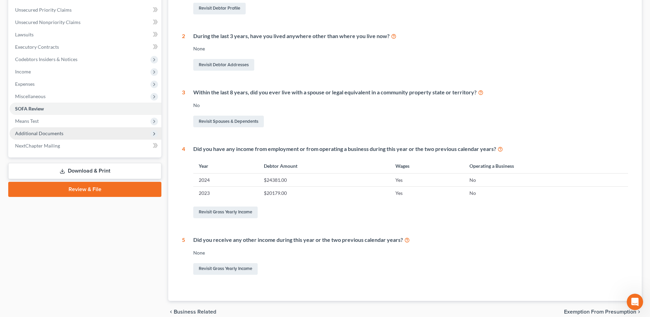
scroll to position [117, 0]
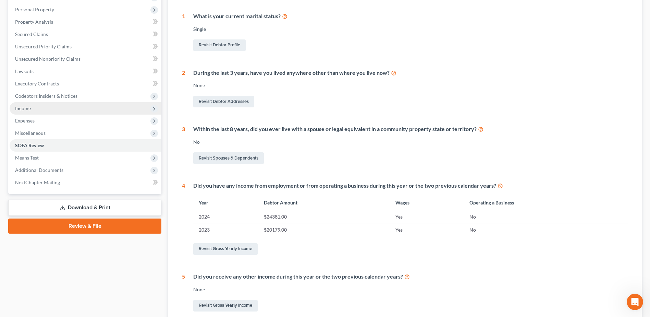
click at [42, 108] on span "Income" at bounding box center [86, 108] width 152 height 12
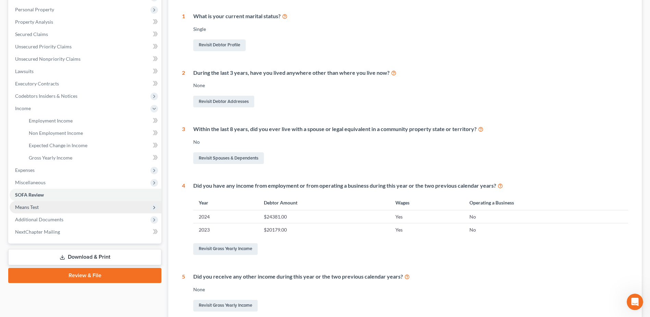
click at [29, 205] on span "Means Test" at bounding box center [27, 207] width 24 height 6
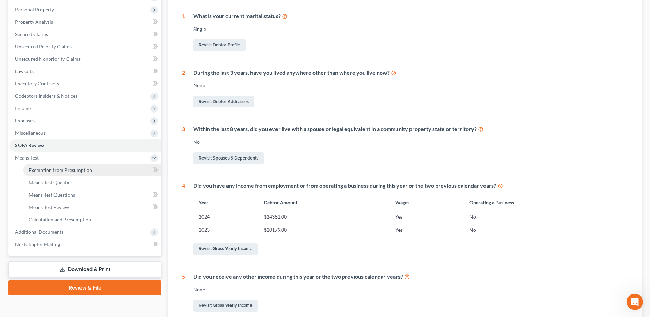
click at [71, 168] on span "Exemption from Presumption" at bounding box center [60, 170] width 63 height 6
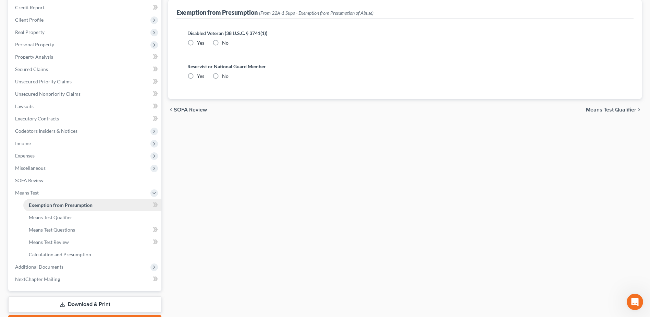
radio input "true"
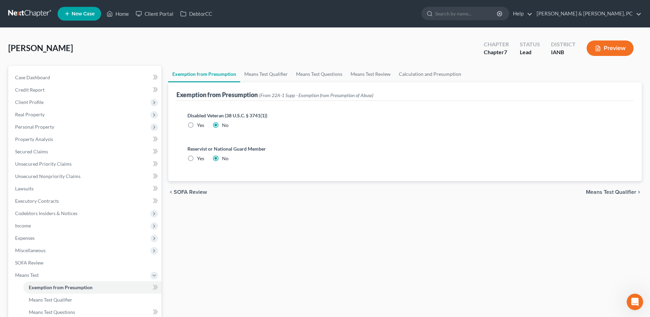
scroll to position [267, 0]
drag, startPoint x: 52, startPoint y: 130, endPoint x: 51, endPoint y: 154, distance: 24.4
click at [52, 129] on span "Personal Property" at bounding box center [86, 127] width 152 height 12
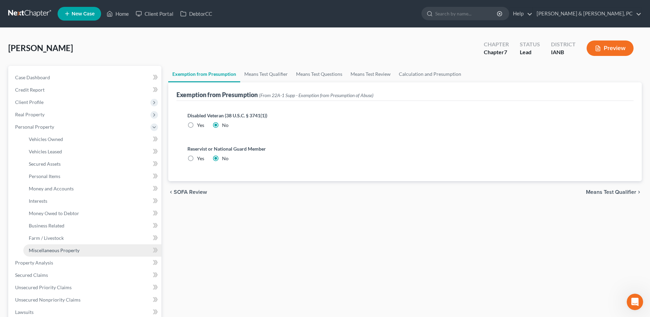
click at [52, 247] on span "Miscellaneous Property" at bounding box center [54, 250] width 51 height 6
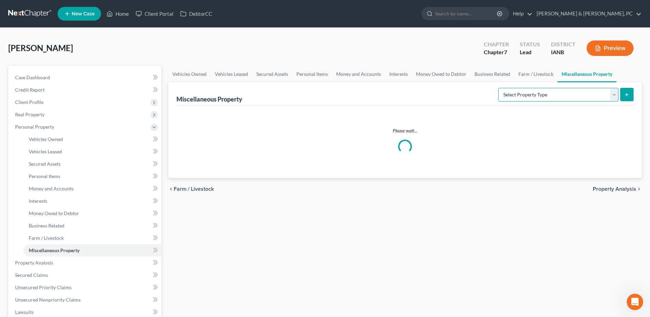
click at [603, 93] on select "Select Property Type Assigned for Creditor Benefit [DATE] (SOFA: 12) Holding fo…" at bounding box center [558, 95] width 120 height 14
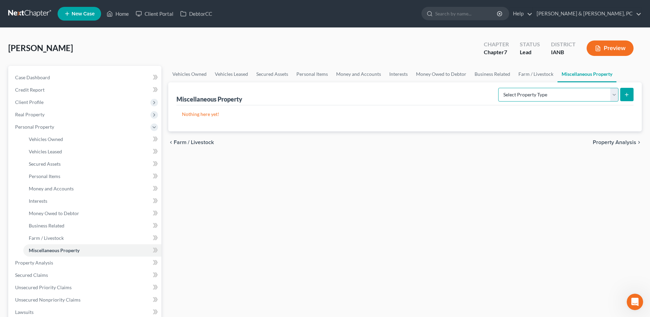
select select "transferred"
click at [498, 88] on select "Select Property Type Assigned for Creditor Benefit [DATE] (SOFA: 12) Holding fo…" at bounding box center [558, 95] width 120 height 14
click at [633, 92] on button "submit" at bounding box center [626, 94] width 13 height 13
select select "Ordinary ([DATE])"
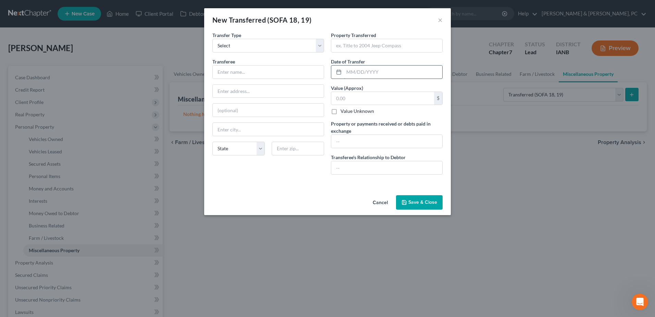
click at [358, 67] on input "text" at bounding box center [393, 71] width 98 height 13
type input "[DATE]"
click at [278, 65] on input "text" at bounding box center [268, 71] width 111 height 13
type input "[PERSON_NAME]"
click at [362, 50] on input "text" at bounding box center [386, 45] width 111 height 13
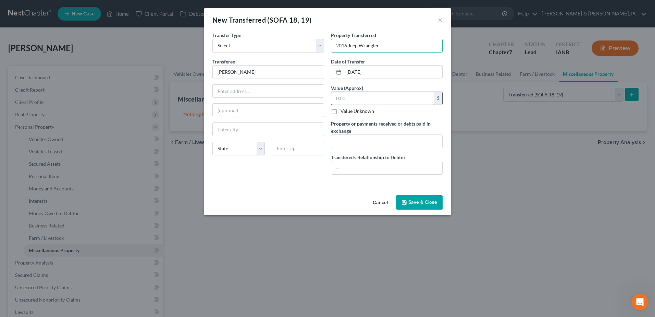
type input "2016 Jeep Wrangler"
click at [376, 93] on input "text" at bounding box center [382, 98] width 103 height 13
click at [357, 140] on input "text" at bounding box center [386, 141] width 111 height 13
type input "7000"
click at [429, 204] on button "Save & Close" at bounding box center [419, 202] width 47 height 14
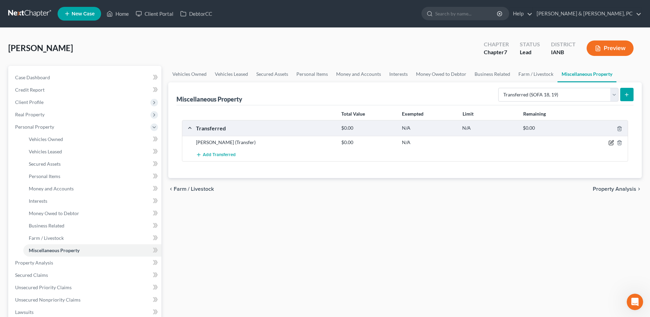
click at [609, 142] on icon "button" at bounding box center [611, 142] width 5 height 5
select select "Ordinary ([DATE])"
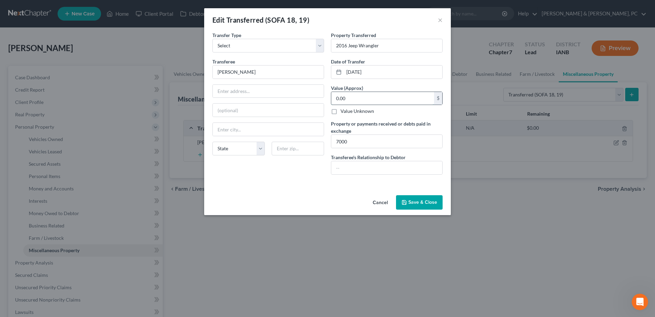
click at [362, 100] on input "0.00" at bounding box center [382, 98] width 103 height 13
type input "13,000"
click at [419, 202] on button "Save & Close" at bounding box center [419, 202] width 47 height 14
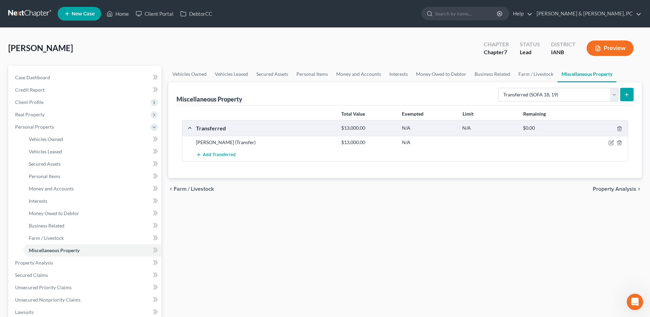
click at [626, 94] on icon "submit" at bounding box center [626, 94] width 5 height 5
click at [65, 236] on link "Farm / Livestock" at bounding box center [92, 238] width 138 height 12
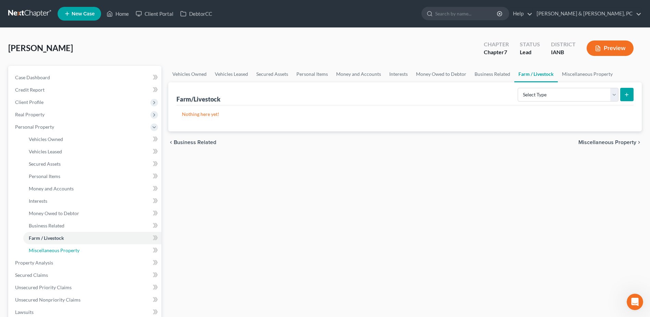
click at [74, 254] on link "Miscellaneous Property" at bounding box center [92, 250] width 138 height 12
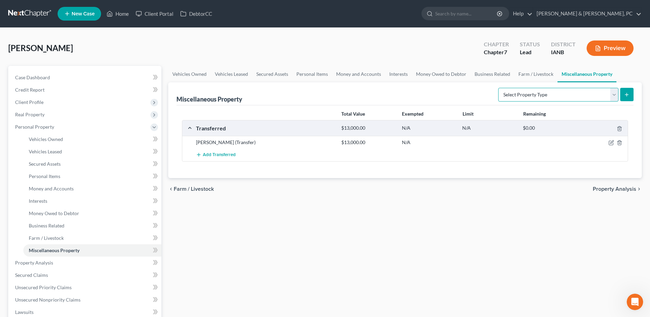
click at [519, 93] on select "Select Property Type Assigned for Creditor Benefit [DATE] (SOFA: 12) Holding fo…" at bounding box center [558, 95] width 120 height 14
select select "transferred"
click at [498, 88] on select "Select Property Type Assigned for Creditor Benefit [DATE] (SOFA: 12) Holding fo…" at bounding box center [558, 95] width 120 height 14
click at [622, 94] on button "submit" at bounding box center [626, 94] width 13 height 13
select select "Ordinary ([DATE])"
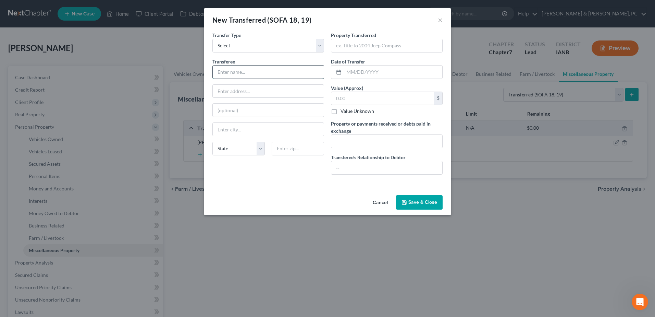
click at [248, 77] on input "text" at bounding box center [268, 71] width 111 height 13
click at [266, 75] on input "text" at bounding box center [268, 71] width 111 height 13
type input "[PERSON_NAME]"
click at [362, 46] on input "text" at bounding box center [386, 45] width 111 height 13
type input "1970 Pontaic GTO"
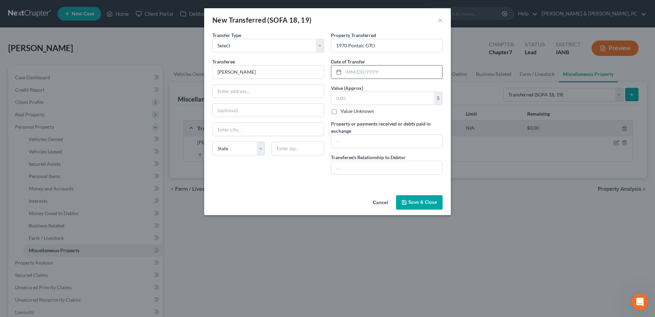
click at [374, 67] on input "text" at bounding box center [393, 71] width 98 height 13
type input "[DATE]"
click at [343, 136] on input "text" at bounding box center [386, 141] width 111 height 13
type input "$4,000"
click at [338, 199] on div "Cancel Save & Close" at bounding box center [327, 203] width 247 height 23
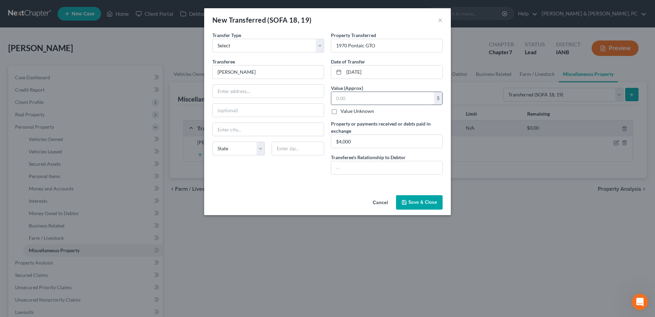
click at [371, 96] on input "text" at bounding box center [382, 98] width 103 height 13
type input "35,000"
click at [422, 207] on button "Save & Close" at bounding box center [419, 202] width 47 height 14
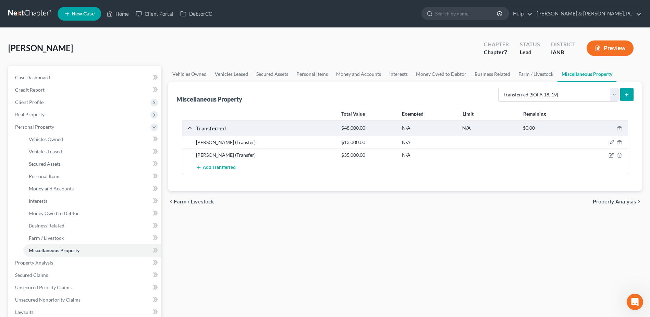
click at [407, 253] on div "Vehicles Owned Vehicles Leased Secured Assets Personal Items Money and Accounts…" at bounding box center [405, 270] width 480 height 408
drag, startPoint x: 75, startPoint y: 174, endPoint x: 371, endPoint y: 135, distance: 298.7
click at [75, 174] on link "Personal Items" at bounding box center [92, 176] width 138 height 12
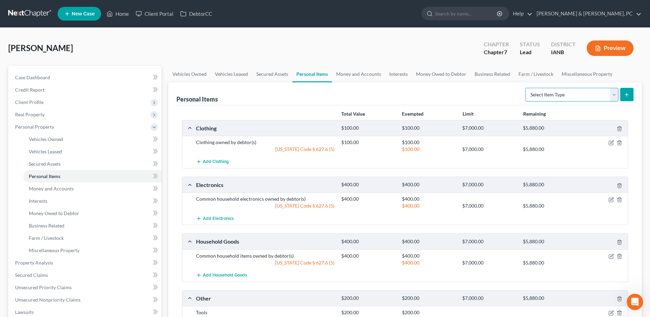
click at [547, 96] on select "Select Item Type Clothing (A/B: 11) Collectibles Of Value (A/B: 8) Electronics …" at bounding box center [571, 95] width 93 height 14
select select "firearms"
click at [526, 88] on select "Select Item Type Clothing (A/B: 11) Collectibles Of Value (A/B: 8) Electronics …" at bounding box center [571, 95] width 93 height 14
click at [628, 93] on icon "submit" at bounding box center [626, 94] width 5 height 5
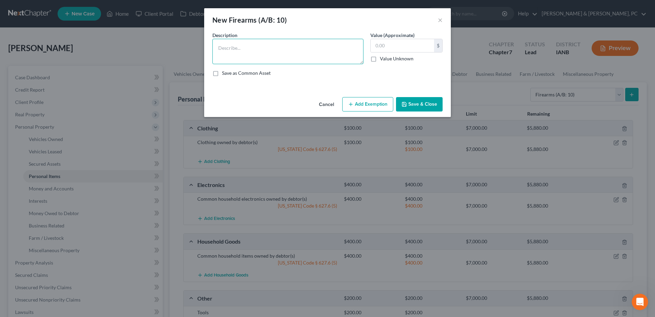
click at [287, 54] on textarea at bounding box center [287, 51] width 151 height 25
type textarea "Handgun"
type input "100"
click at [383, 105] on button "Add Exemption" at bounding box center [367, 104] width 51 height 14
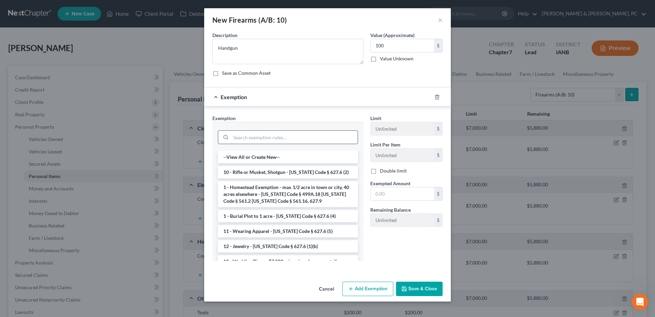
click at [305, 136] on input "search" at bounding box center [294, 137] width 127 height 13
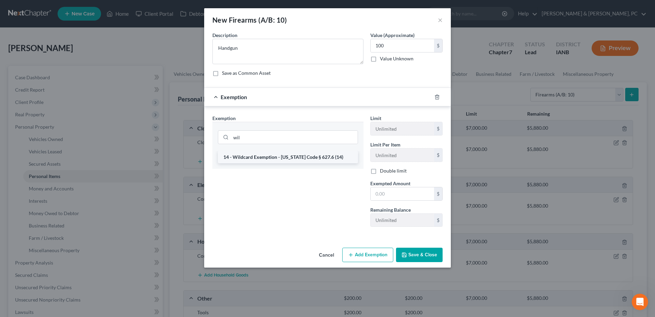
click at [310, 152] on li "14 - Wildcard Exemption - [US_STATE] Code § 627.6 (14)" at bounding box center [288, 157] width 140 height 12
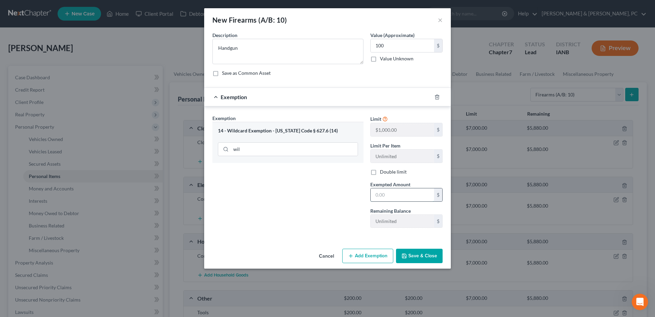
click at [388, 192] on input "text" at bounding box center [402, 194] width 63 height 13
click at [422, 246] on div "Cancel Add Exemption Save & Close" at bounding box center [327, 257] width 247 height 23
click at [422, 251] on button "Save & Close" at bounding box center [419, 255] width 47 height 14
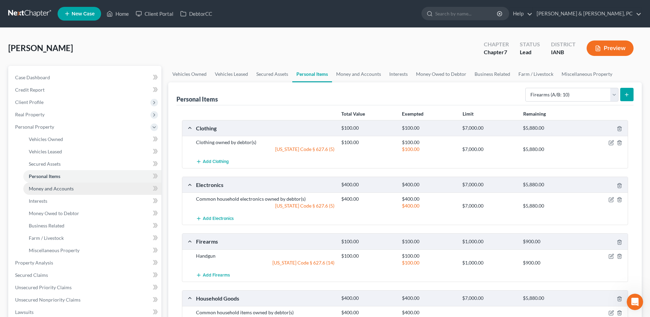
click at [120, 191] on link "Money and Accounts" at bounding box center [92, 188] width 138 height 12
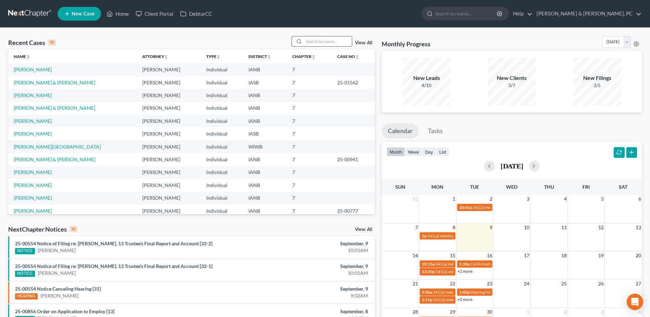
click at [335, 40] on input "search" at bounding box center [328, 41] width 48 height 10
type input "moore"
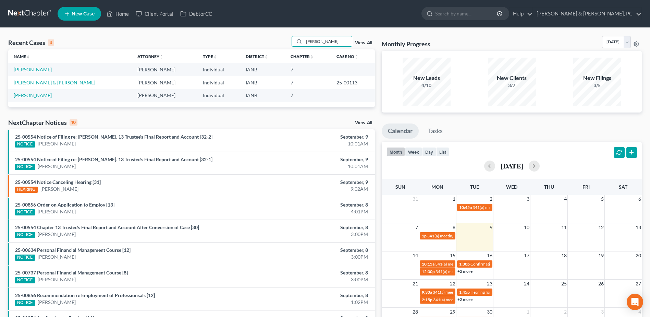
click at [30, 70] on link "[PERSON_NAME]" at bounding box center [33, 69] width 38 height 6
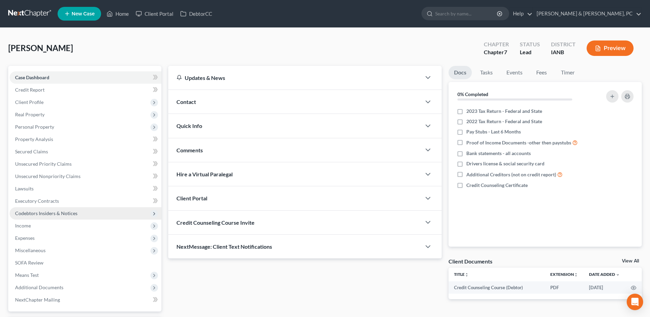
click at [39, 215] on span "Codebtors Insiders & Notices" at bounding box center [46, 213] width 62 height 6
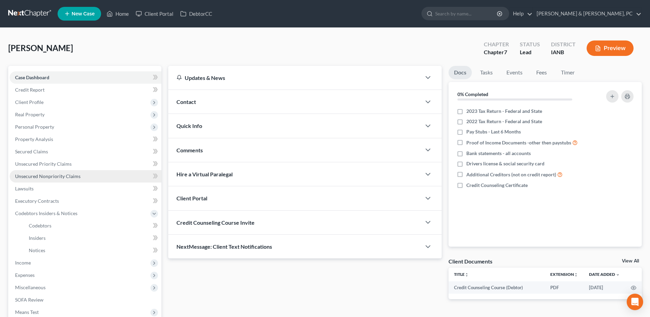
click at [42, 175] on span "Unsecured Nonpriority Claims" at bounding box center [47, 176] width 65 height 6
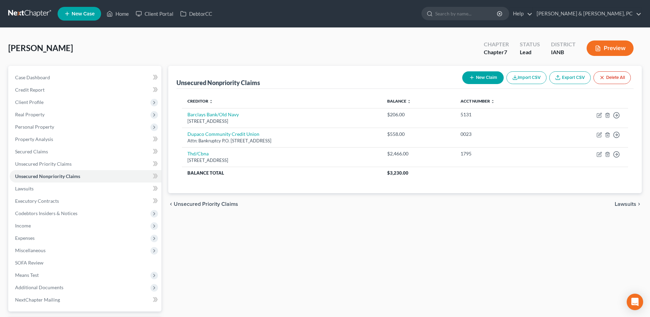
click at [482, 82] on button "New Claim" at bounding box center [482, 77] width 41 height 13
select select "0"
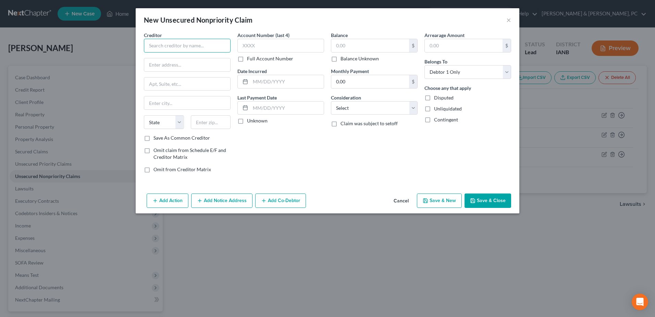
click at [185, 42] on input "text" at bounding box center [187, 46] width 87 height 14
paste input "MercyOne Waterloo Medical Center"
drag, startPoint x: 227, startPoint y: 45, endPoint x: 173, endPoint y: 47, distance: 53.5
click at [173, 47] on input "MercyOne Waterloo Medical Center" at bounding box center [187, 46] width 87 height 14
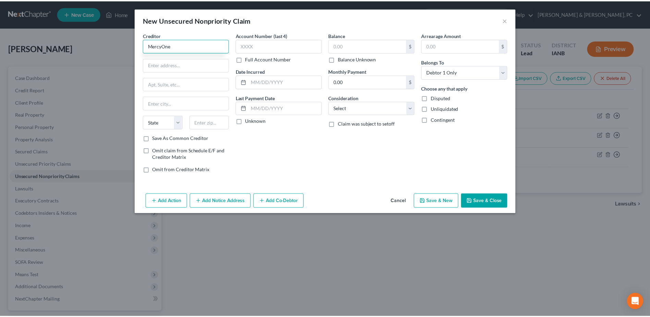
scroll to position [0, 0]
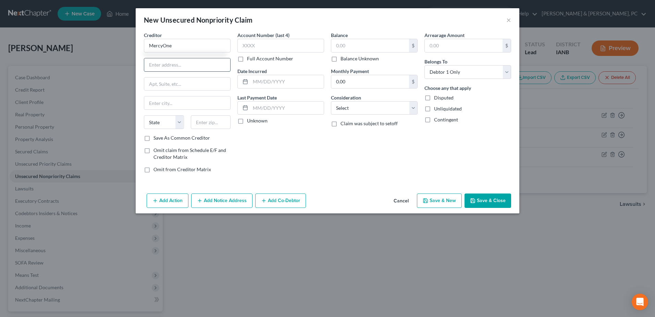
click at [176, 65] on input "text" at bounding box center [187, 64] width 86 height 13
type input "MercyOne"
click at [194, 72] on div "Creditor * MercyOne State AL AK AR AZ CA CO CT DE DC FL GA GU HI ID IL IN IA KS…" at bounding box center [187, 83] width 87 height 103
click at [194, 68] on input "text" at bounding box center [187, 64] width 86 height 13
paste input "3421 West 9th Street"
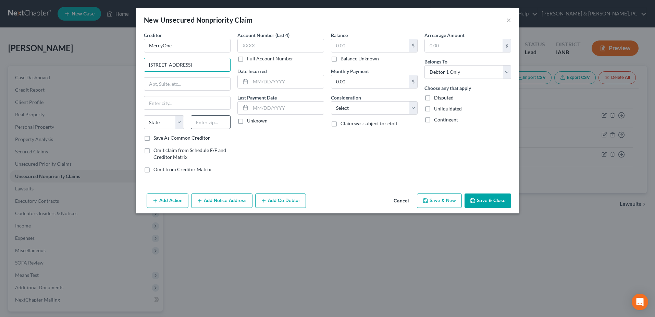
type input "3421 West 9th Street"
click at [206, 116] on input "text" at bounding box center [211, 122] width 40 height 14
type input "50702"
type input "Waterloo"
select select "16"
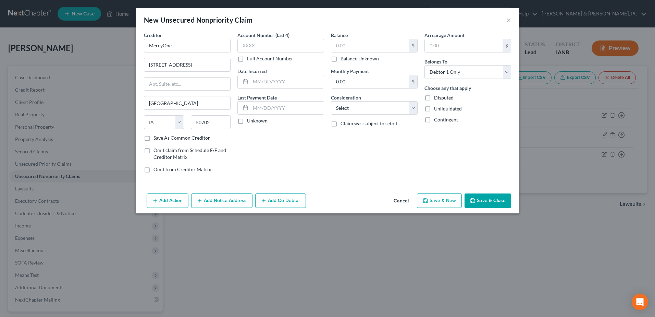
click at [480, 194] on button "Save & Close" at bounding box center [488, 200] width 47 height 14
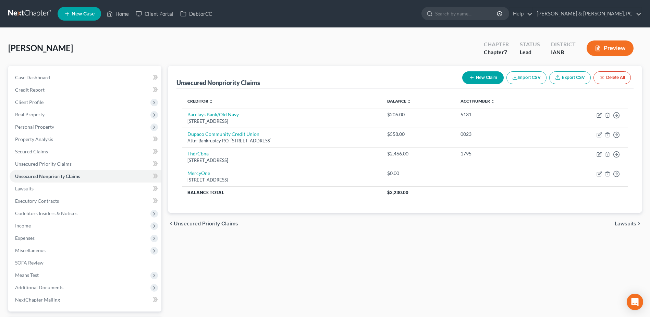
click at [486, 78] on button "New Claim" at bounding box center [482, 77] width 41 height 13
select select "0"
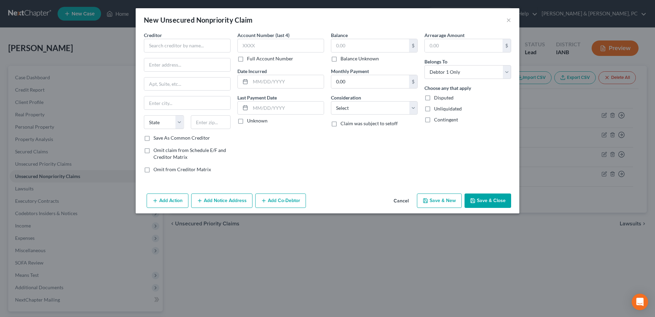
click at [210, 37] on div "Creditor *" at bounding box center [187, 42] width 87 height 21
click at [207, 49] on input "text" at bounding box center [187, 46] width 87 height 14
paste input "CitiBank for Home Depot,"
type input "CitiBank for Home Depot"
click at [218, 65] on input "text" at bounding box center [187, 64] width 86 height 13
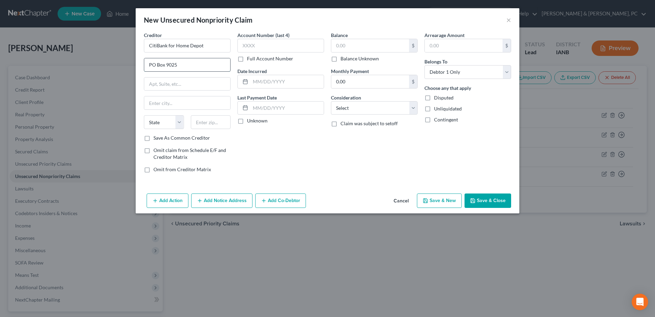
type input "PO Box 9025"
type input "50368"
type input "Des Moines"
select select "16"
click at [485, 202] on button "Save & Close" at bounding box center [488, 200] width 47 height 14
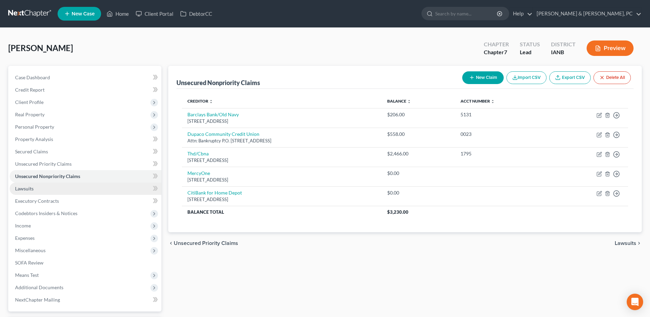
click at [84, 192] on link "Lawsuits" at bounding box center [86, 188] width 152 height 12
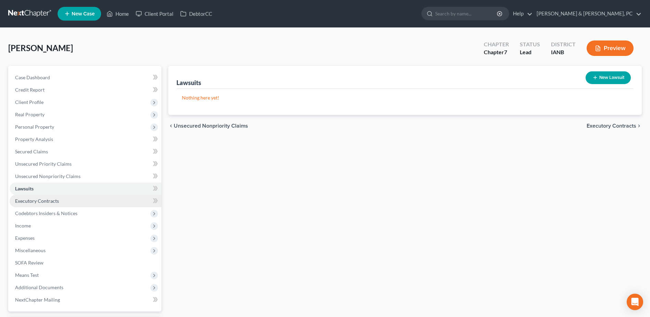
click at [83, 204] on link "Executory Contracts" at bounding box center [86, 201] width 152 height 12
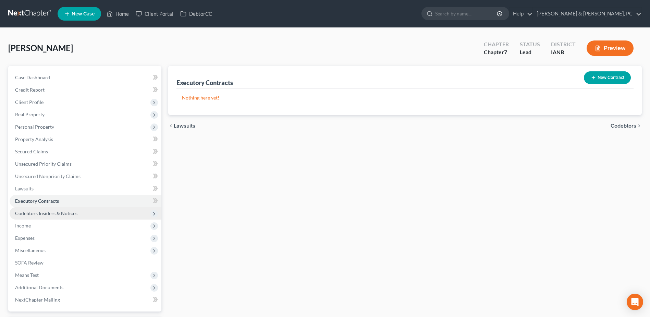
click at [83, 212] on span "Codebtors Insiders & Notices" at bounding box center [86, 213] width 152 height 12
